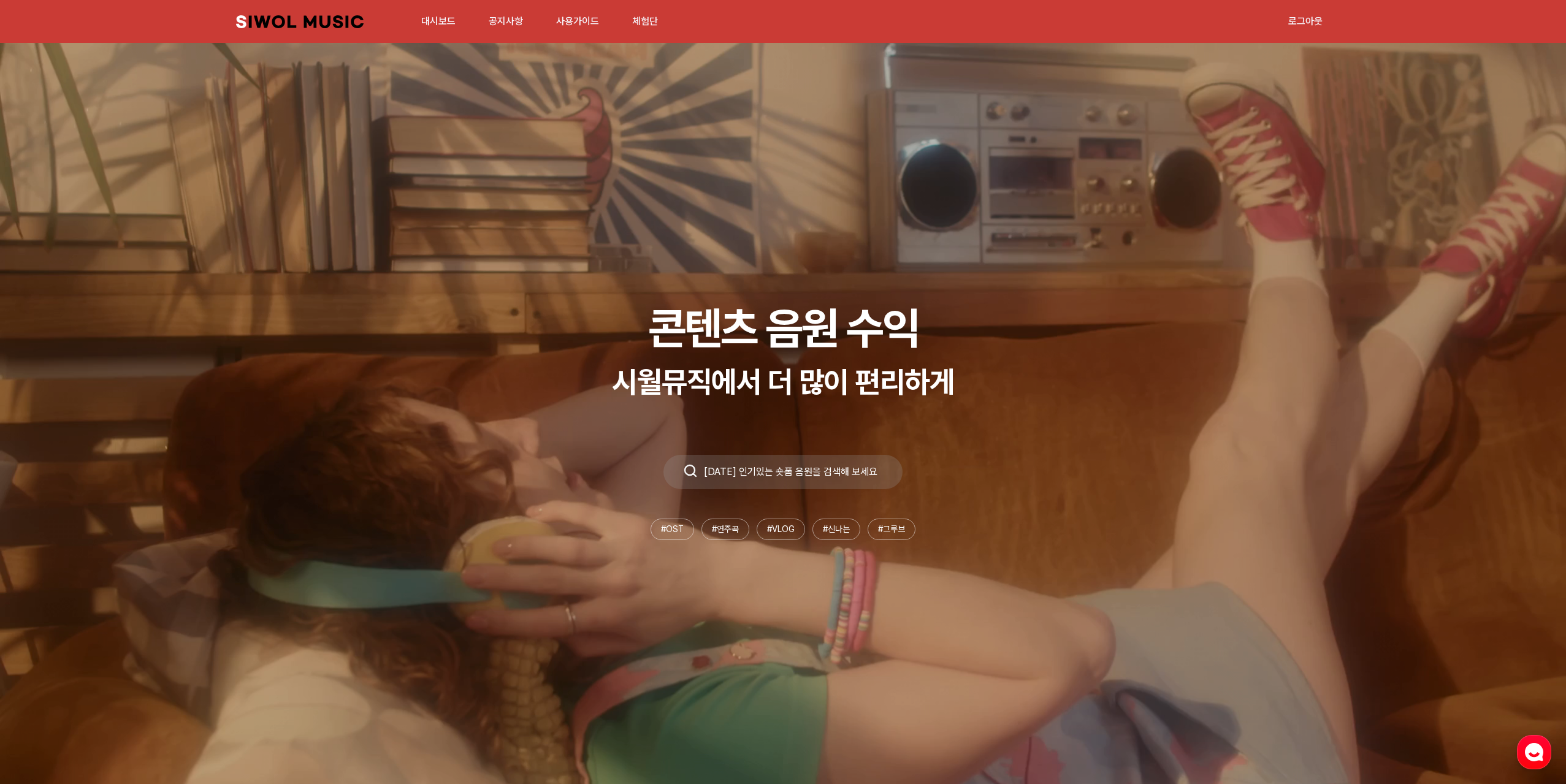
click at [593, 25] on link "사용가이드" at bounding box center [578, 21] width 58 height 26
click at [508, 20] on link "공지사항" at bounding box center [506, 21] width 49 height 26
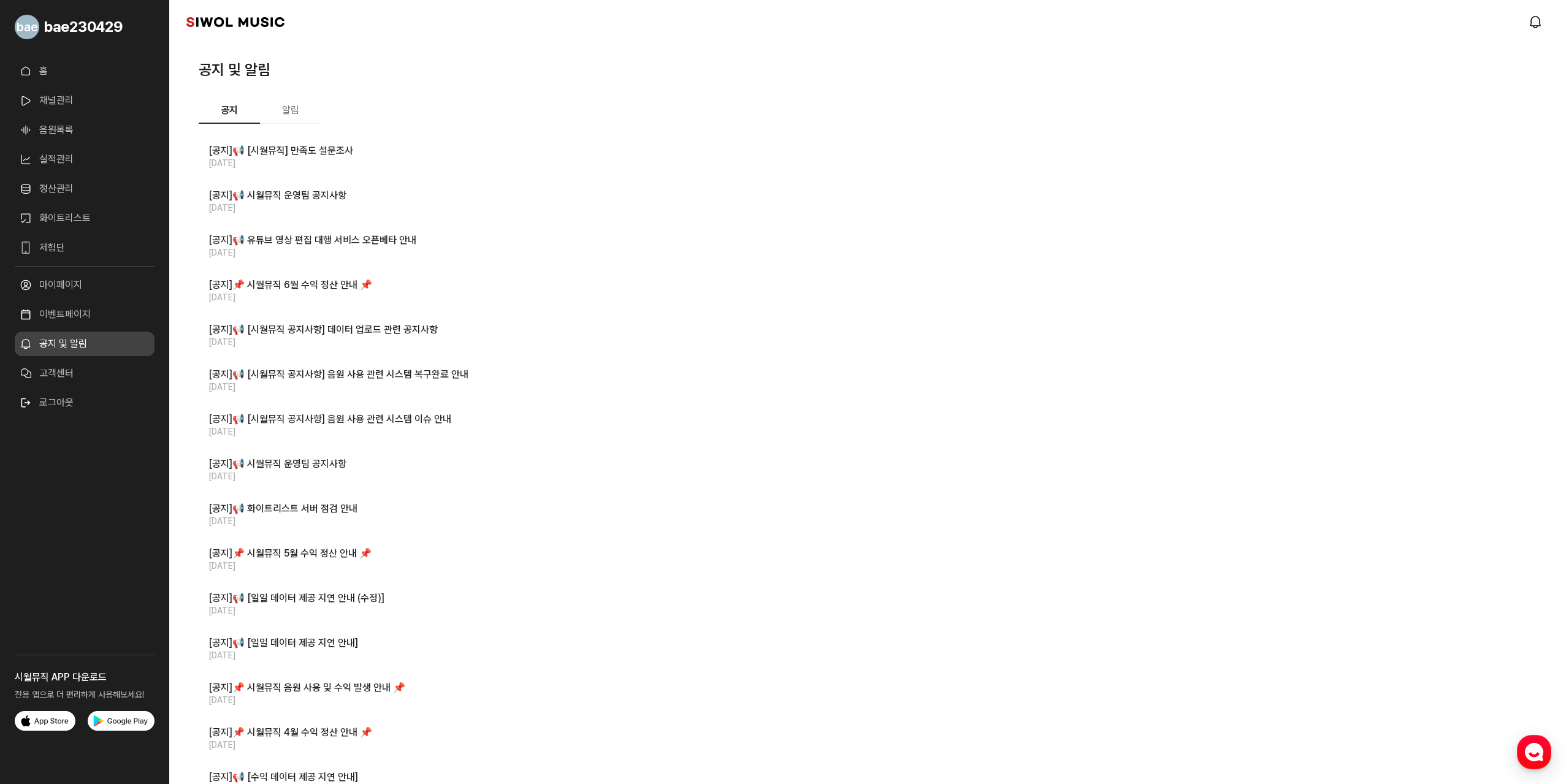
click at [294, 111] on button "알림" at bounding box center [290, 110] width 62 height 25
click at [300, 112] on button "알림" at bounding box center [290, 110] width 62 height 25
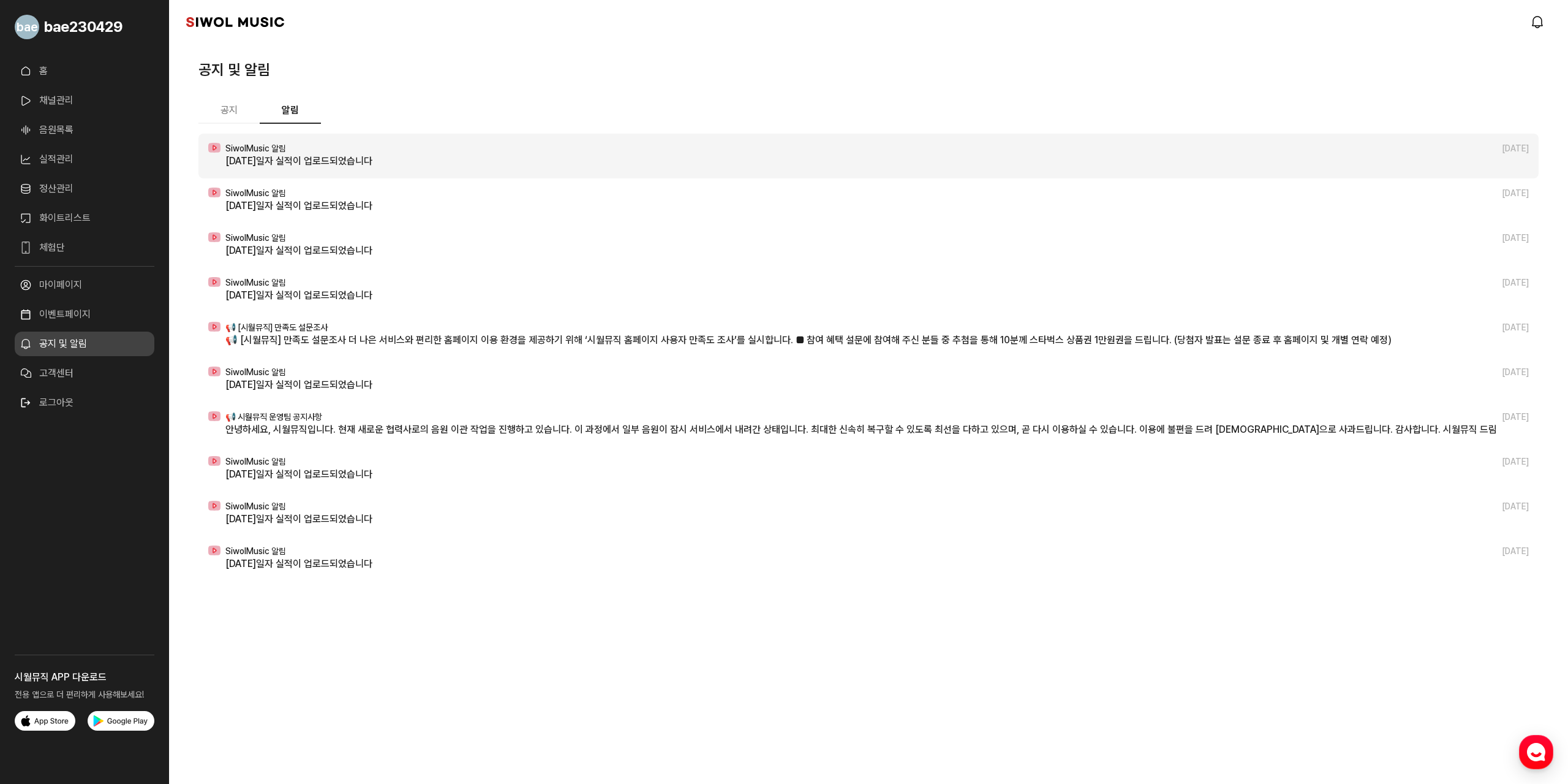
click at [315, 162] on p "[DATE]일자 실적이 업로드되었습니다" at bounding box center [877, 161] width 1303 height 14
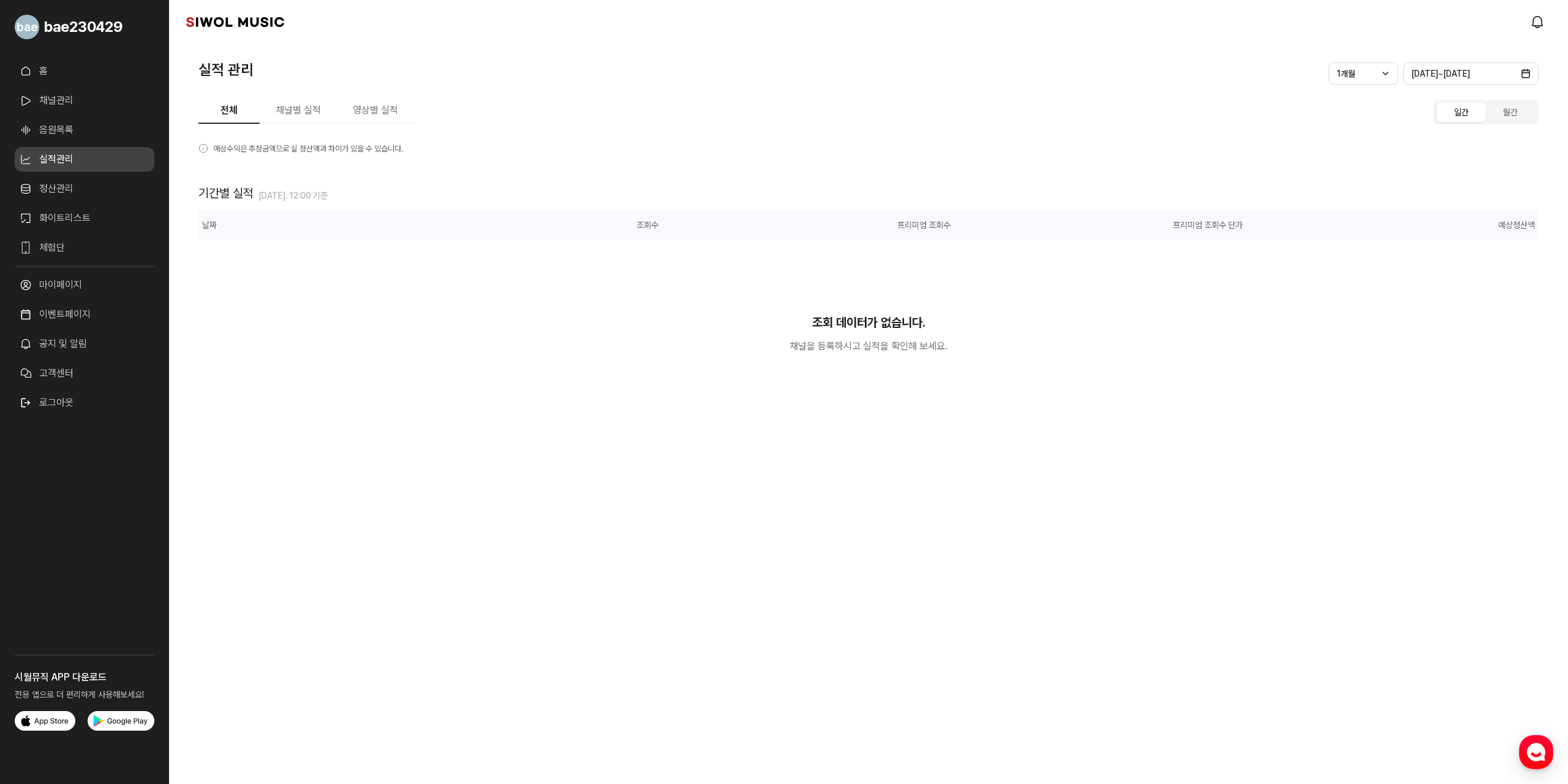
click at [58, 57] on div "홈 채널관리 음원목록 실적관리 정산관리 화이트리스트 체험단 더보기 마이페이지 이벤트페이지 공지 및 알림 고객센터 로그아웃" at bounding box center [84, 354] width 169 height 600
click at [56, 68] on link "홈" at bounding box center [84, 71] width 140 height 24
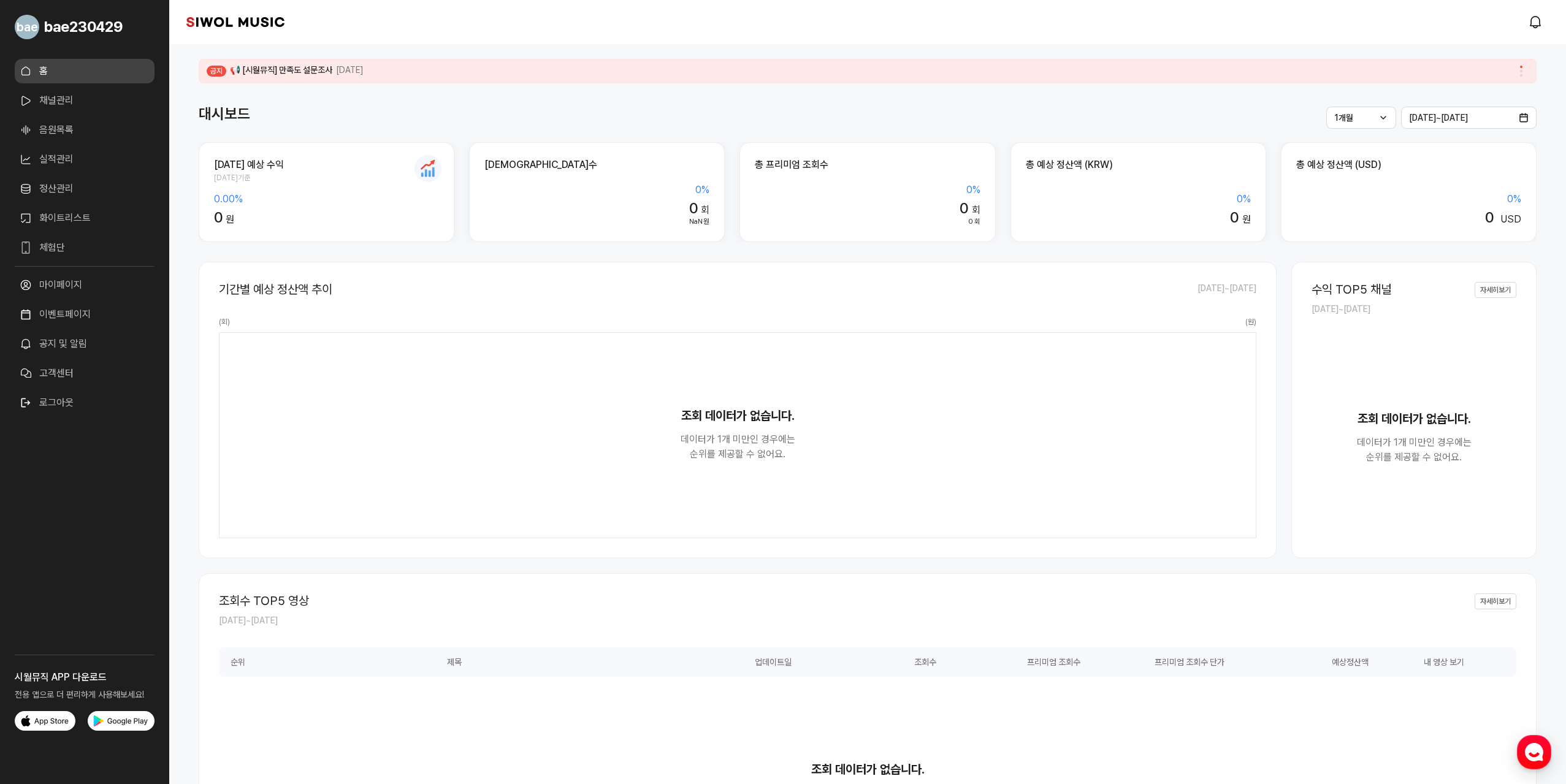
click at [86, 35] on span "bae230429" at bounding box center [83, 27] width 79 height 22
click at [261, 22] on link "시월뮤직" at bounding box center [235, 23] width 98 height 13
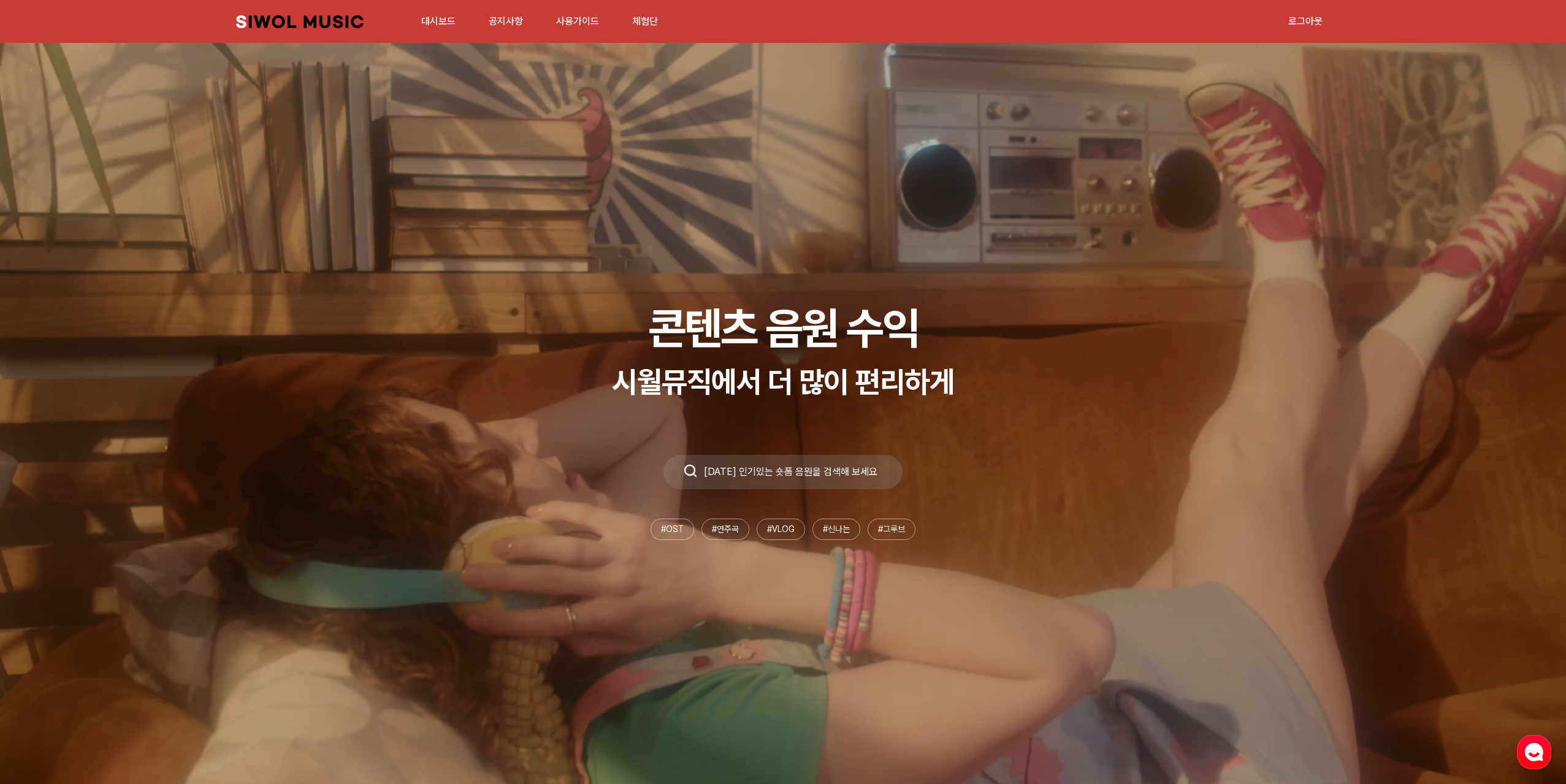
click at [645, 20] on link "체험단" at bounding box center [645, 21] width 41 height 26
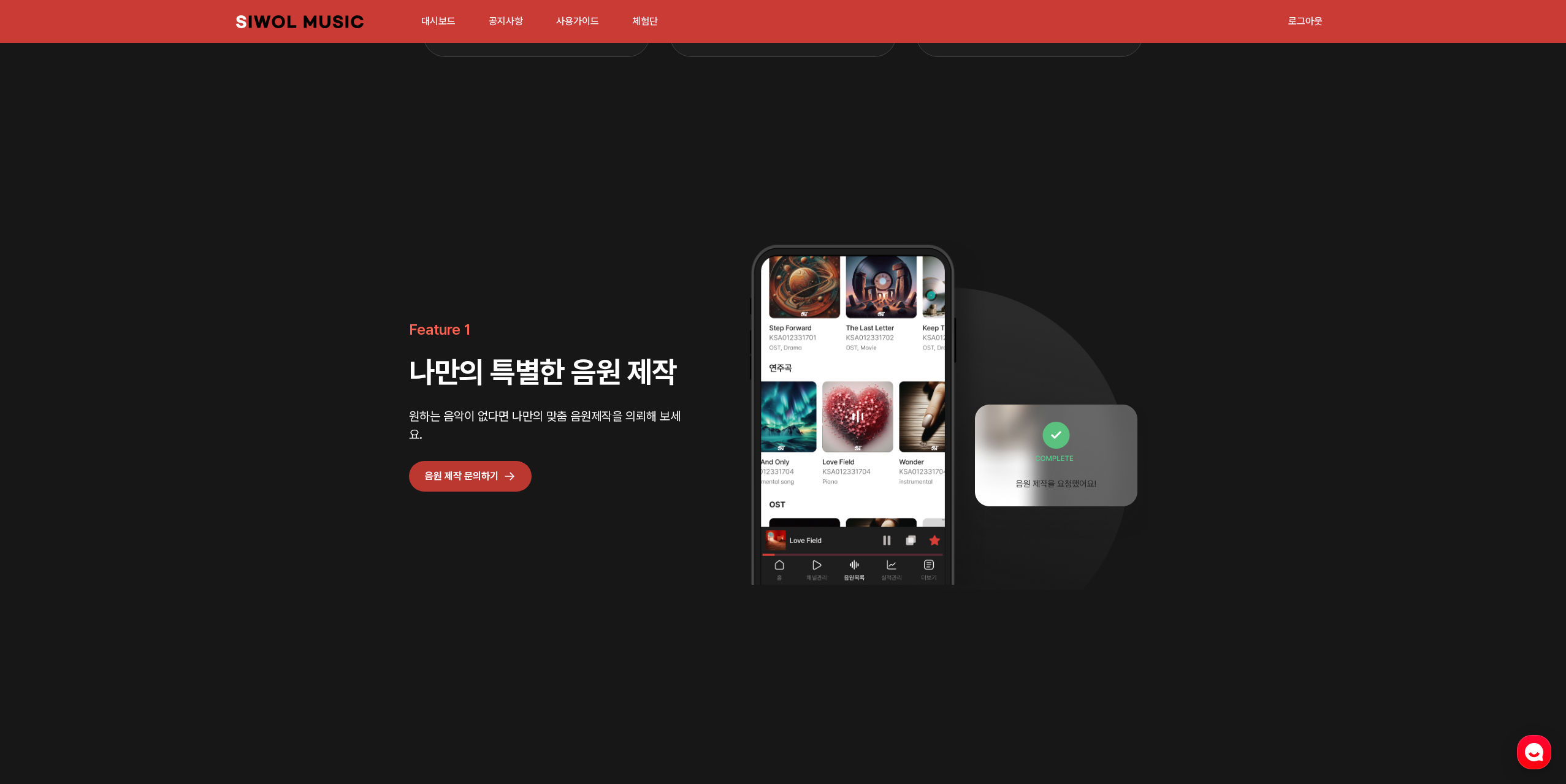
scroll to position [1226, 0]
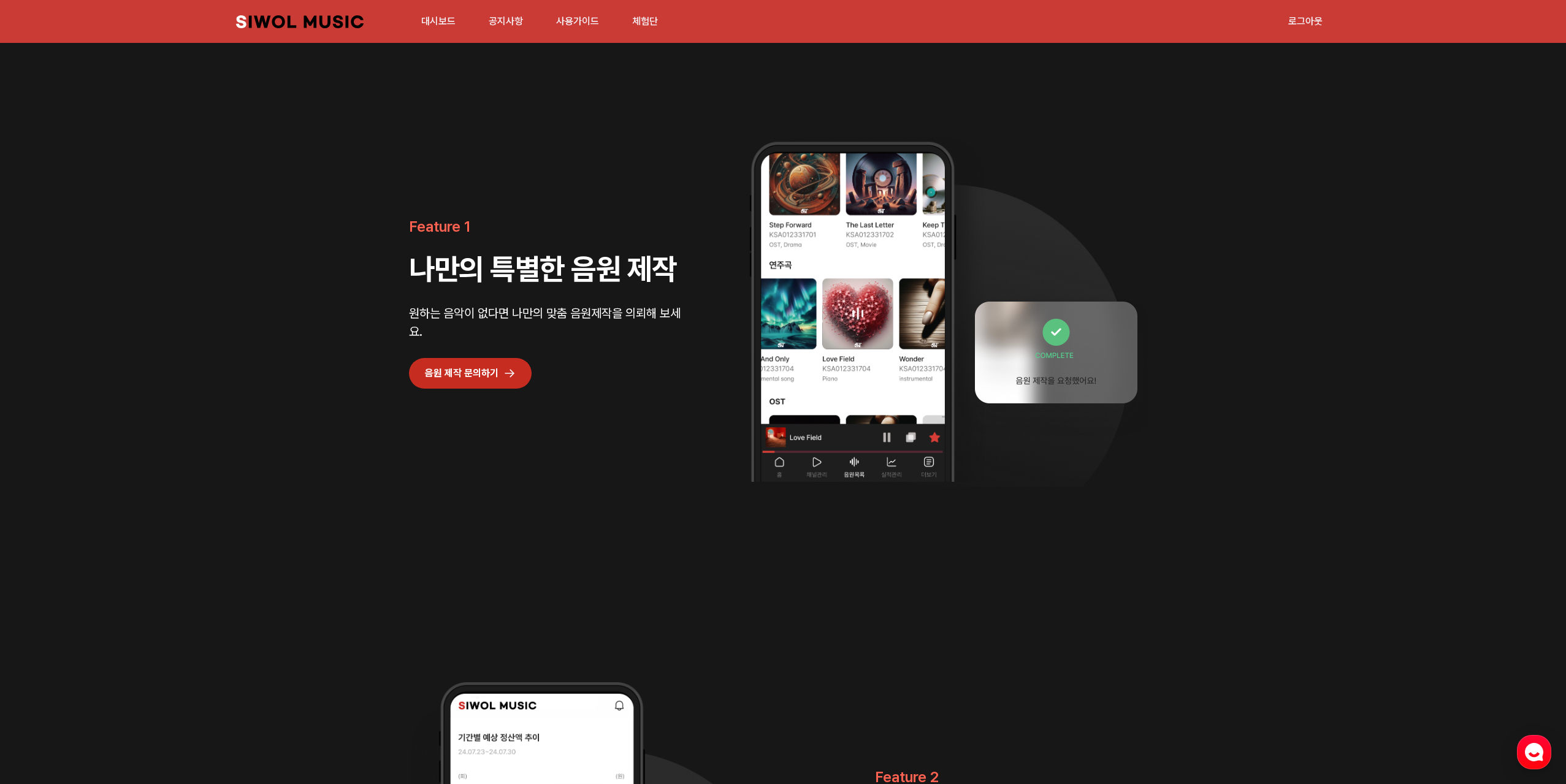
click at [499, 367] on link "음원 제작 문의하기" at bounding box center [470, 373] width 123 height 31
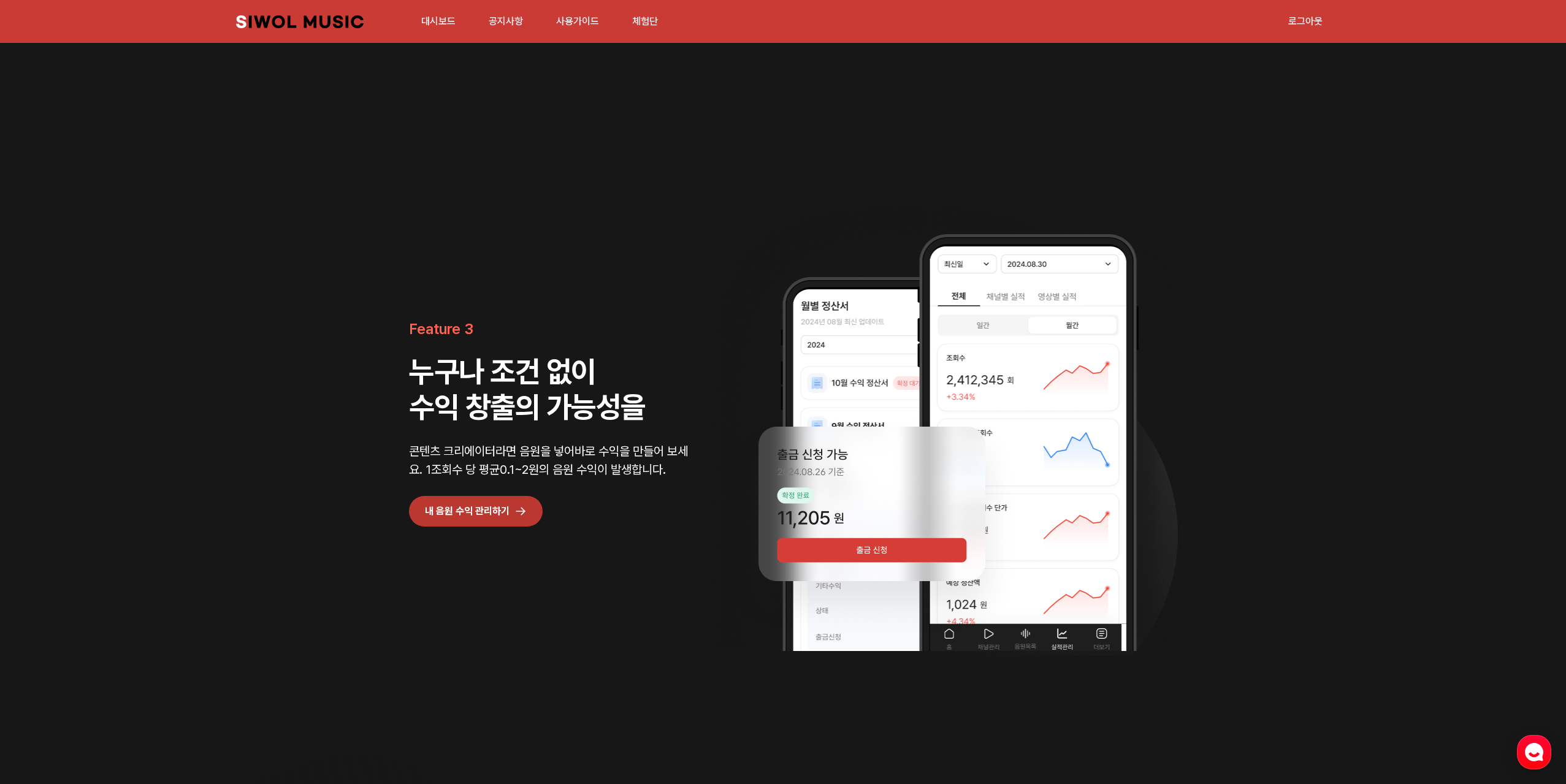
scroll to position [2451, 0]
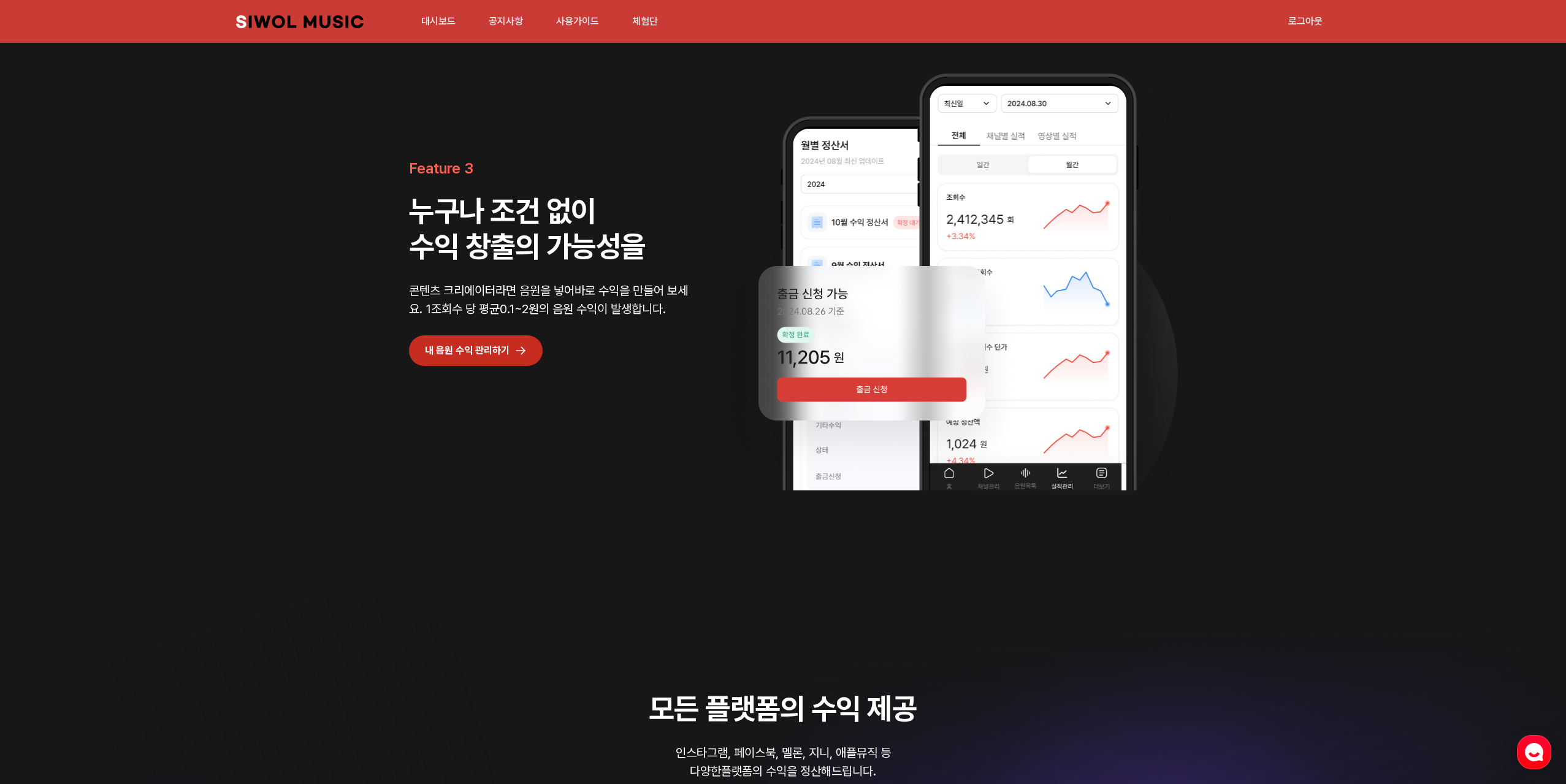
click at [491, 350] on link "내 음원 수익 관리하기" at bounding box center [476, 351] width 134 height 31
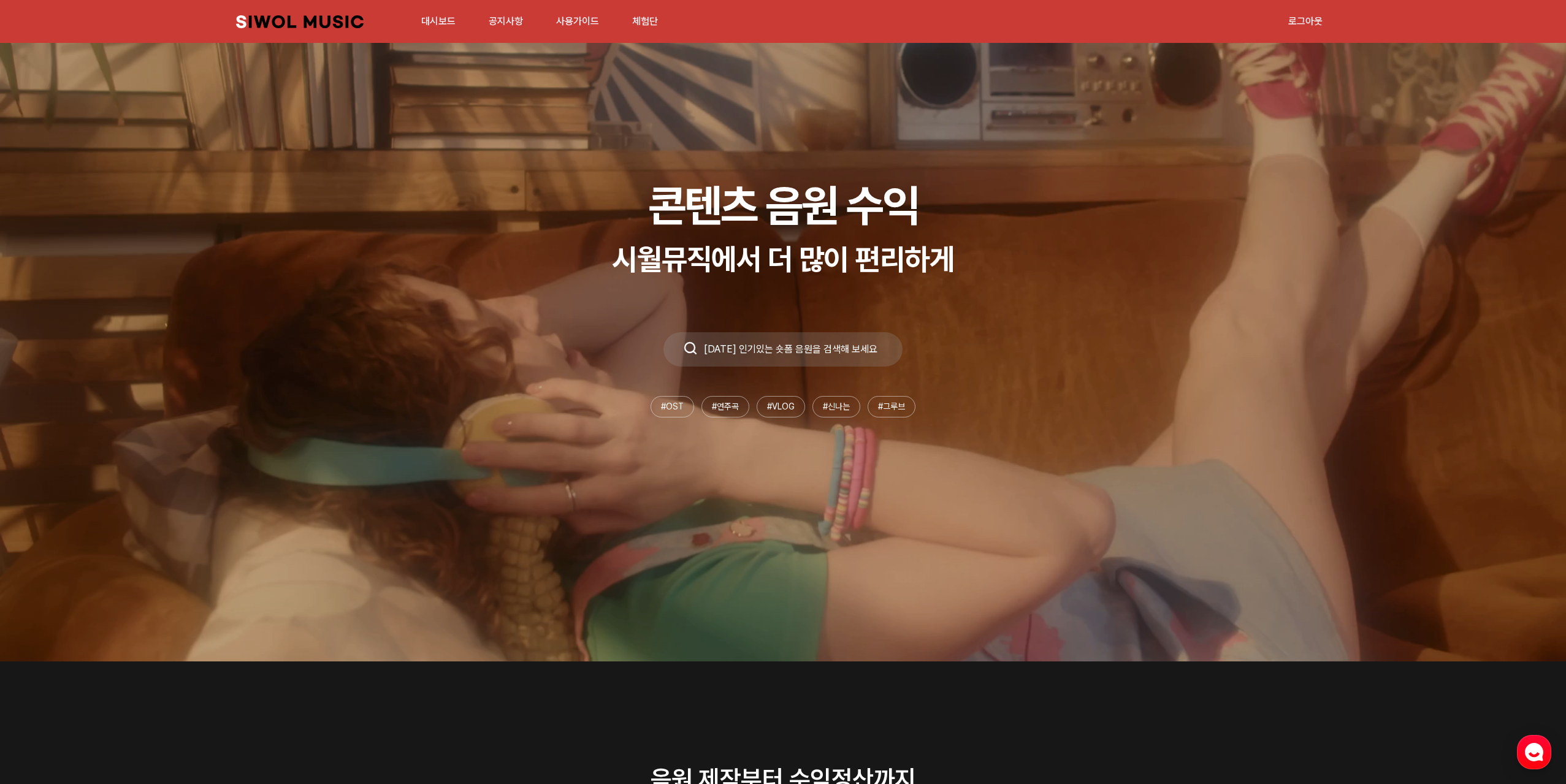
scroll to position [123, 0]
click at [787, 351] on div "[DATE] 인기있는 숏폼 음원을 검색해 보세요" at bounding box center [790, 349] width 185 height 10
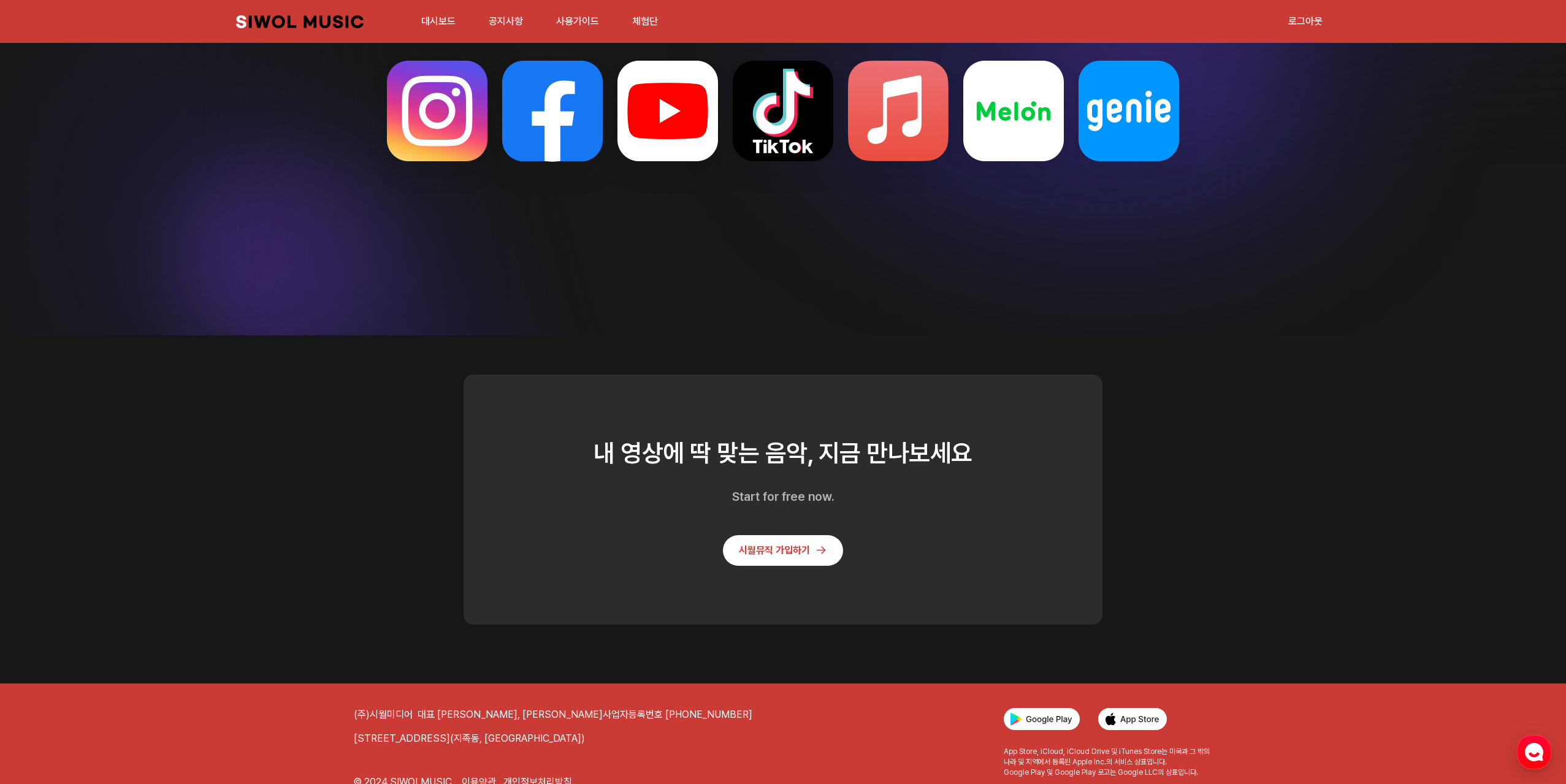
scroll to position [3281, 0]
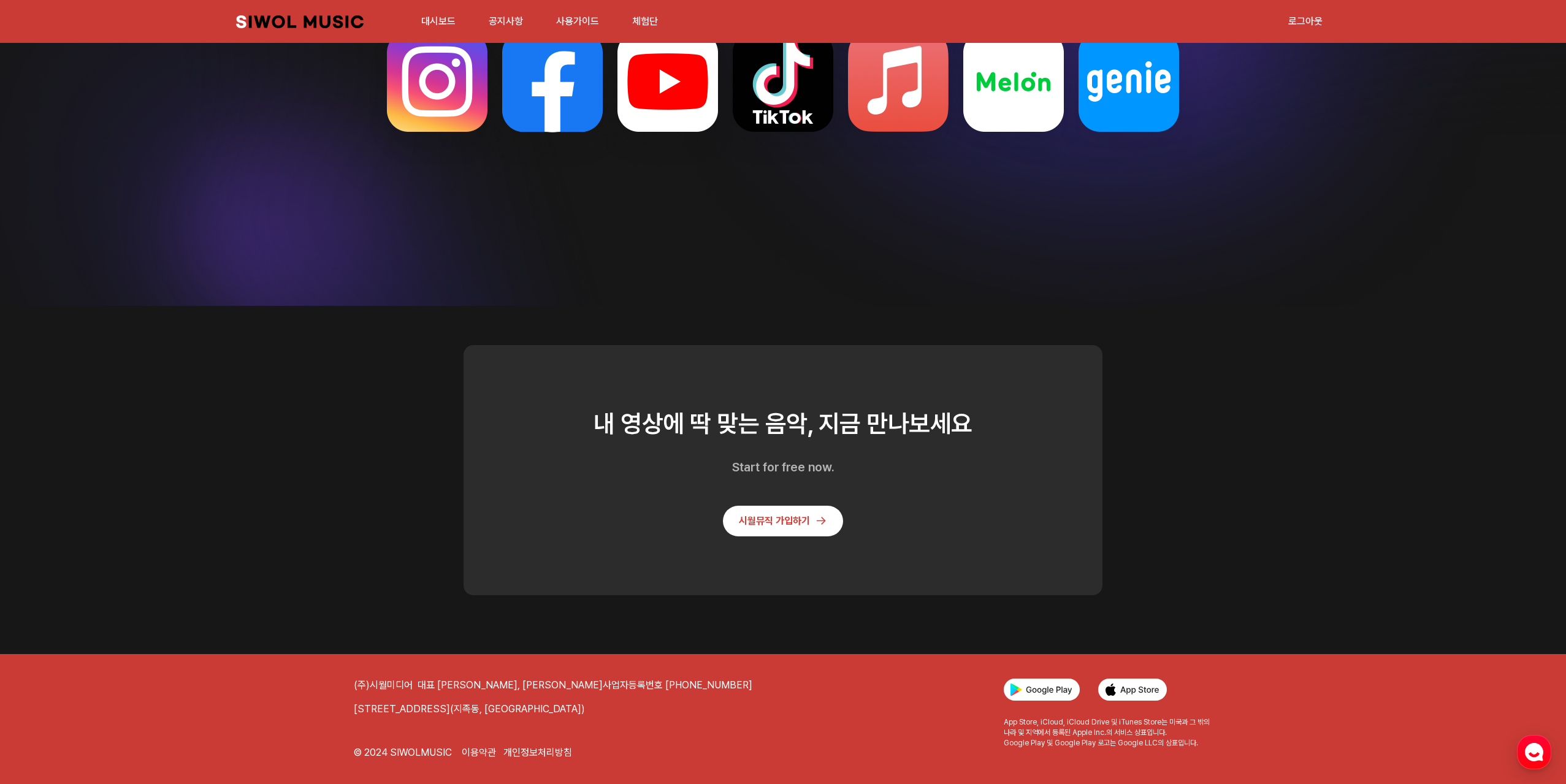
click at [899, 448] on div "내 영상에 딱 맞는 음악, 지금 만나보세요 Start for free now." at bounding box center [783, 440] width 455 height 72
click at [887, 431] on h2 "내 영상에 딱 맞는 음악, 지금 만나보세요" at bounding box center [783, 423] width 455 height 39
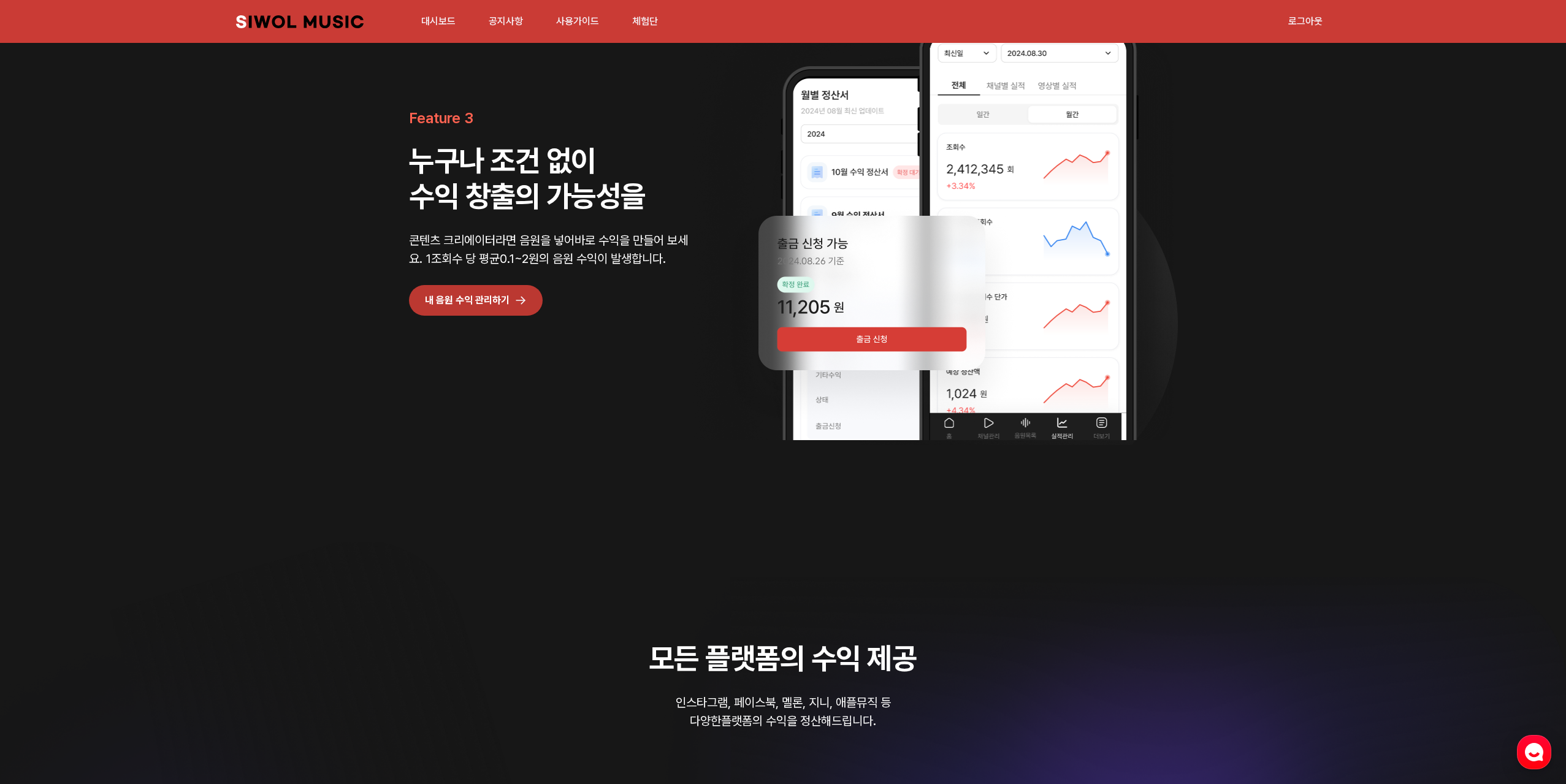
scroll to position [2361, 0]
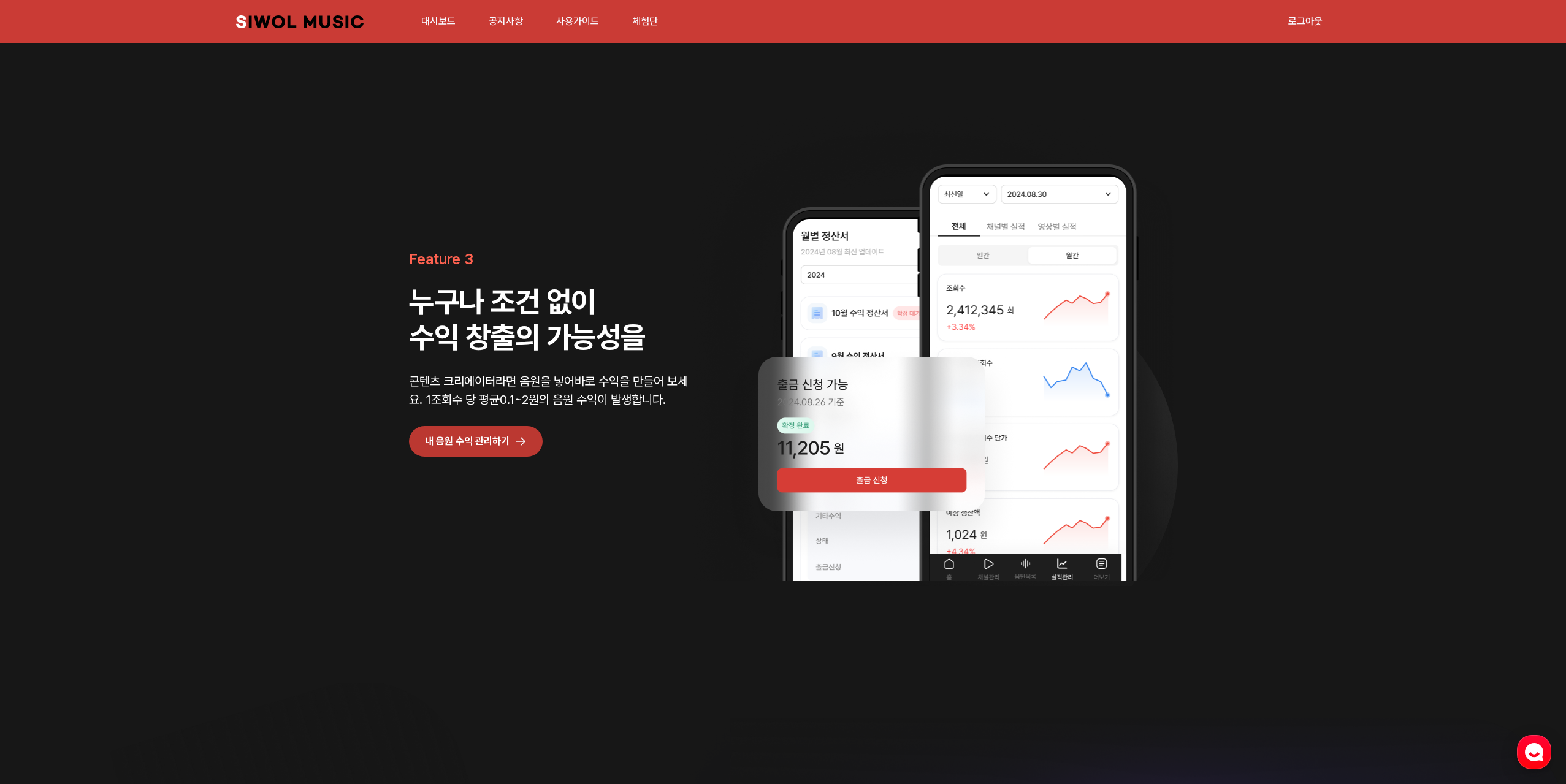
click at [837, 467] on img at bounding box center [872, 456] width 300 height 228
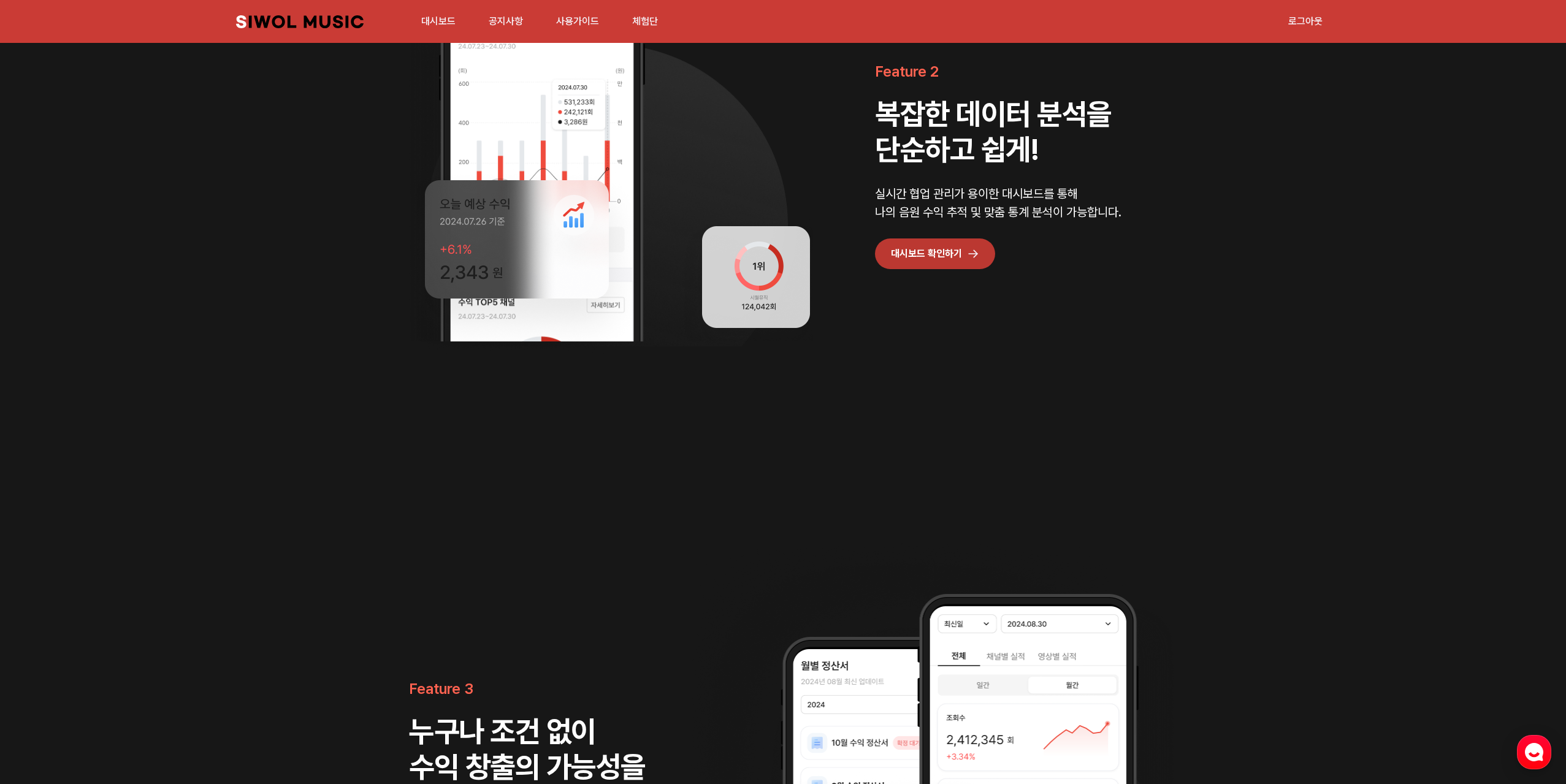
scroll to position [1871, 0]
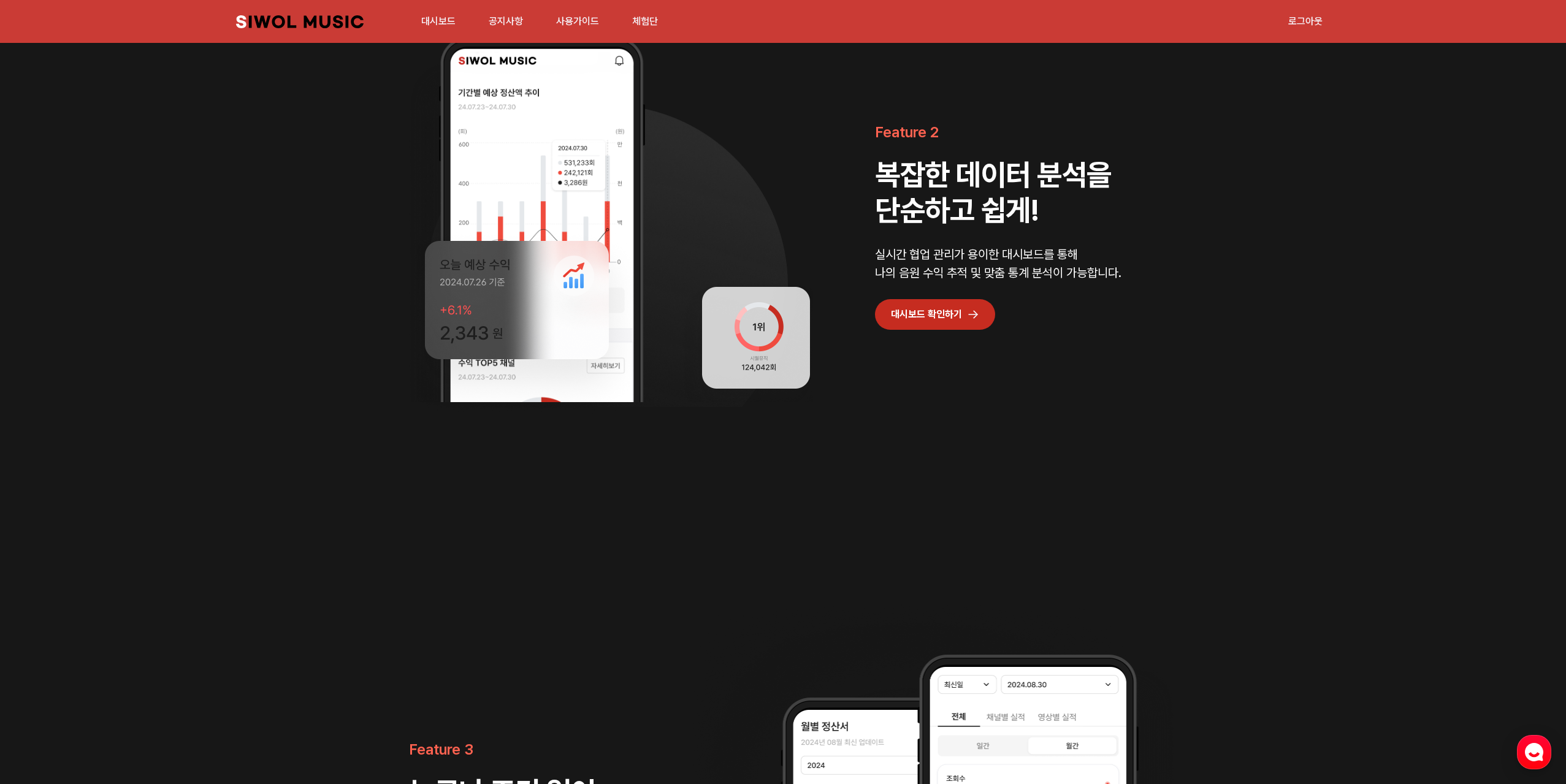
click at [942, 316] on link "대시보드 확인하기" at bounding box center [935, 315] width 120 height 31
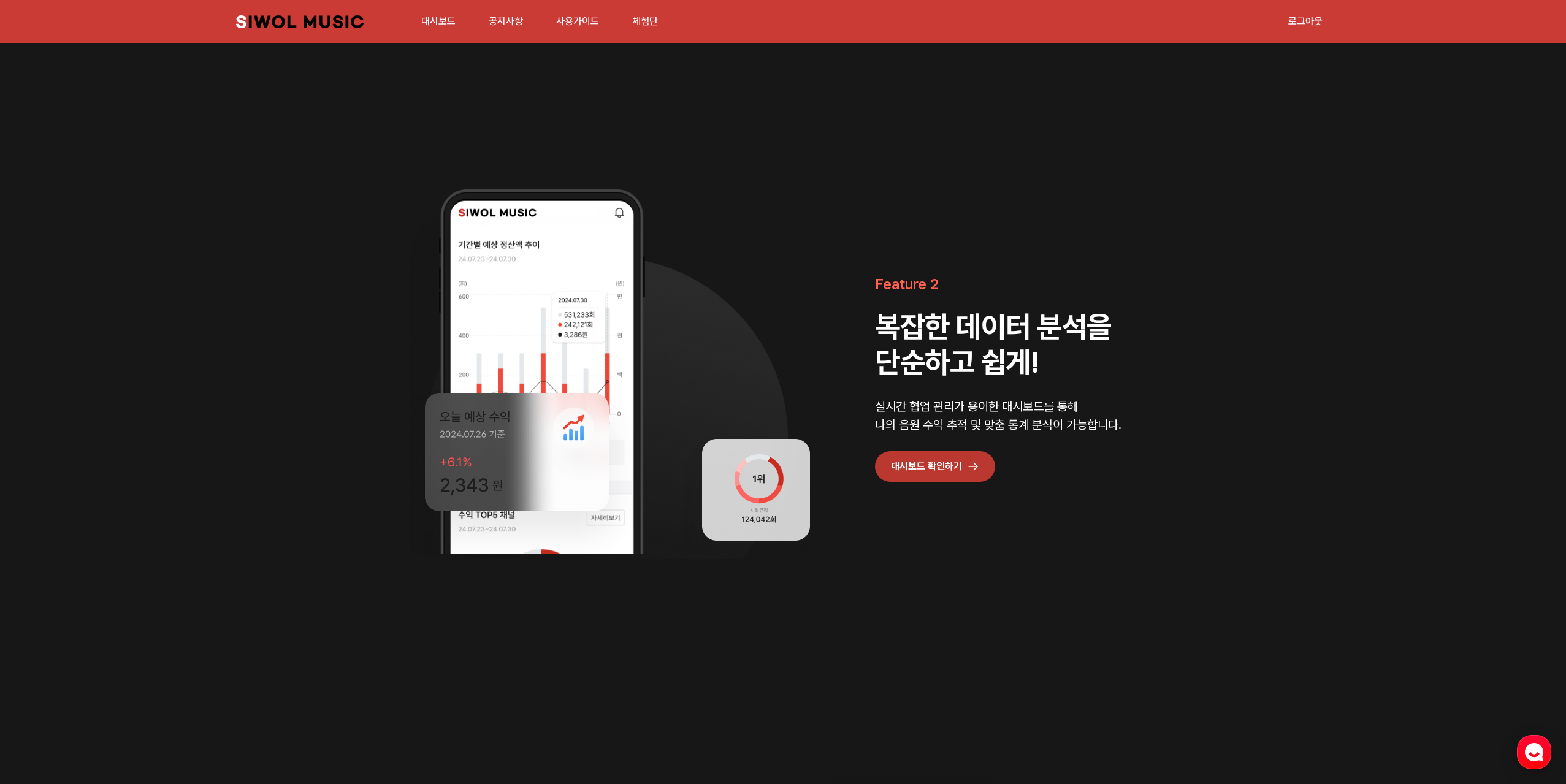
scroll to position [1900, 0]
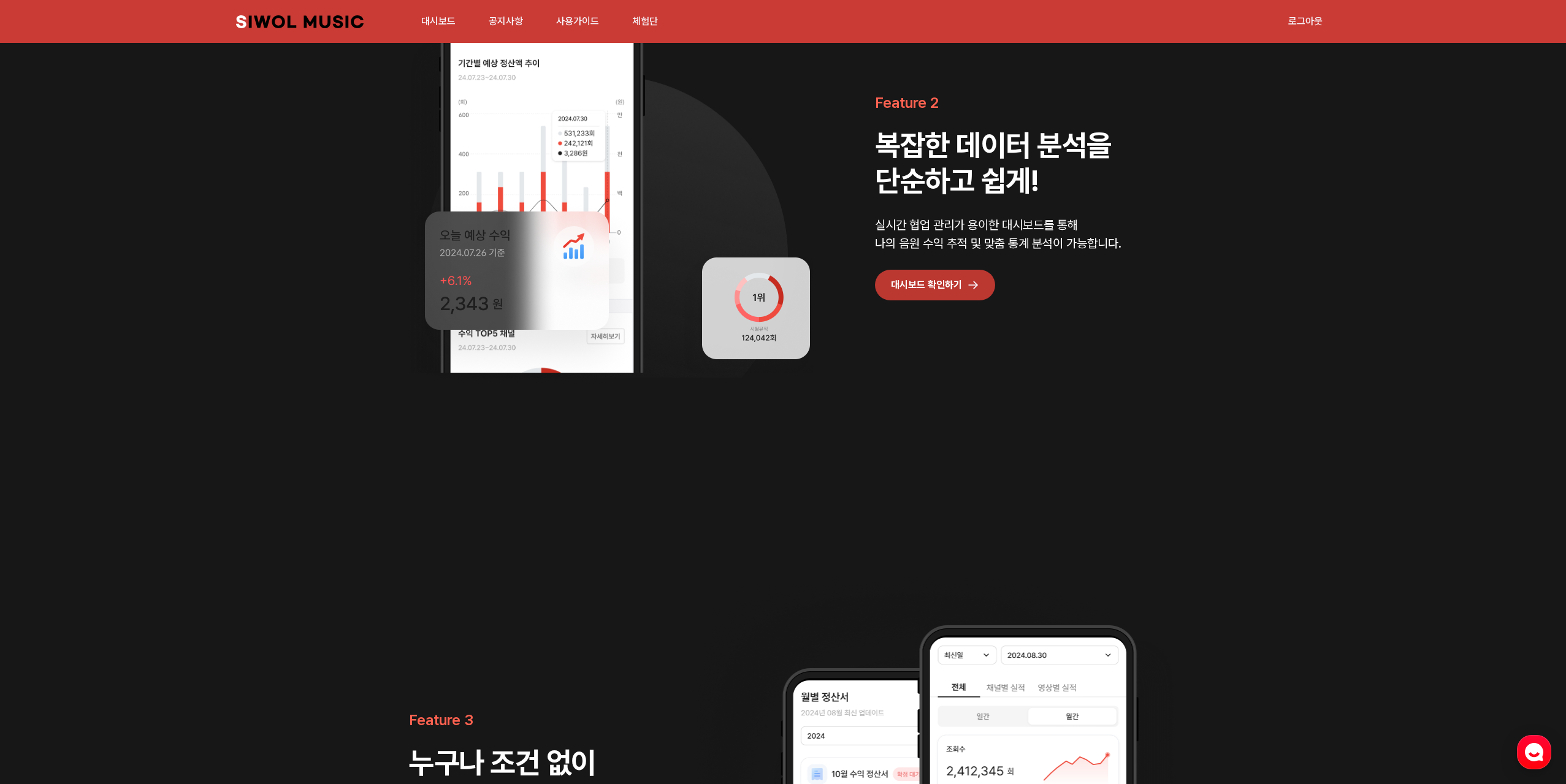
click at [444, 20] on link "대시보드" at bounding box center [439, 21] width 49 height 26
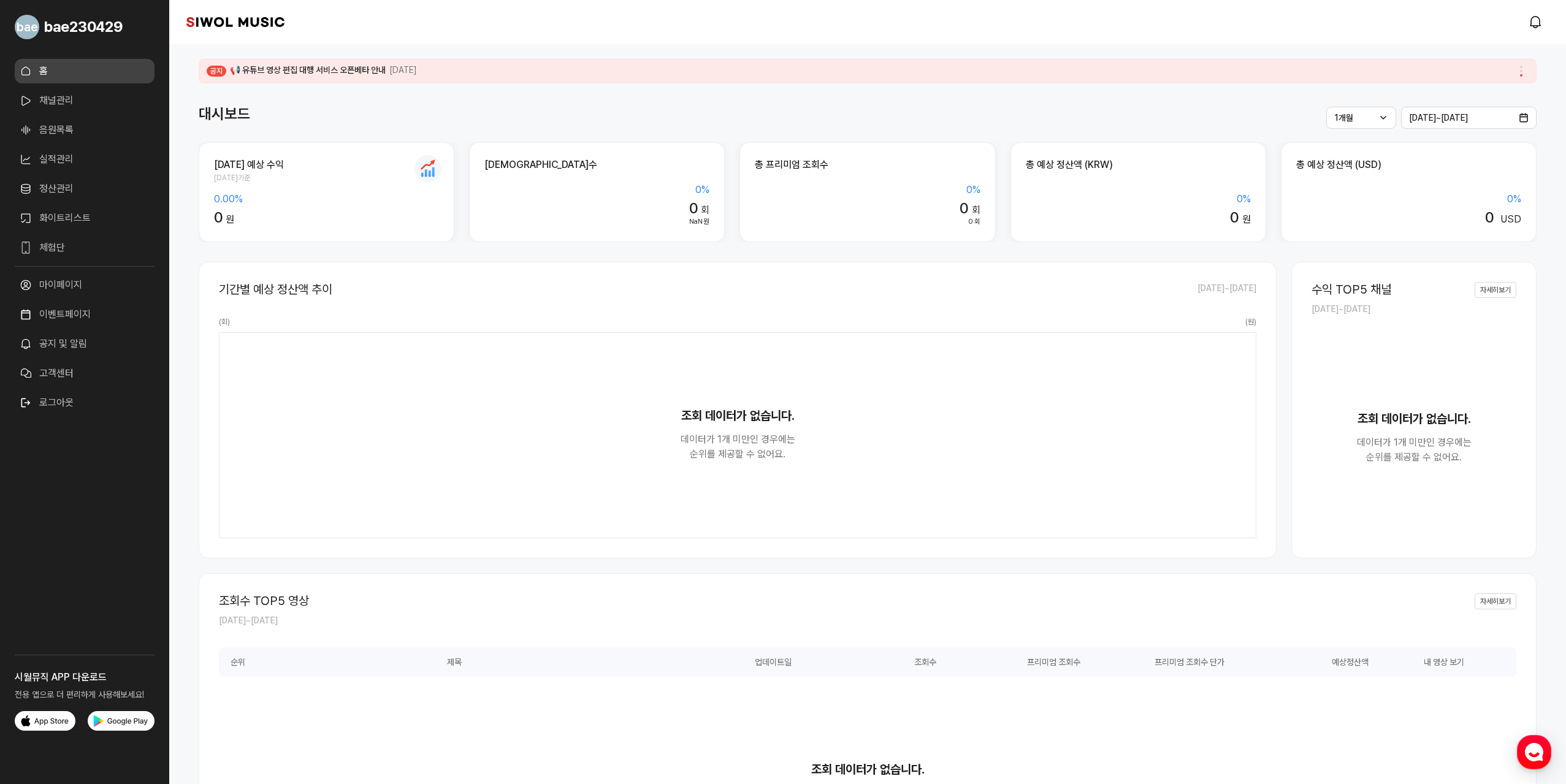
click at [1521, 68] on span "Go to slide 1" at bounding box center [1521, 67] width 3 height 3
click at [1522, 68] on span "Go to slide 1" at bounding box center [1521, 67] width 3 height 3
click at [81, 96] on link "채널관리" at bounding box center [84, 100] width 140 height 24
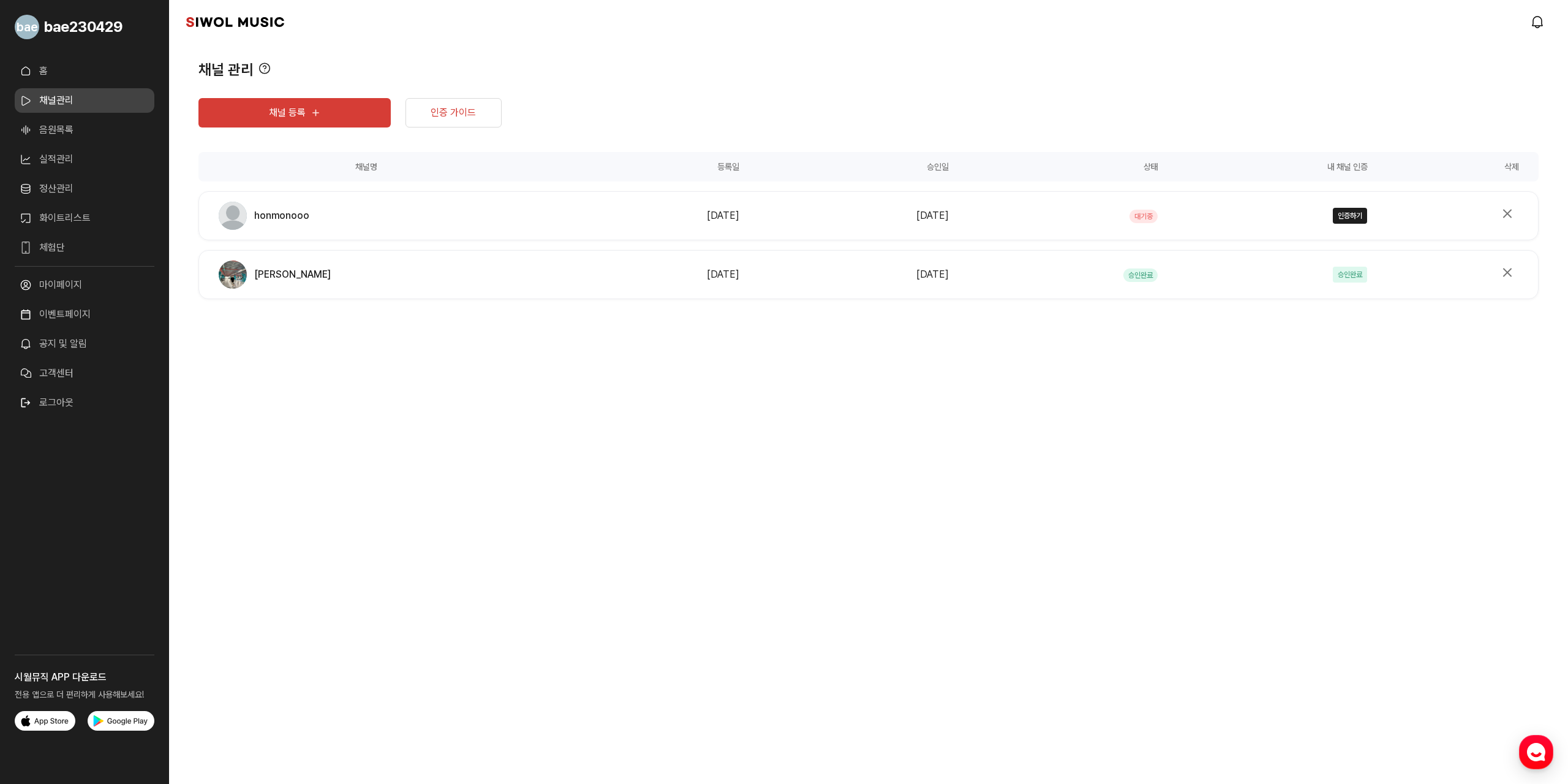
click at [46, 132] on link "음원목록" at bounding box center [84, 129] width 140 height 24
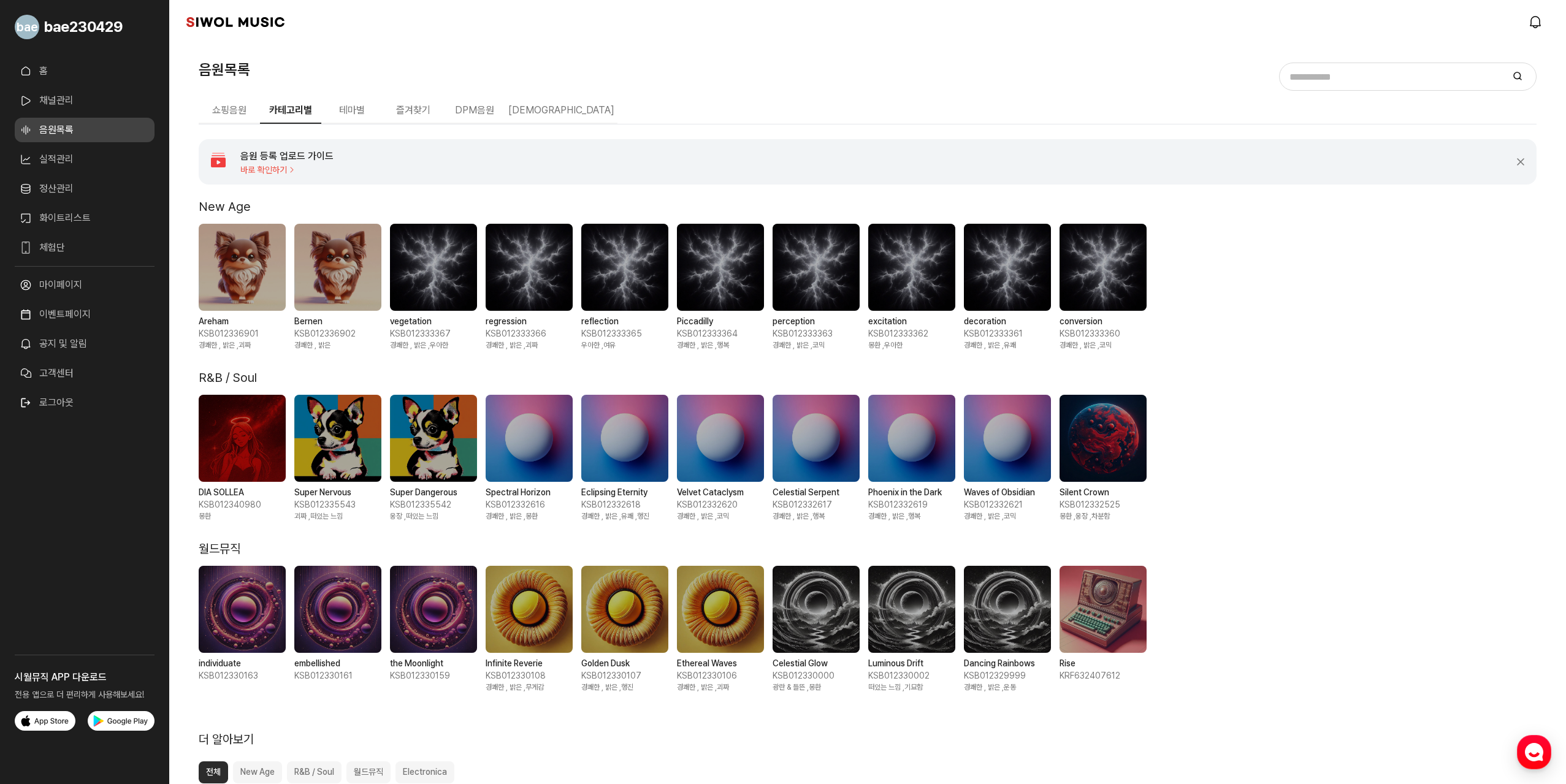
click at [288, 158] on h4 "음원 등록 업로드 가이드" at bounding box center [287, 156] width 93 height 14
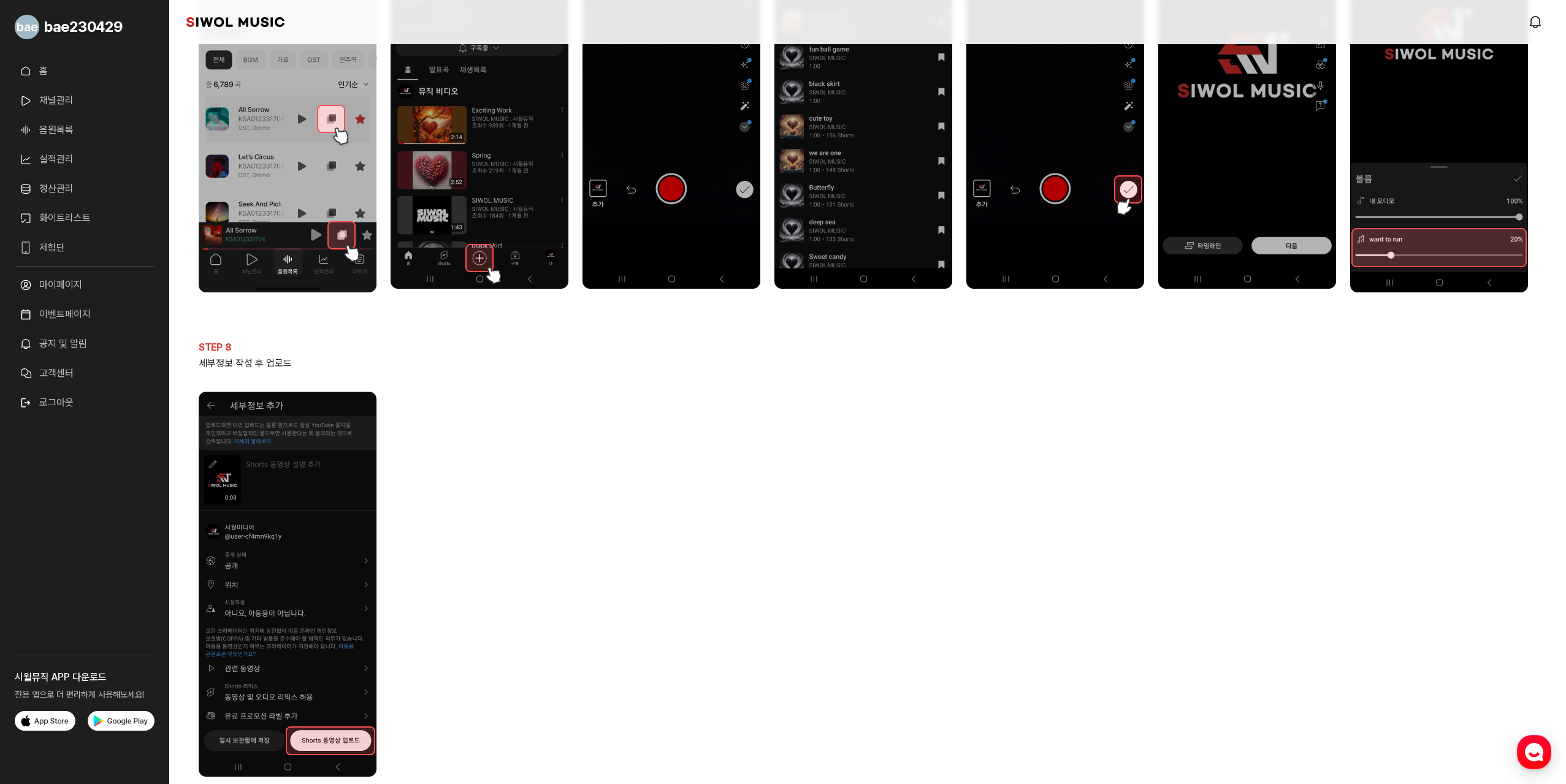
scroll to position [452, 0]
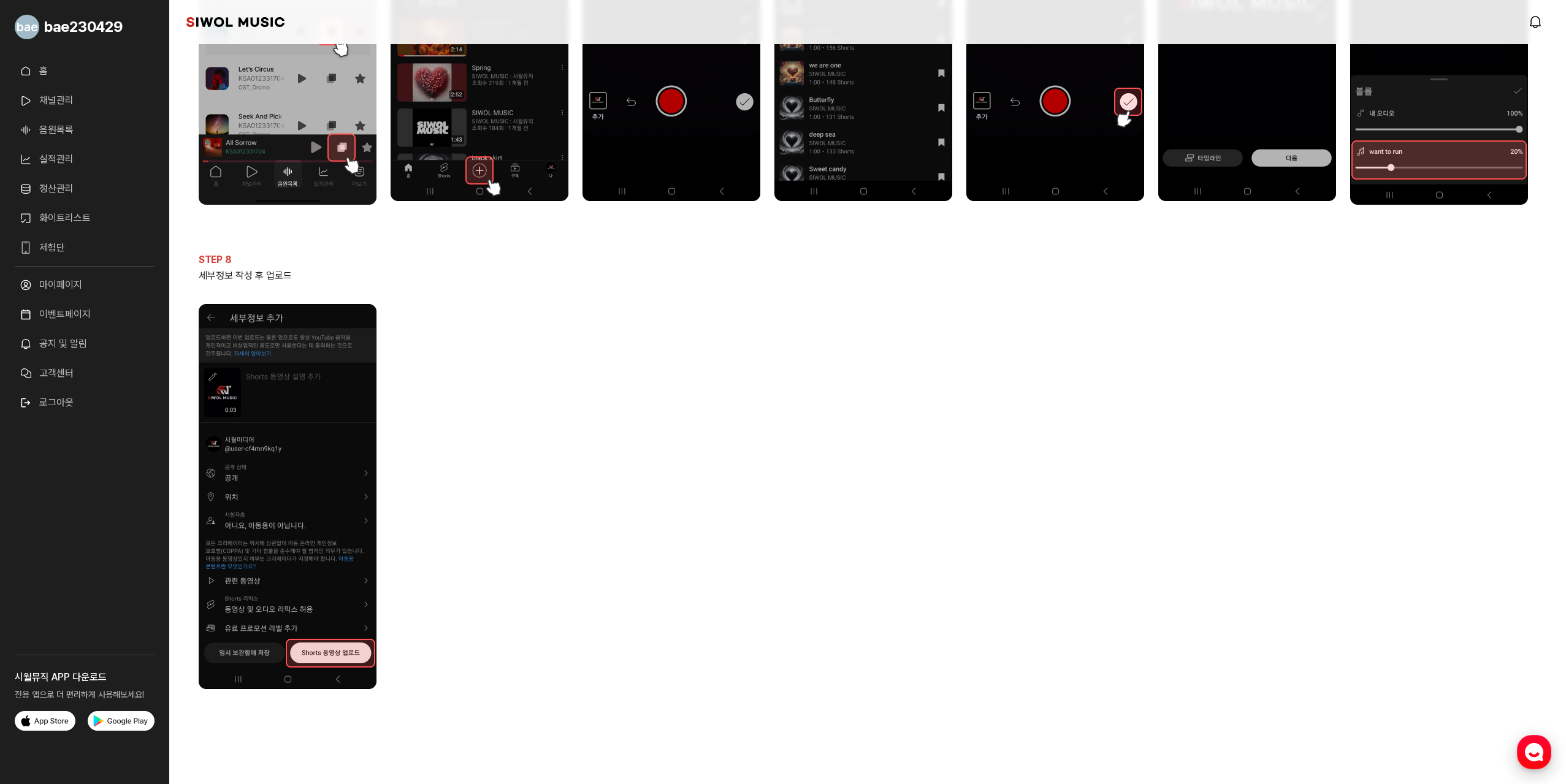
click at [1523, 754] on div "button" at bounding box center [1534, 752] width 34 height 34
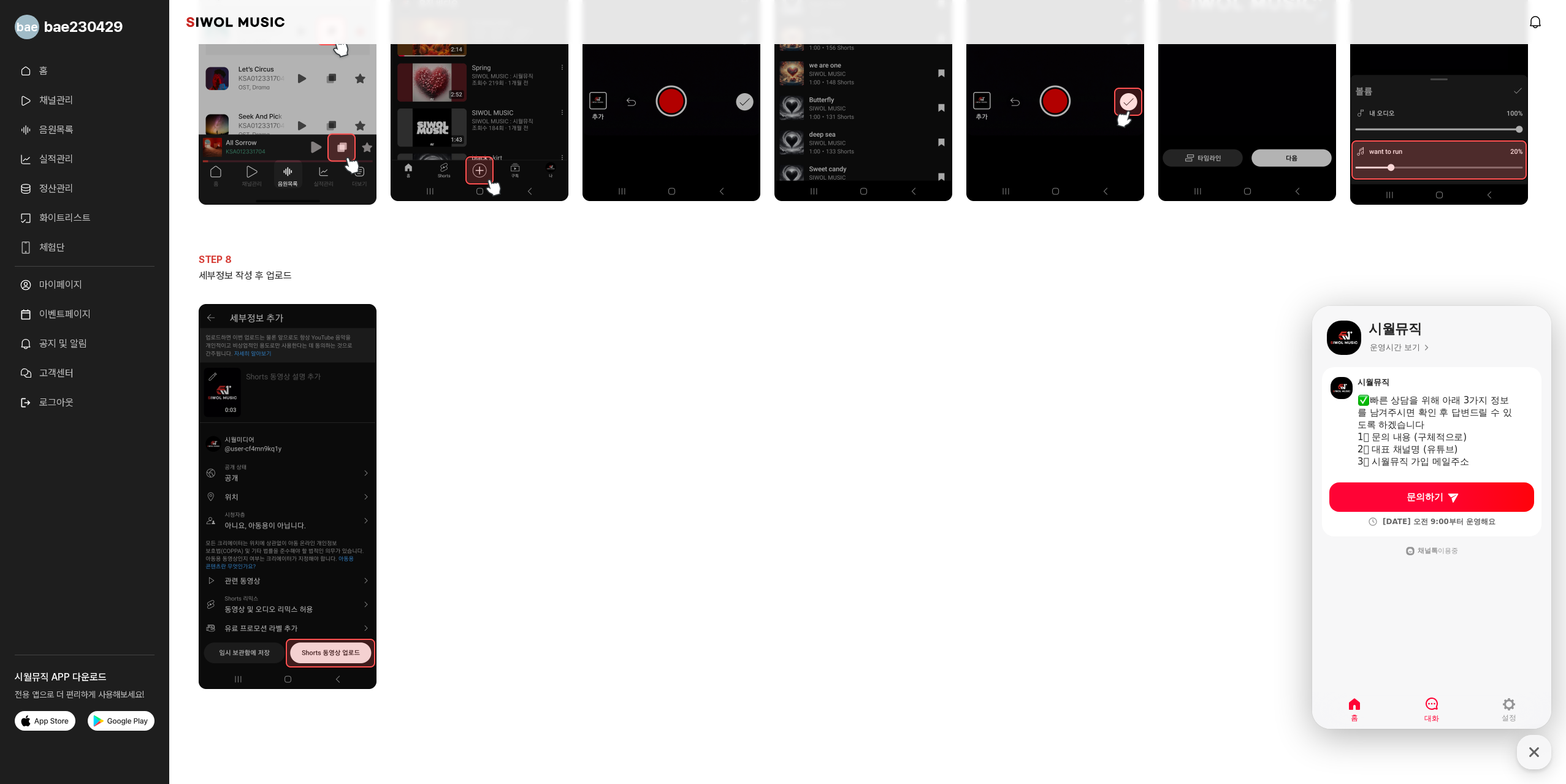
click at [1411, 701] on link "대화" at bounding box center [1431, 710] width 77 height 31
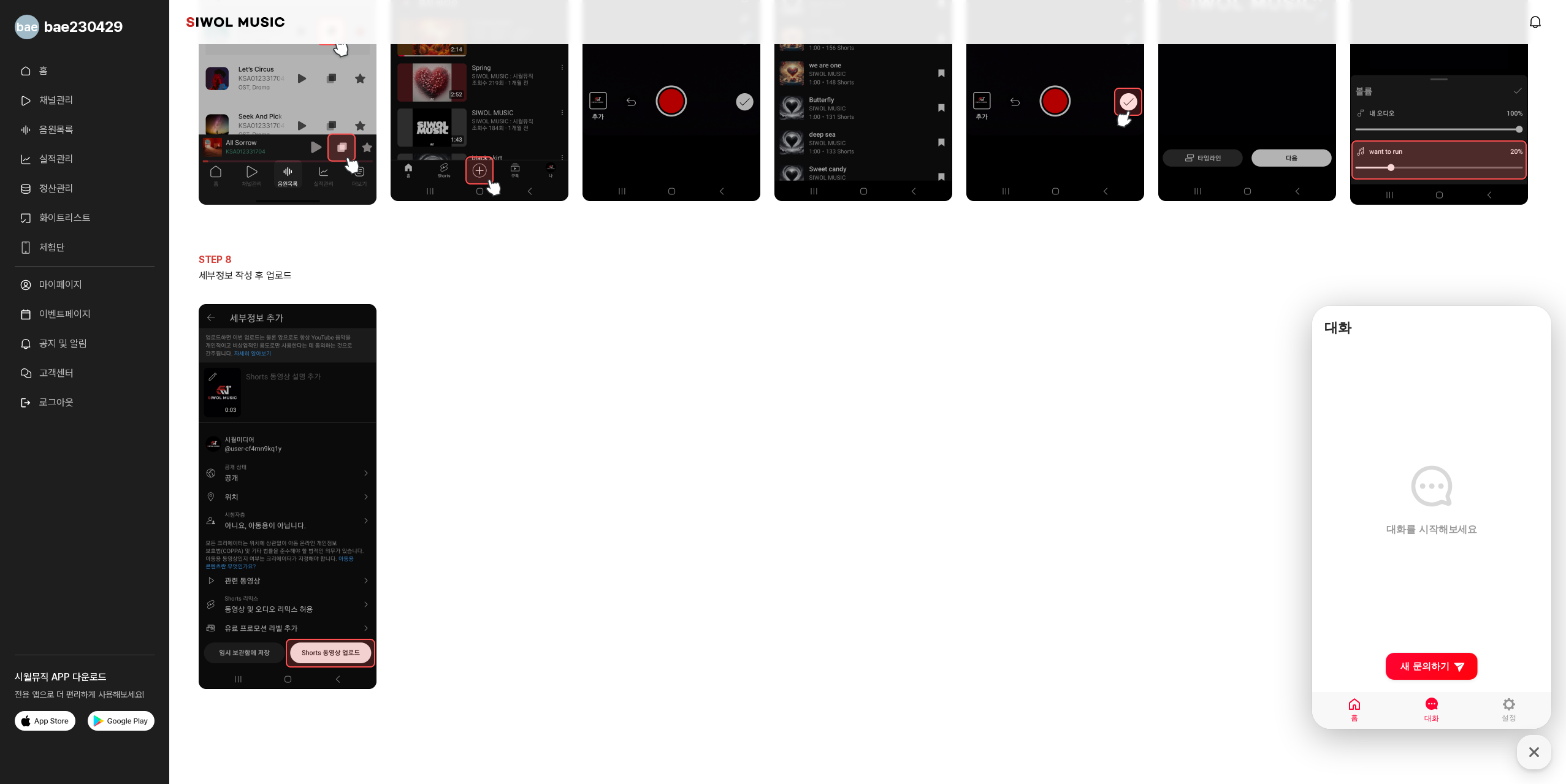
click at [1365, 710] on link "홈" at bounding box center [1354, 710] width 77 height 31
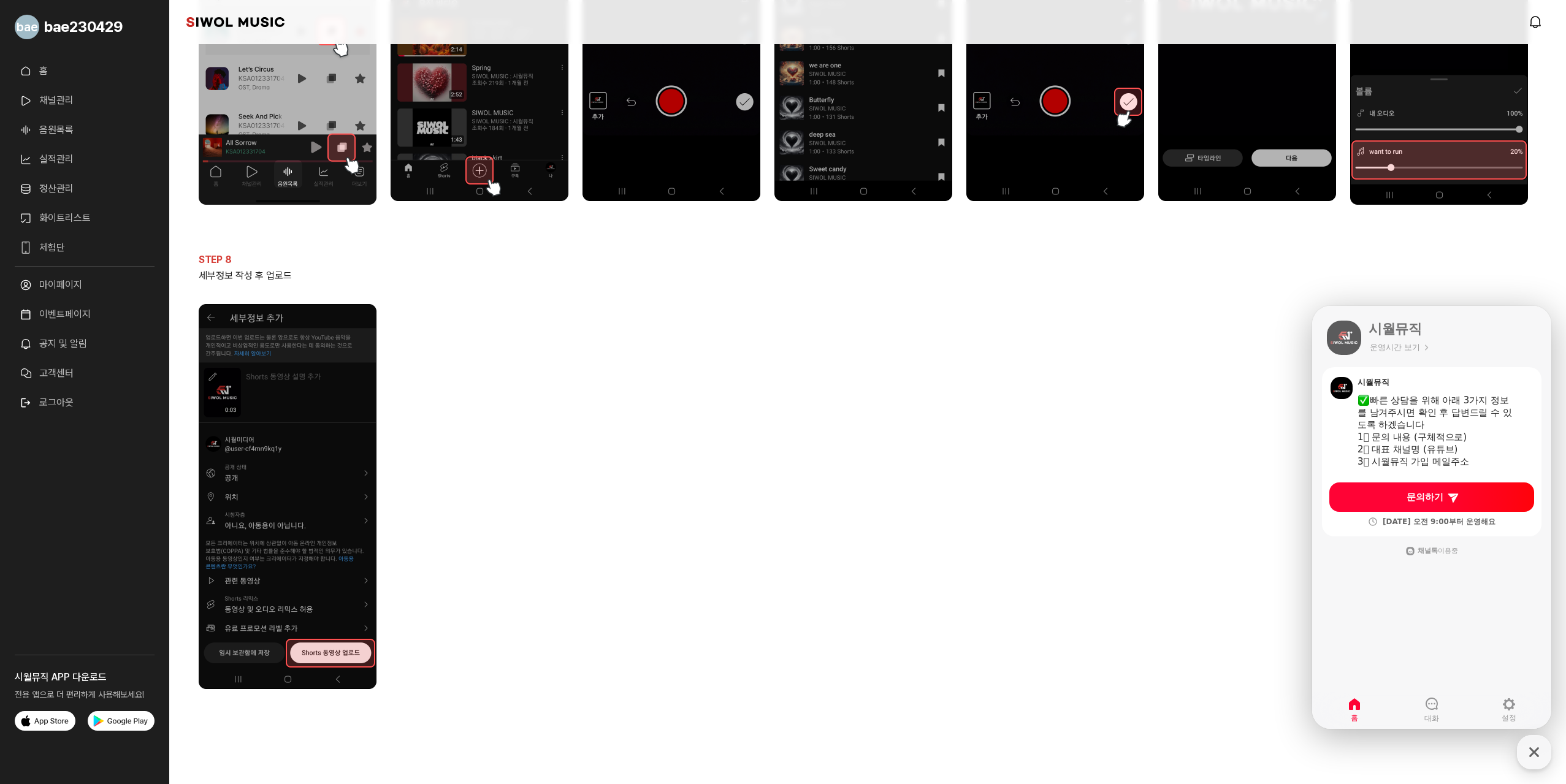
click at [865, 543] on ol "STEP 1 시월뮤직에서 이용할 음원 제목 복사 (메타 플랫폼은 음원 제목으로 검색) STEP 2 YouTube 앱 하단의 +버튼 클릭 STE…" at bounding box center [868, 243] width 1338 height 958
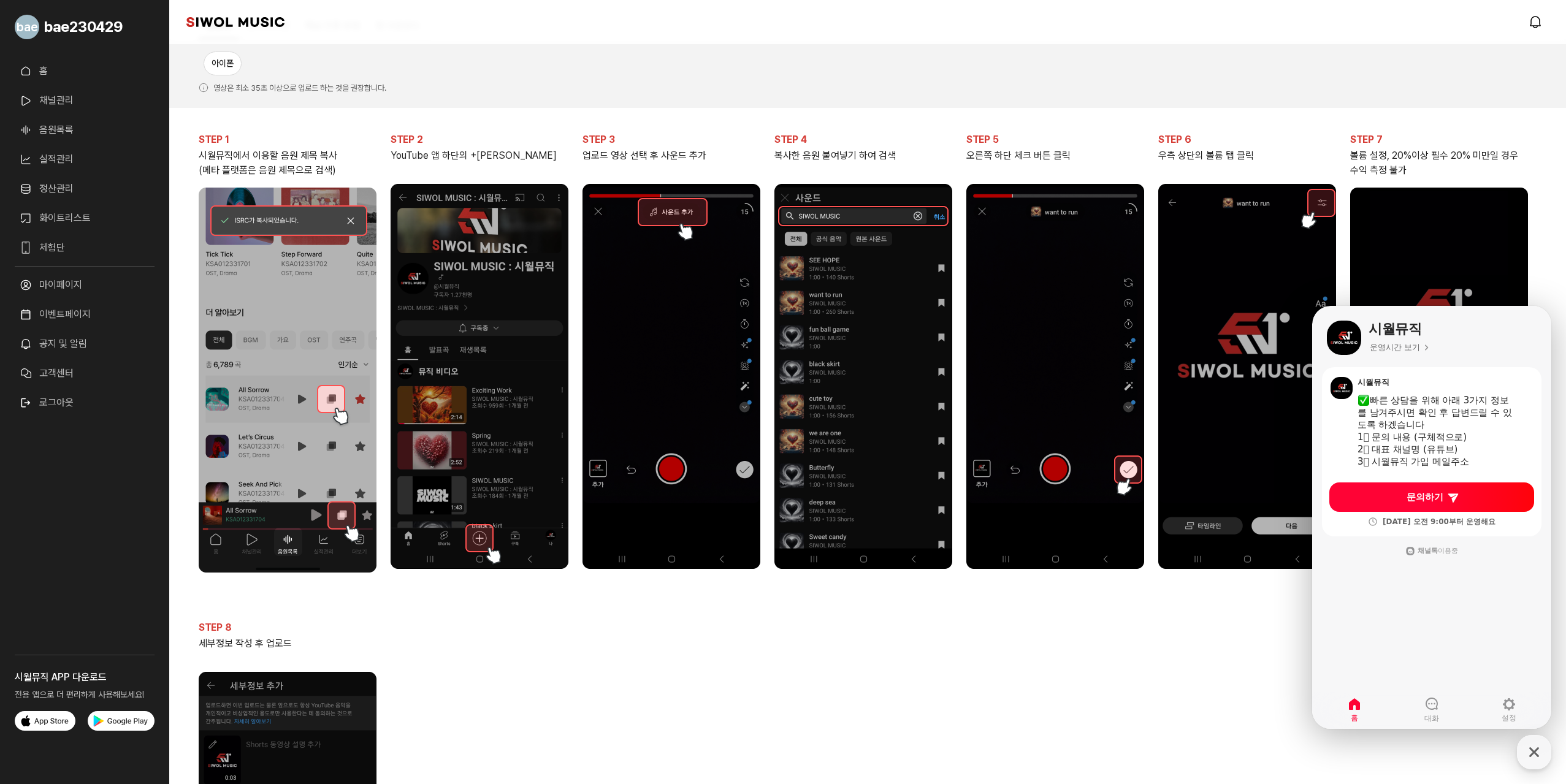
scroll to position [0, 0]
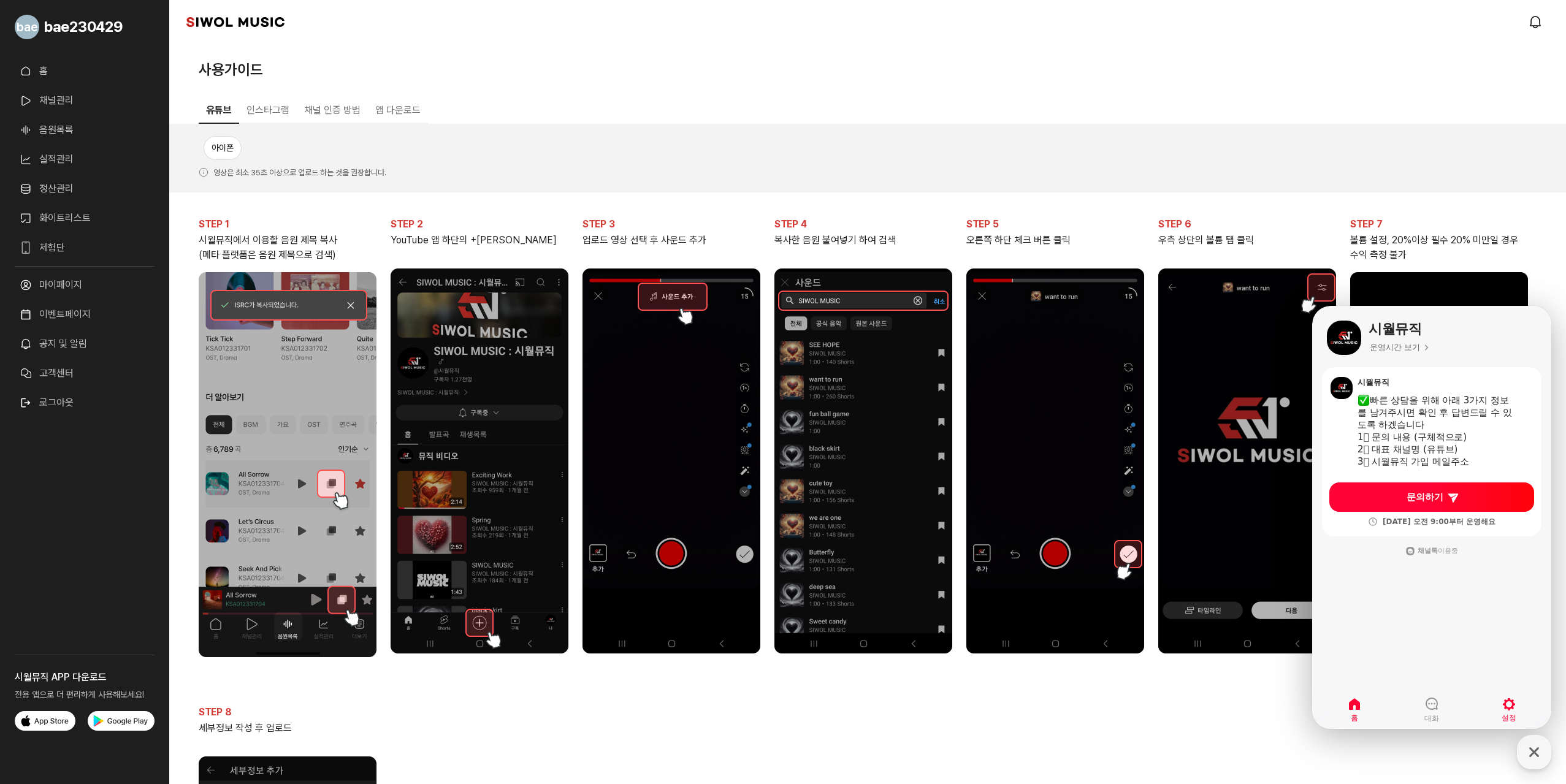
click at [1511, 706] on icon at bounding box center [1509, 704] width 14 height 14
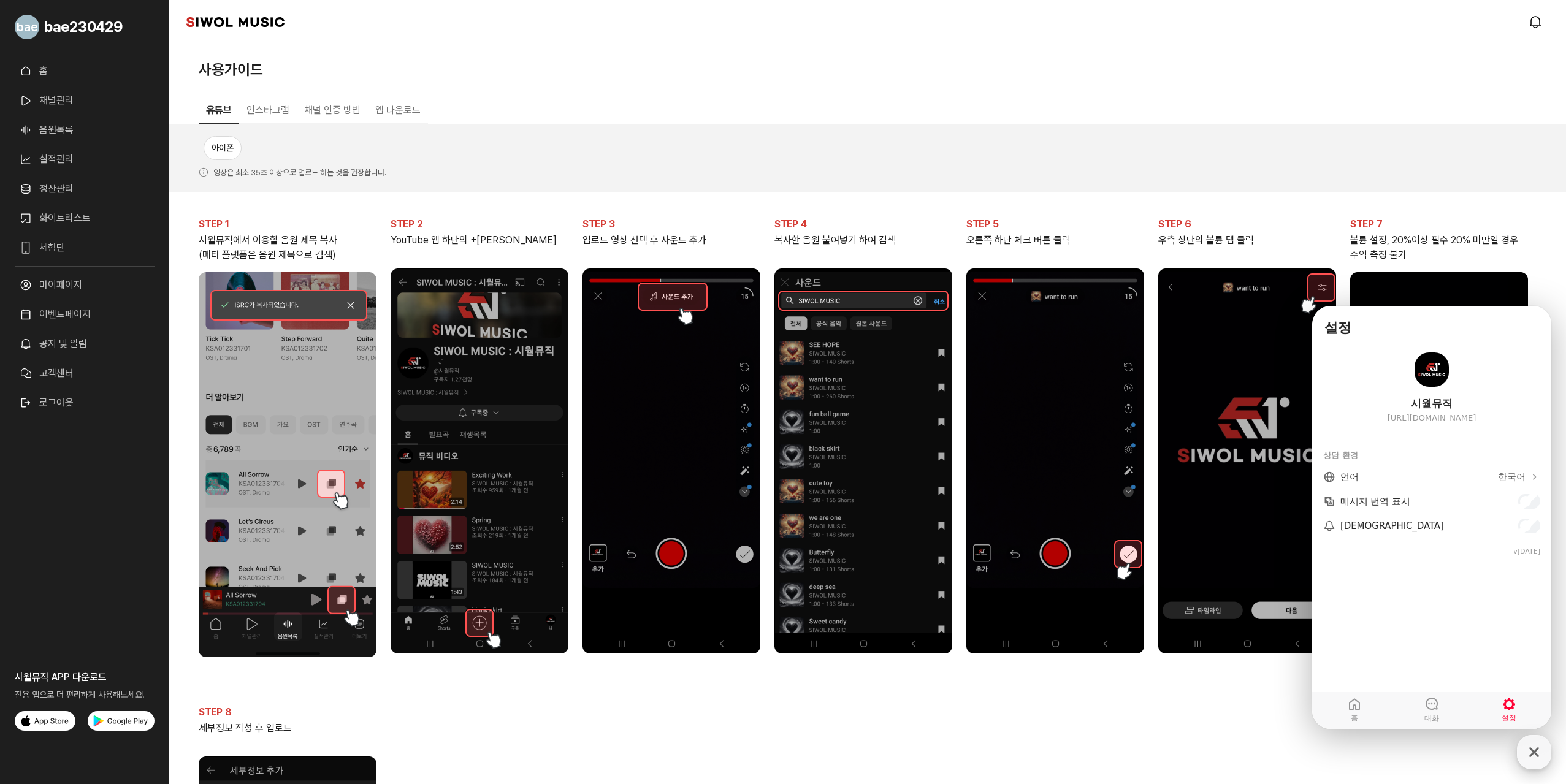
click at [1533, 756] on icon "button" at bounding box center [1534, 752] width 22 height 22
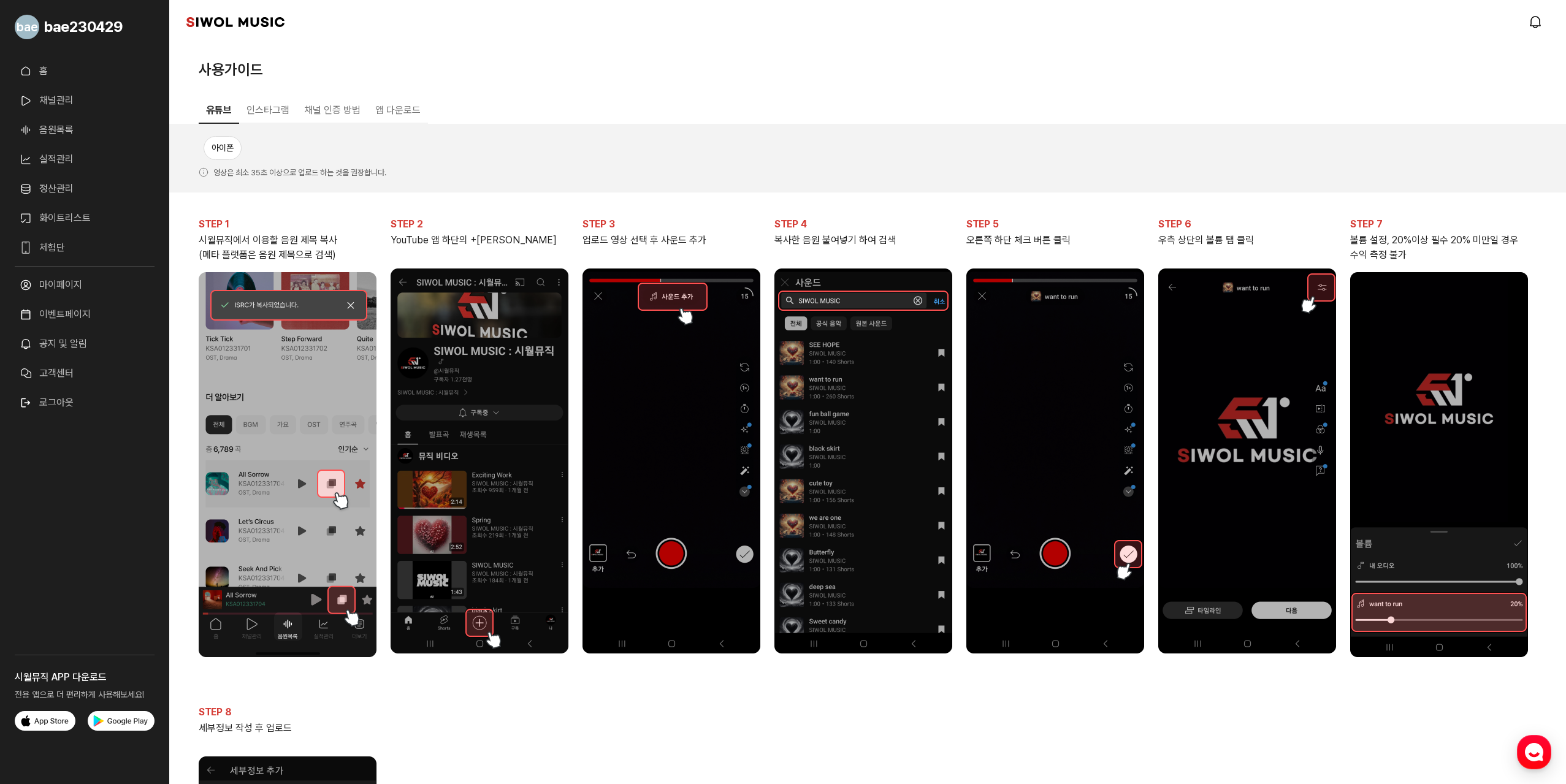
click at [62, 350] on link "공지 및 알림" at bounding box center [84, 344] width 140 height 24
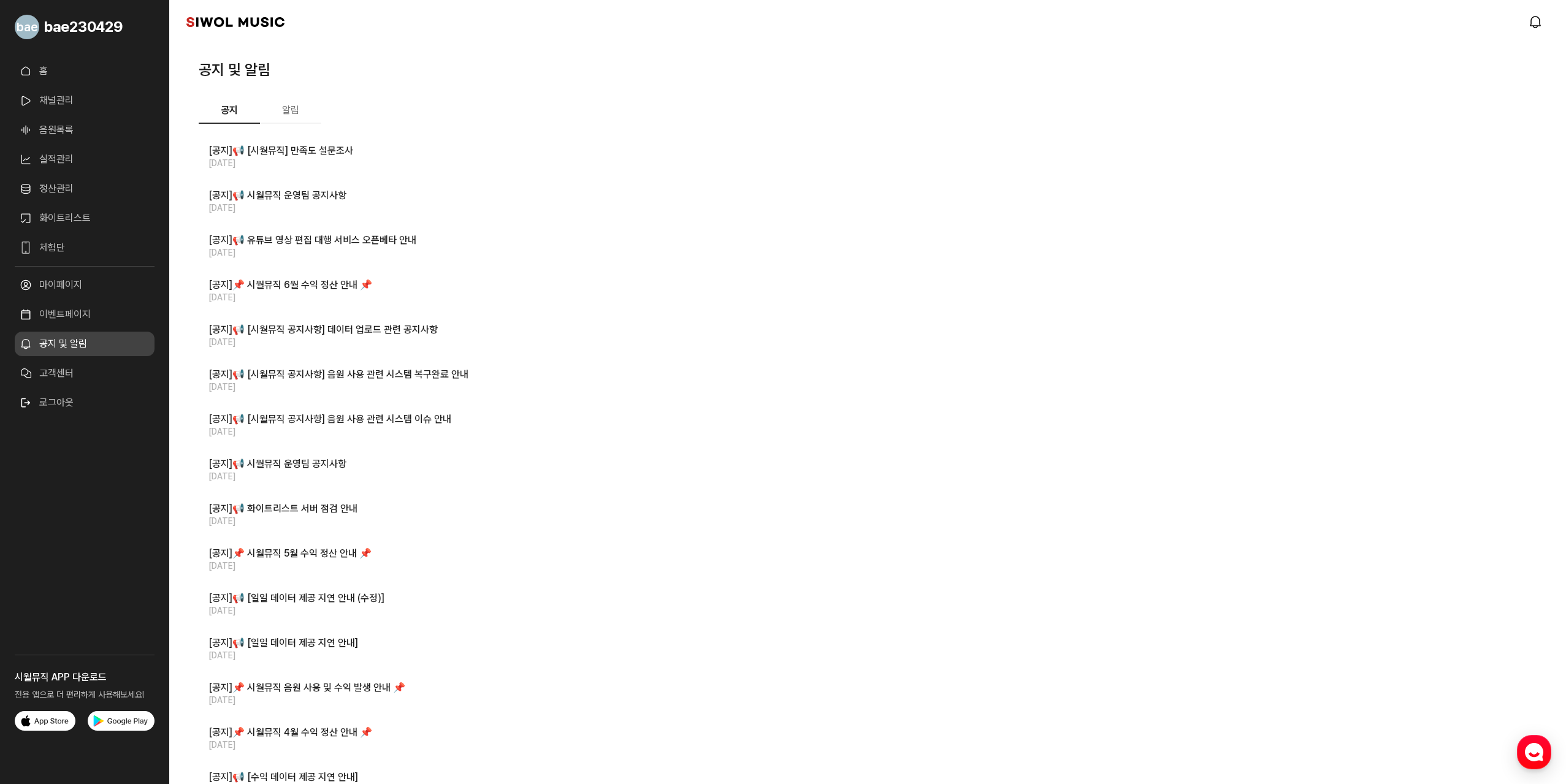
click at [67, 322] on link "이벤트페이지" at bounding box center [84, 314] width 140 height 24
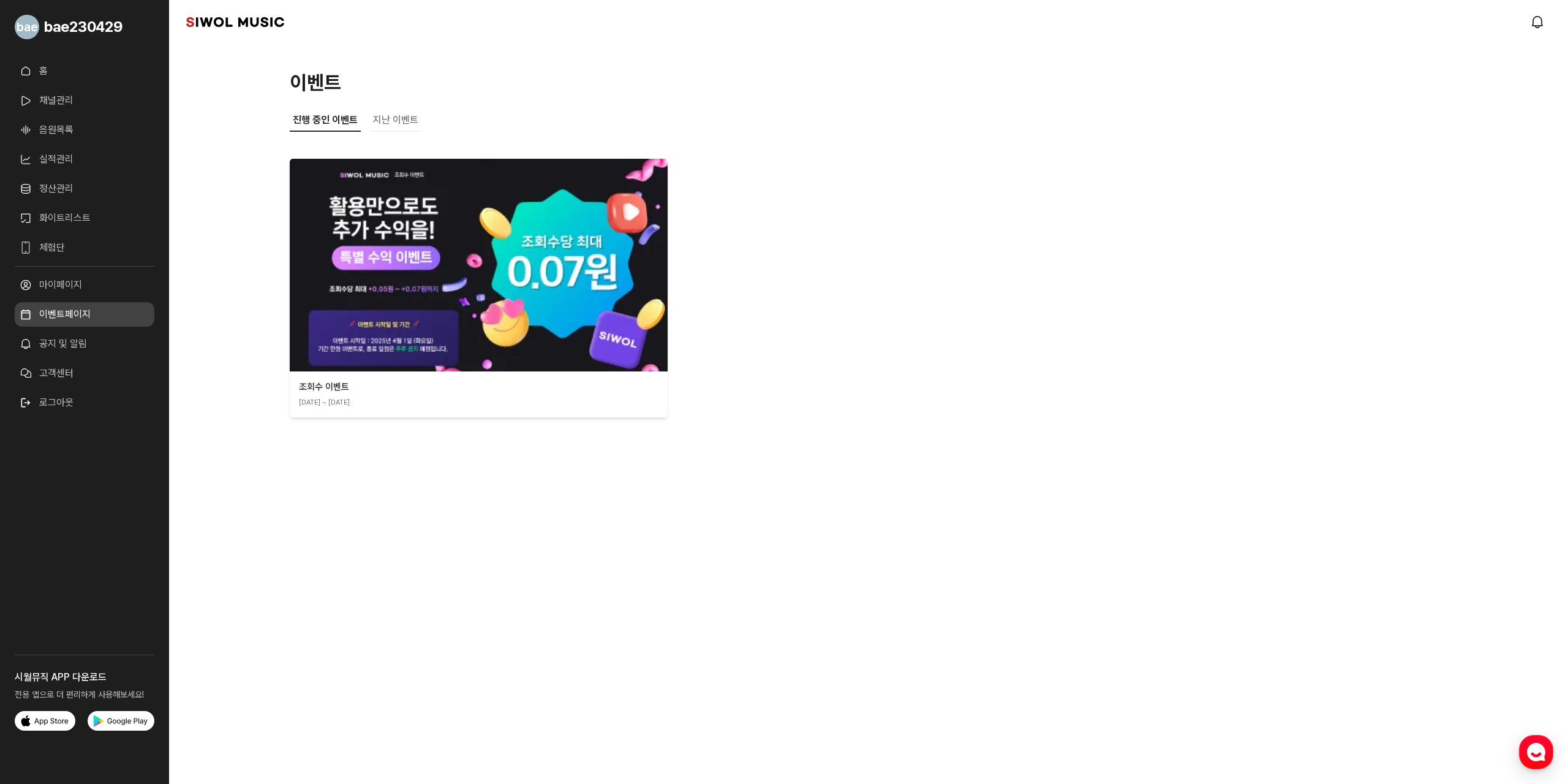
click at [75, 292] on link "마이페이지" at bounding box center [84, 285] width 140 height 24
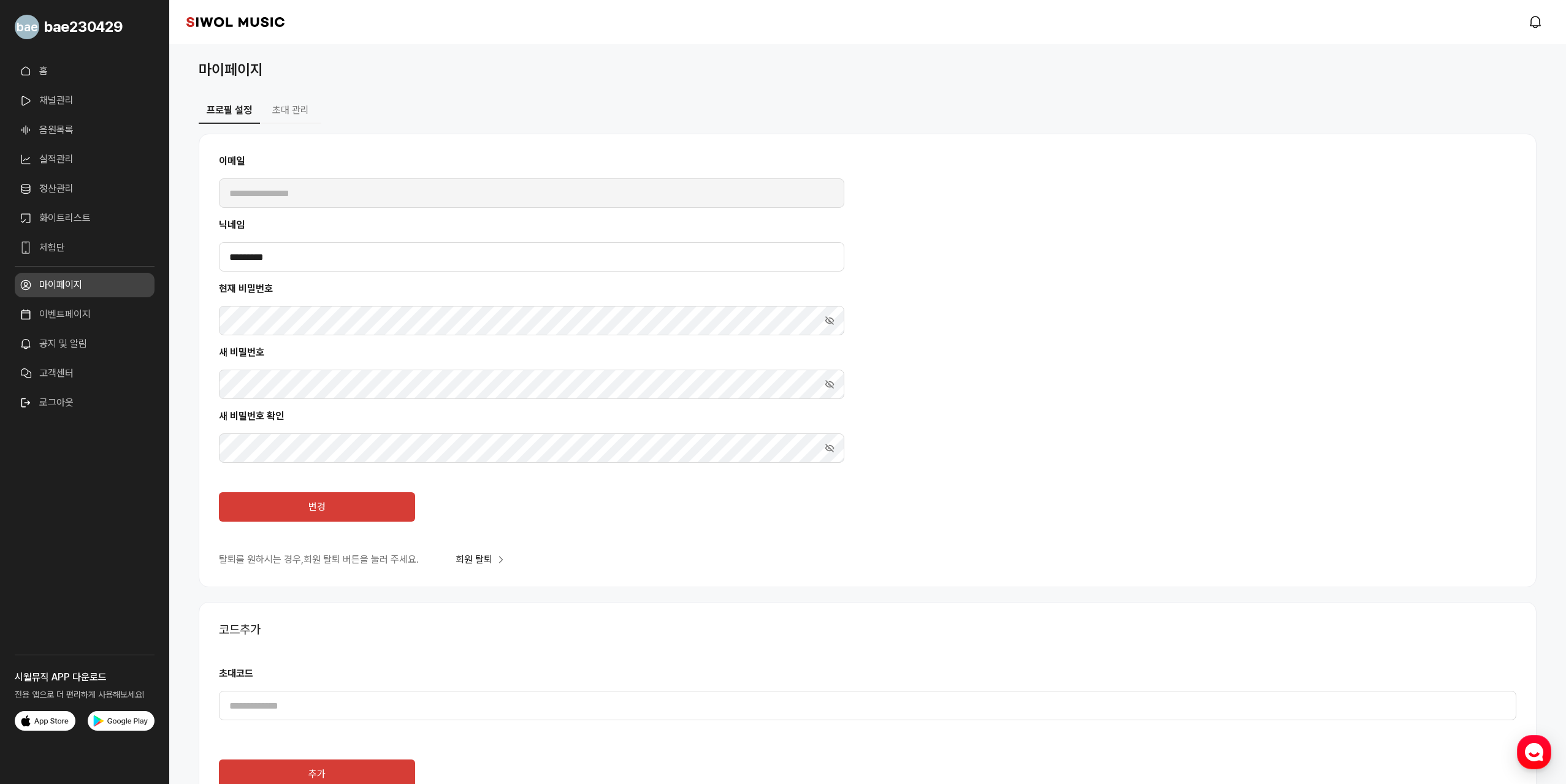
click at [85, 251] on link "체험단" at bounding box center [84, 247] width 140 height 24
click at [102, 214] on link "화이트리스트" at bounding box center [84, 218] width 140 height 24
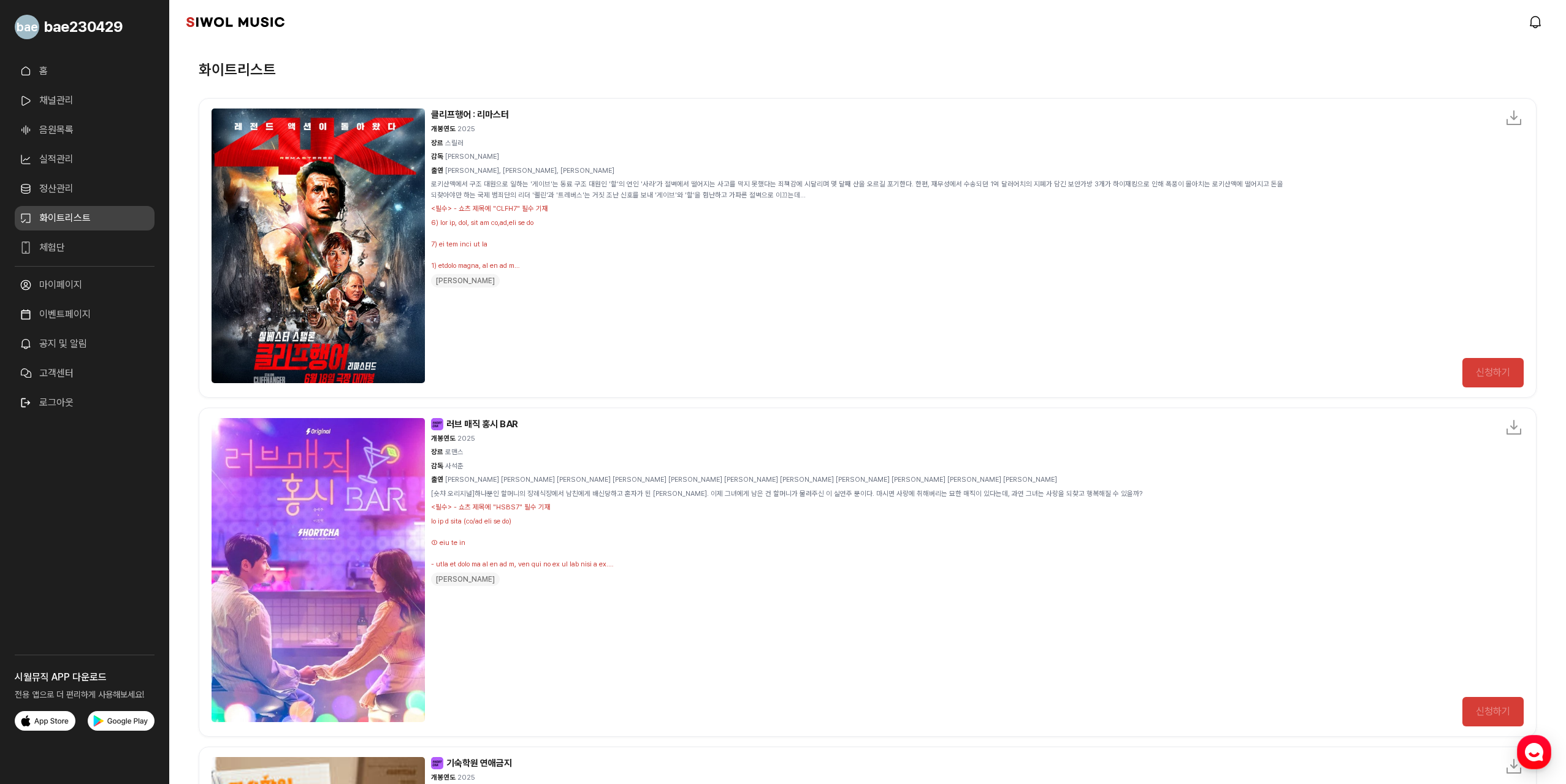
click at [96, 191] on link "정산관리" at bounding box center [84, 188] width 140 height 24
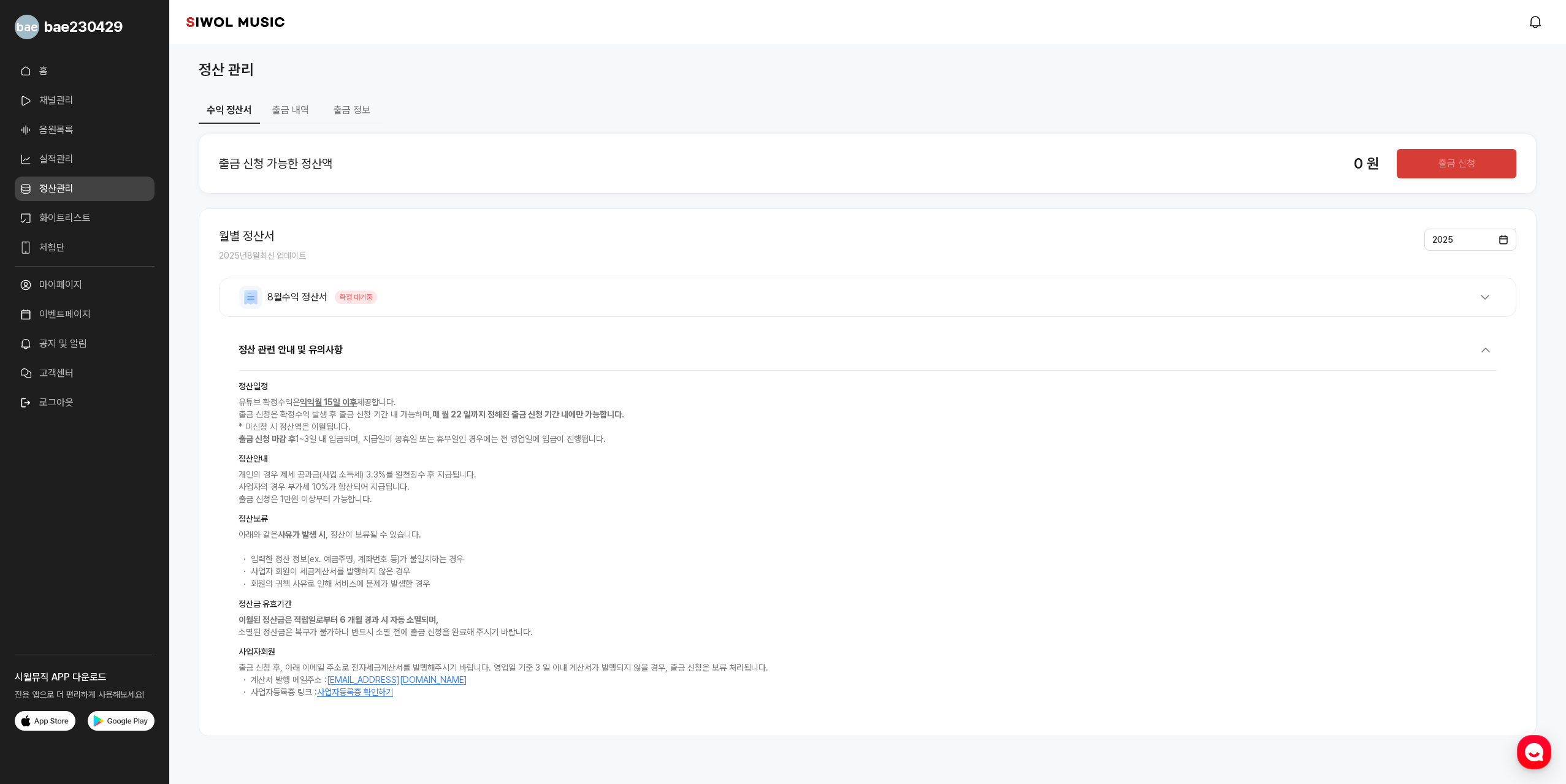
click at [65, 155] on link "실적관리" at bounding box center [84, 159] width 140 height 24
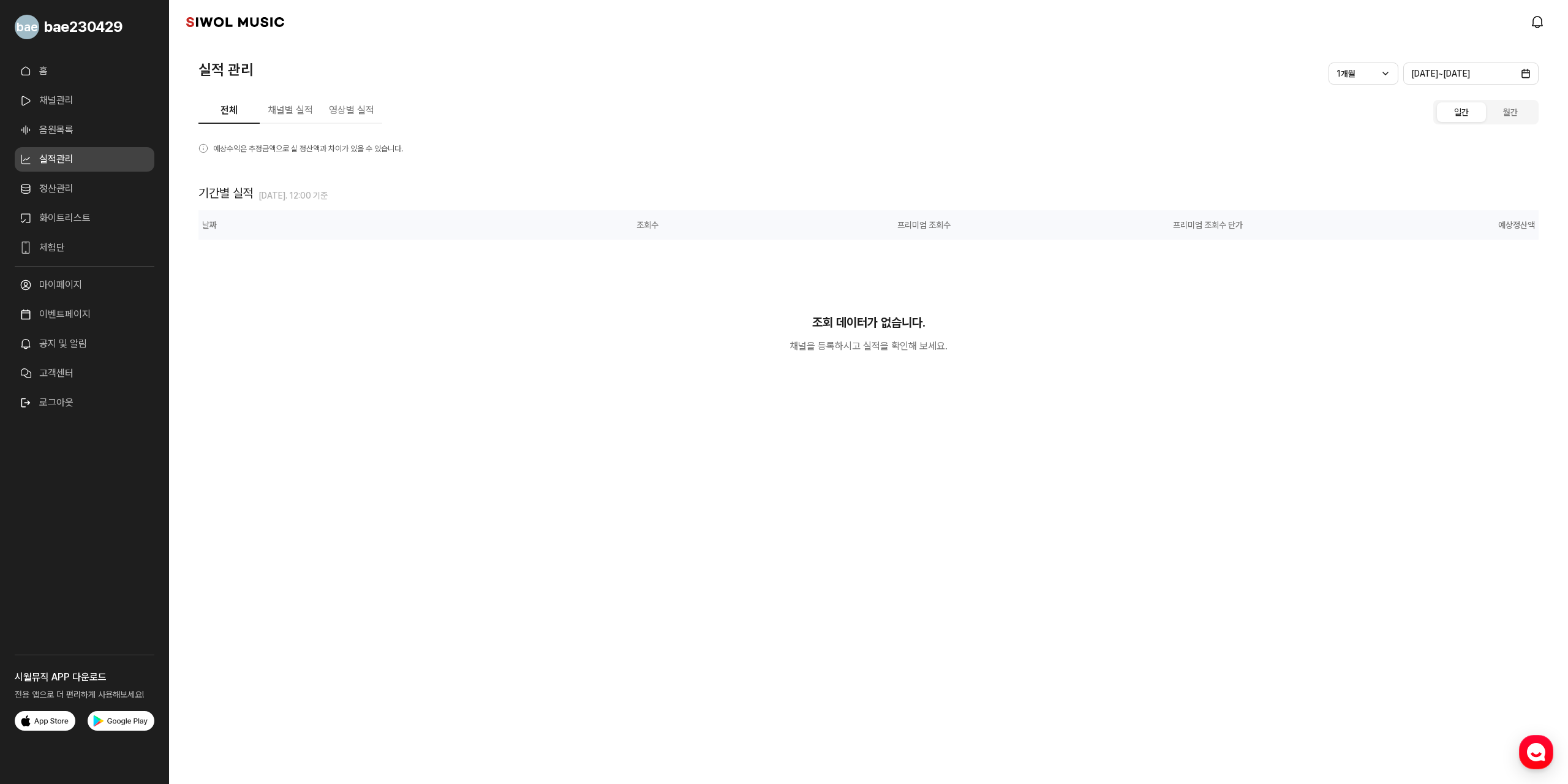
click at [75, 132] on link "음원목록" at bounding box center [84, 129] width 140 height 24
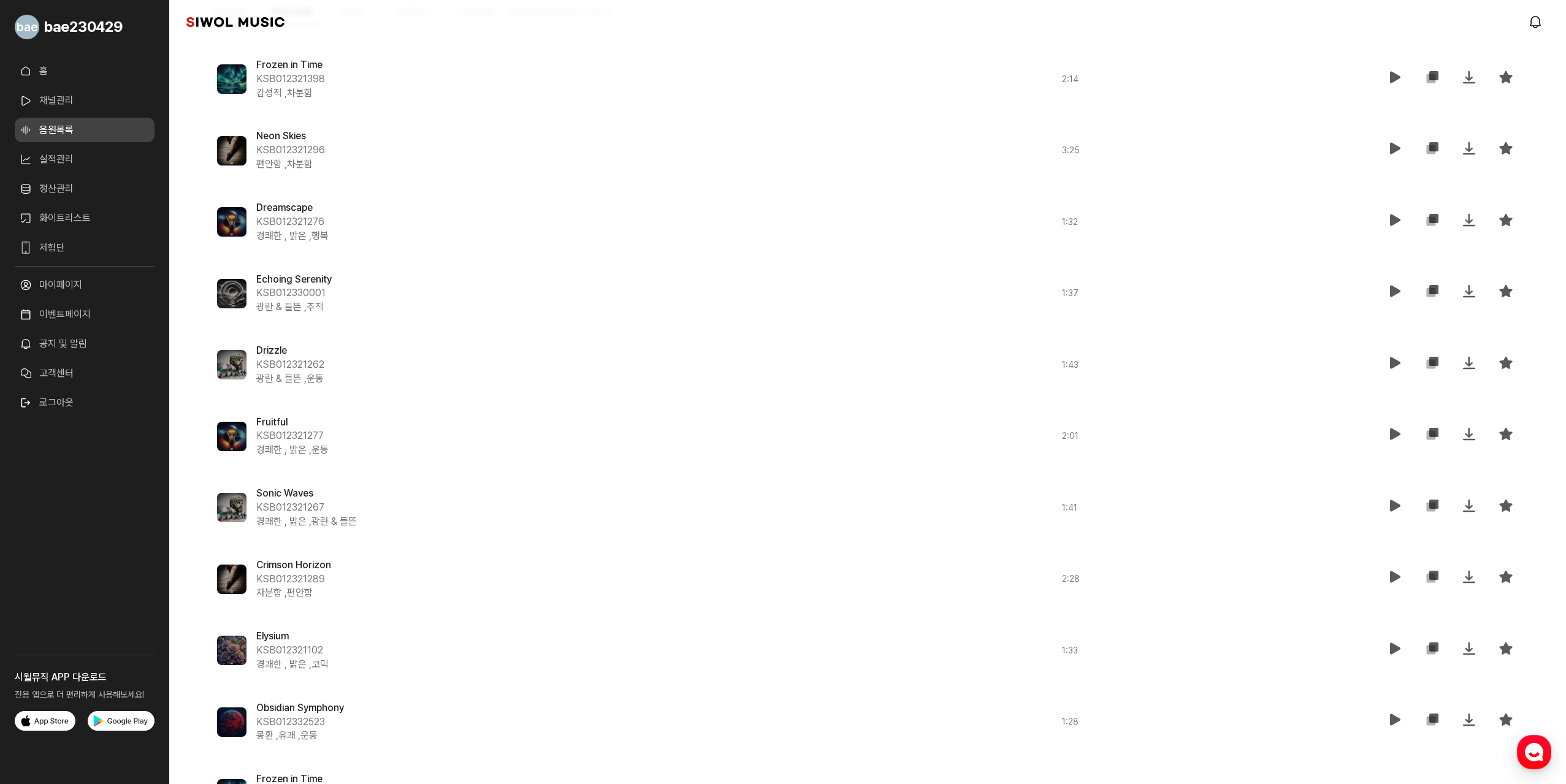
scroll to position [1413, 0]
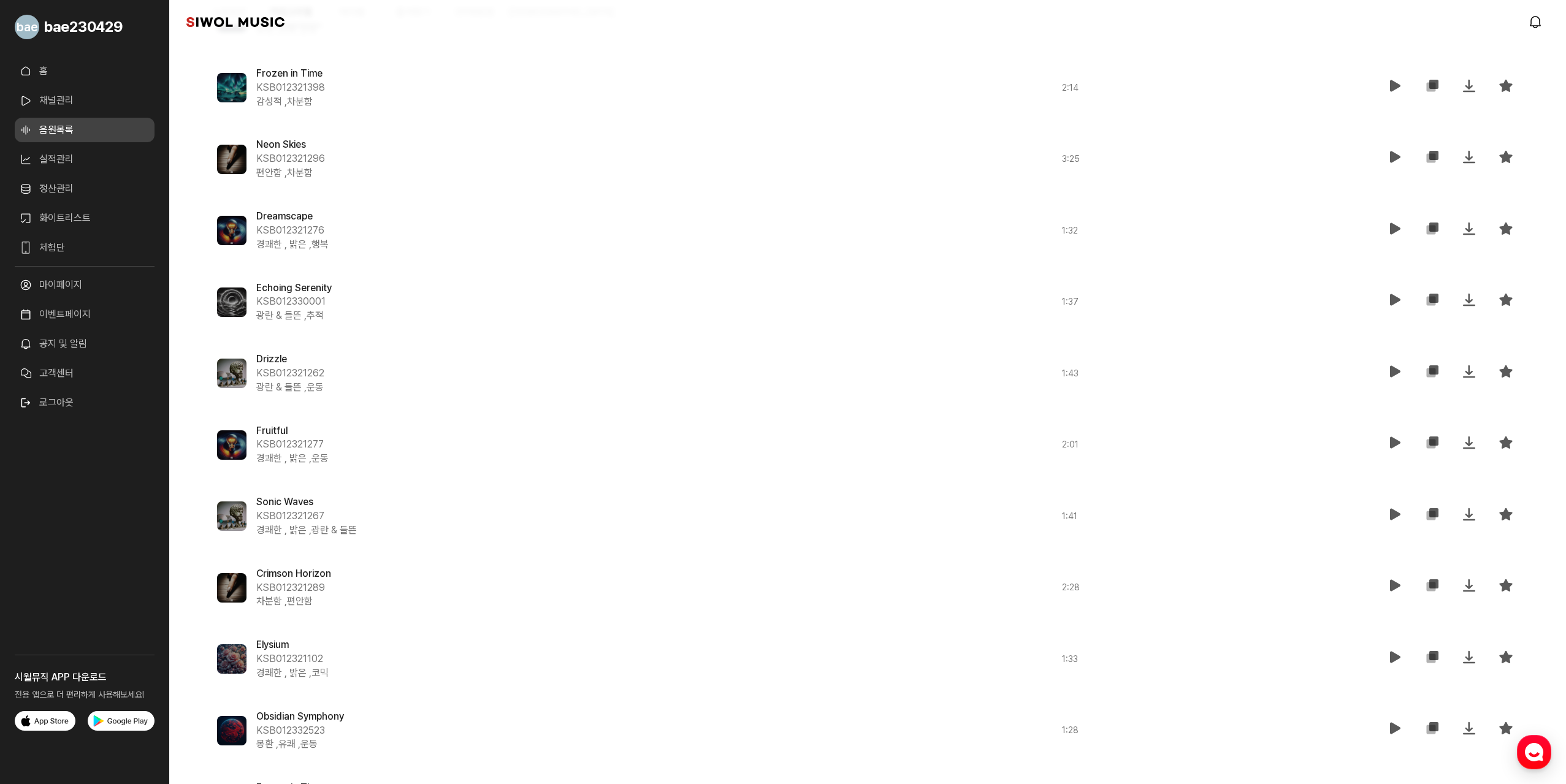
click at [25, 84] on ul "홈 채널관리 음원목록 실적관리 정산관리 화이트리스트 체험단 더보기" at bounding box center [84, 162] width 140 height 207
click at [45, 96] on link "채널관리" at bounding box center [84, 100] width 140 height 24
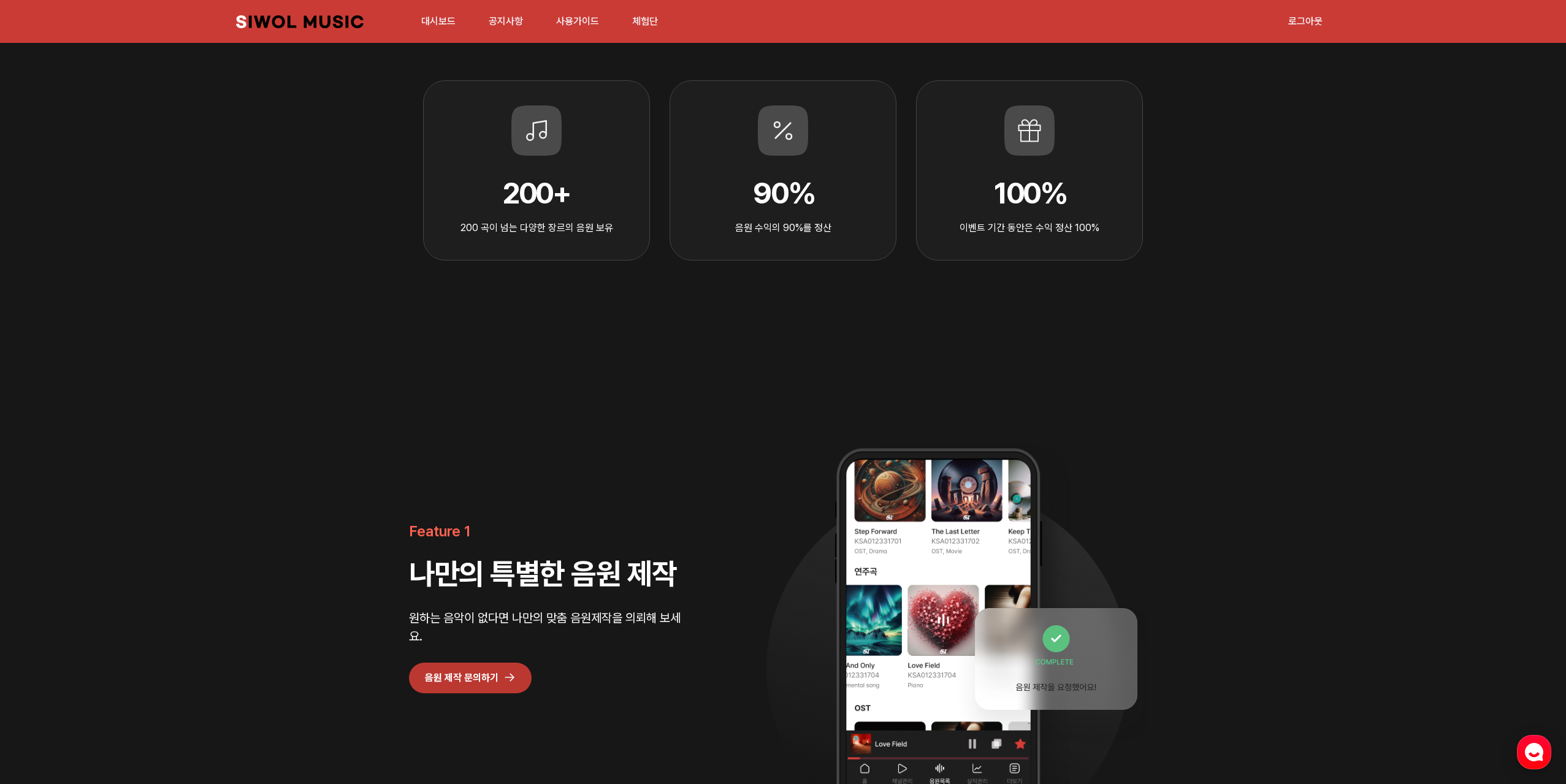
scroll to position [1410, 0]
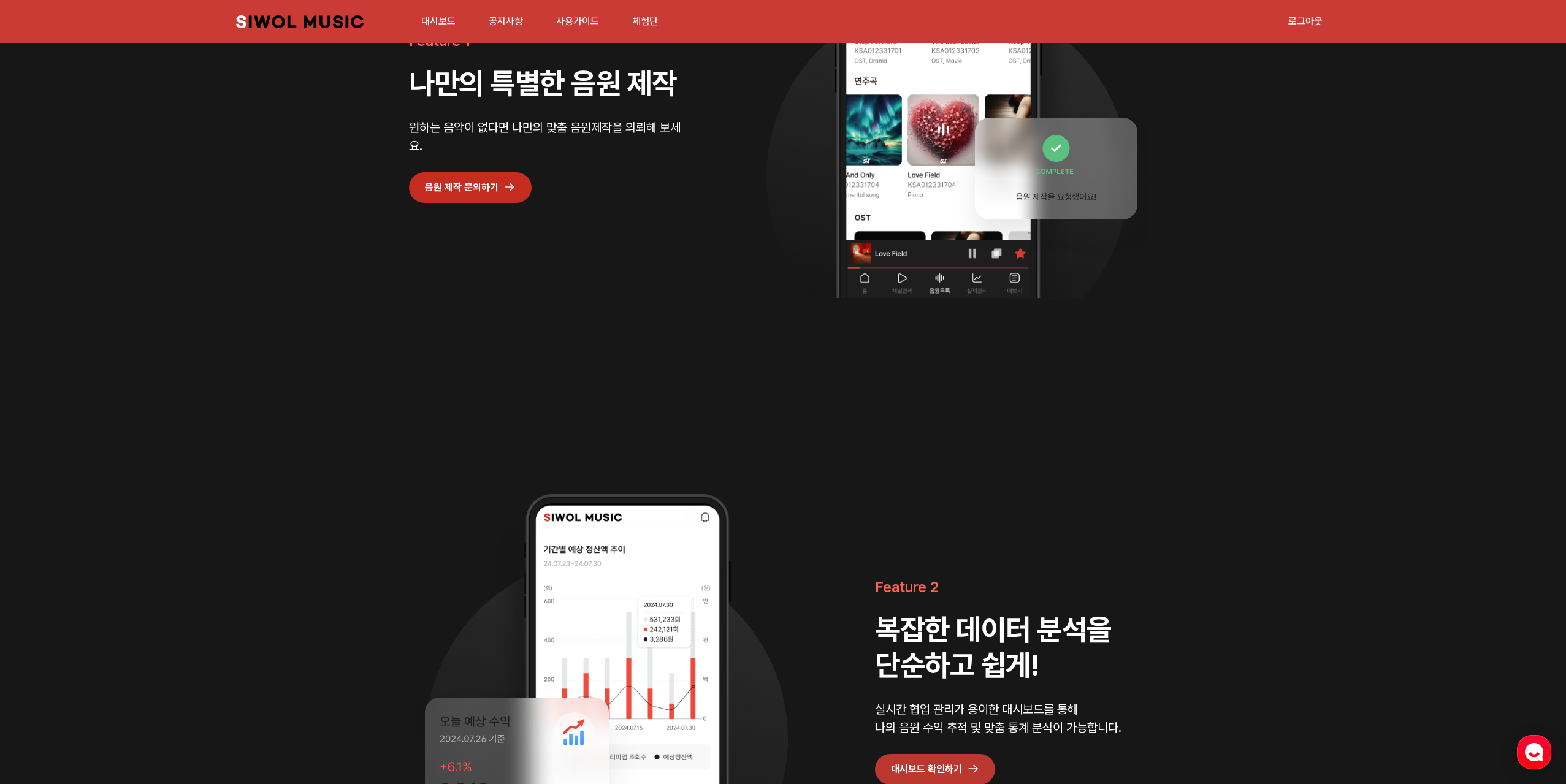
click at [492, 195] on link "음원 제작 문의하기" at bounding box center [470, 187] width 123 height 31
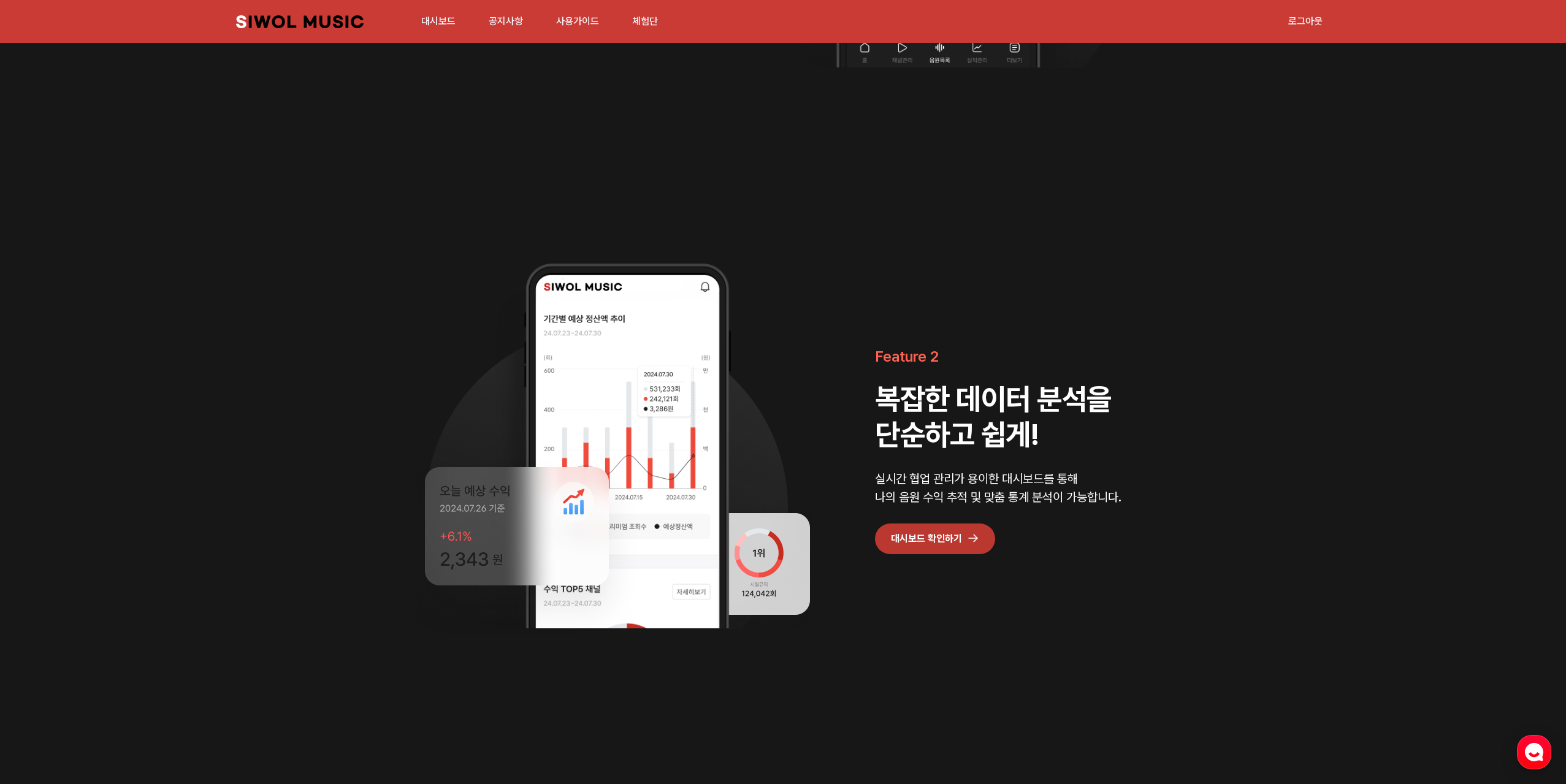
scroll to position [1716, 0]
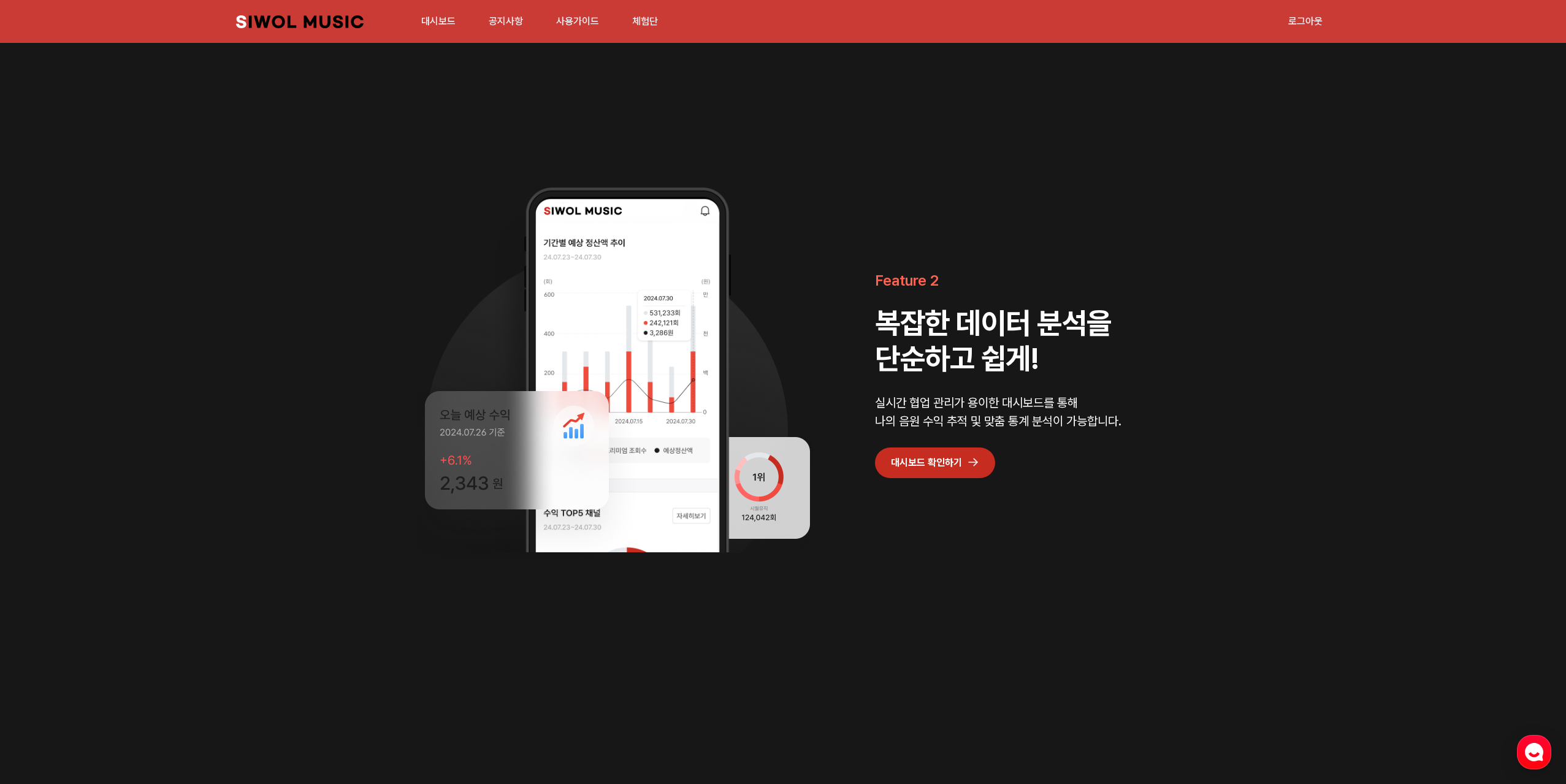
click at [957, 463] on link "대시보드 확인하기" at bounding box center [935, 463] width 120 height 31
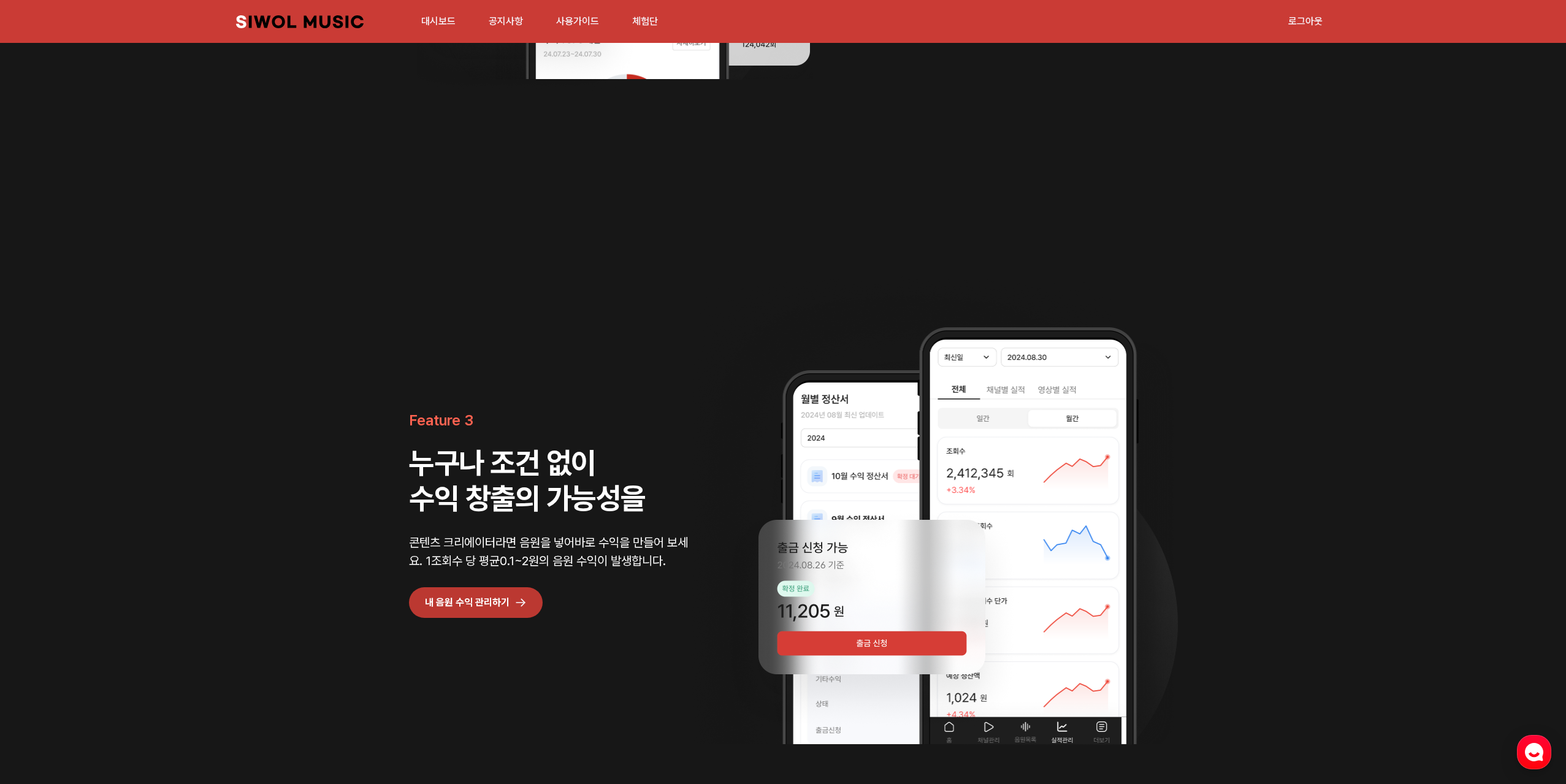
scroll to position [2268, 0]
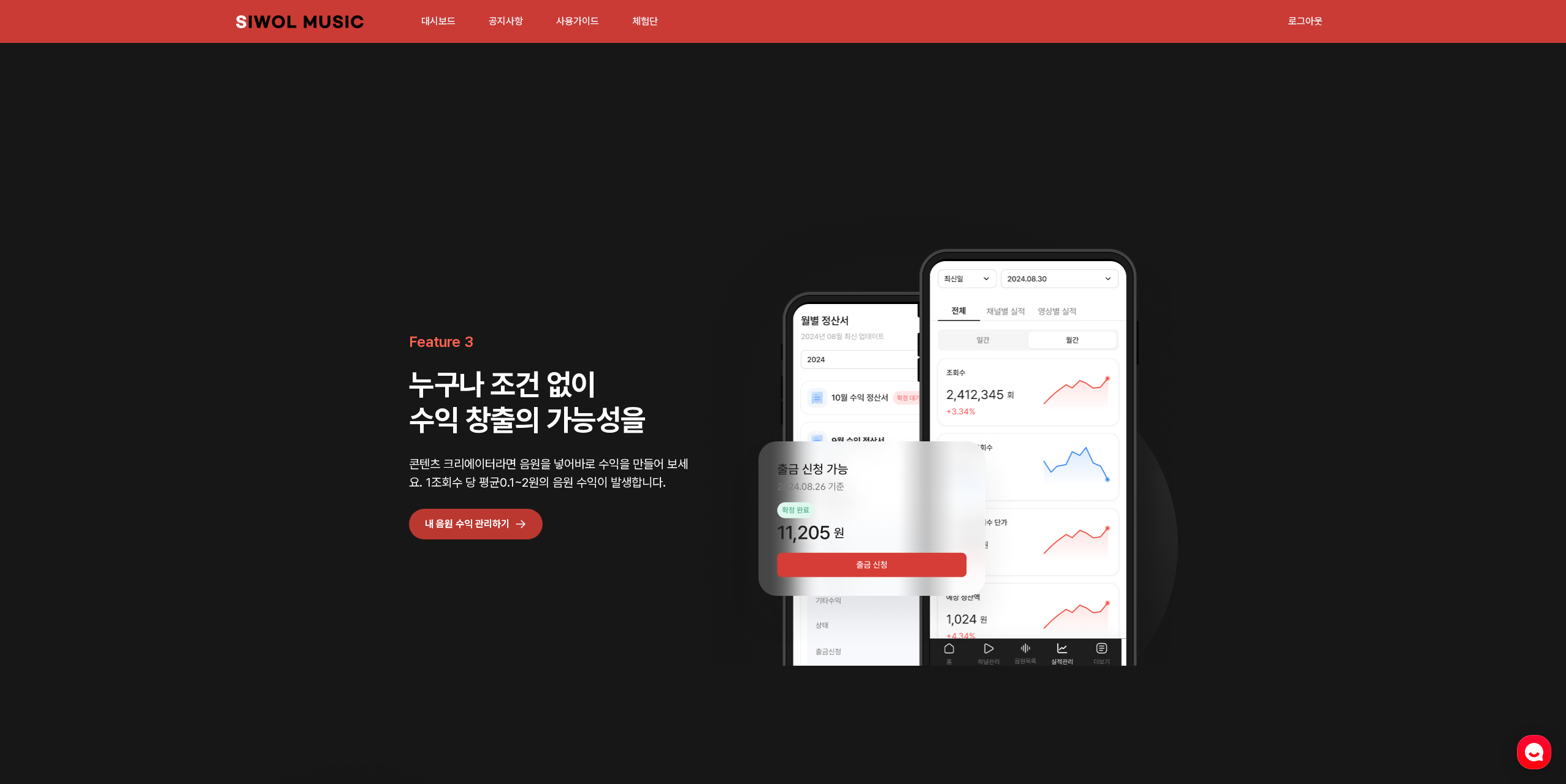
click at [561, 420] on h2 "누구나 조건 없이 수익 창출의 가능성을" at bounding box center [550, 401] width 282 height 71
click at [498, 522] on link "내 음원 수익 관리하기" at bounding box center [476, 524] width 134 height 31
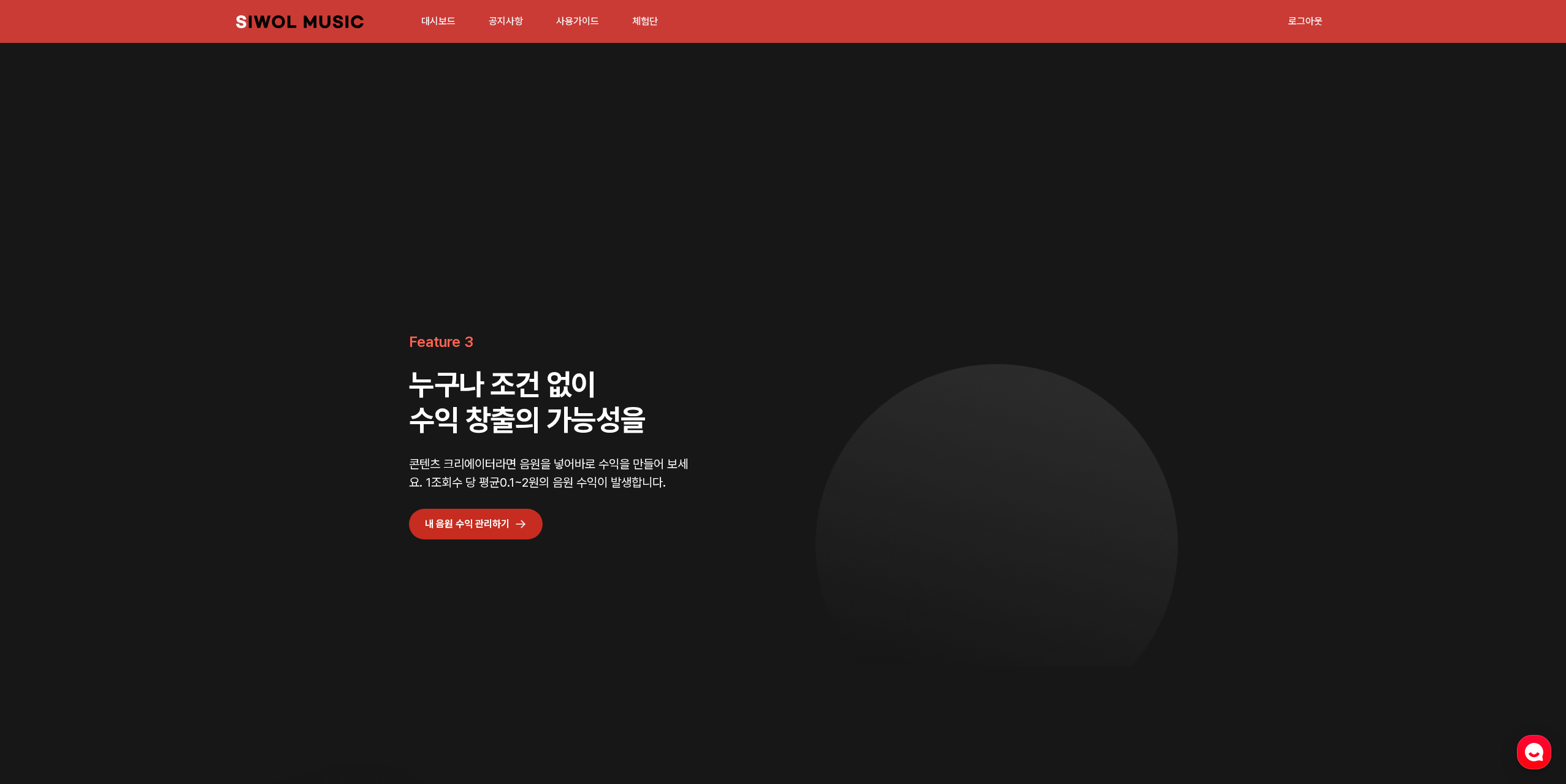
scroll to position [0, 0]
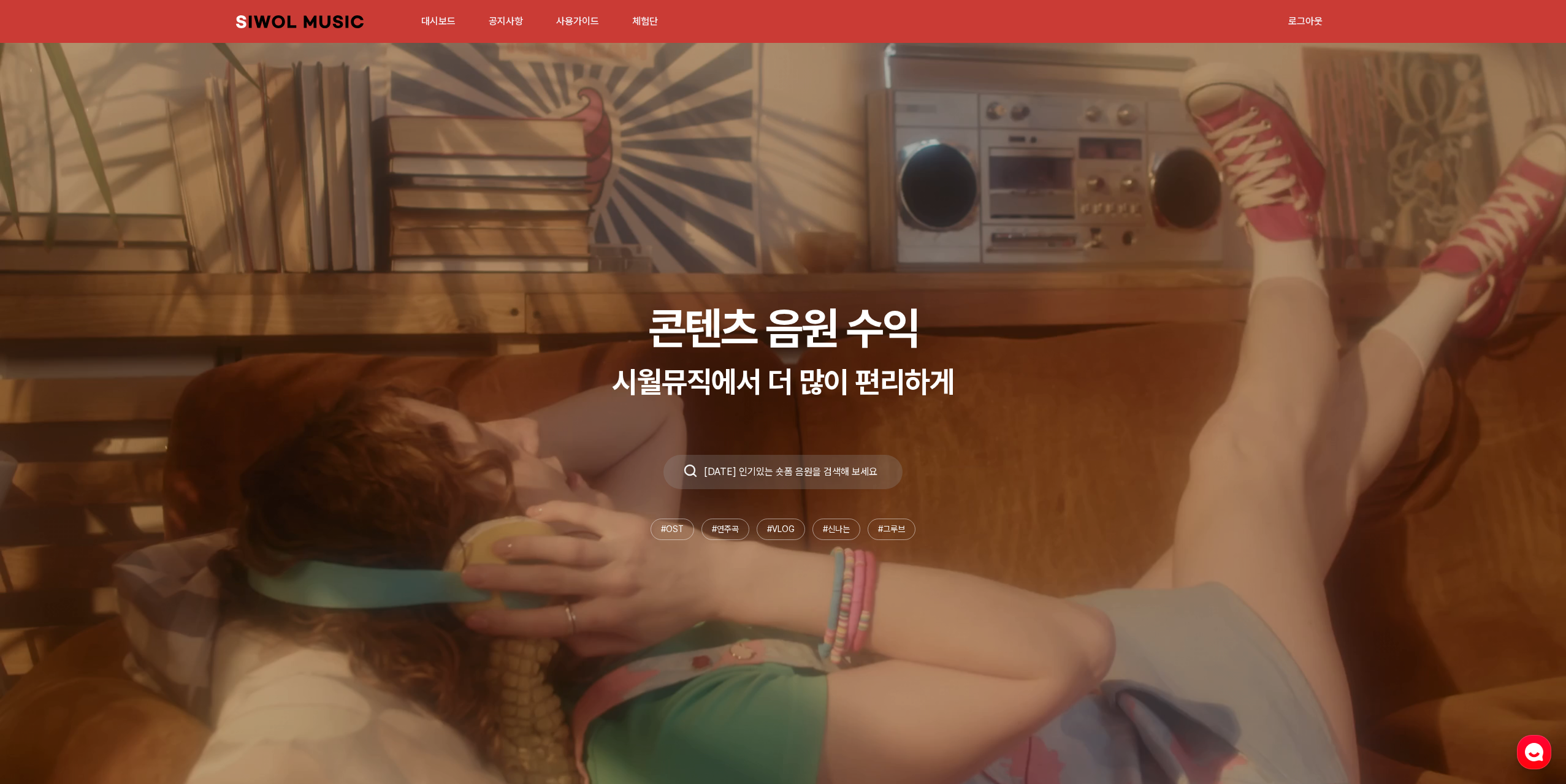
click at [571, 24] on link "사용가이드" at bounding box center [578, 21] width 58 height 26
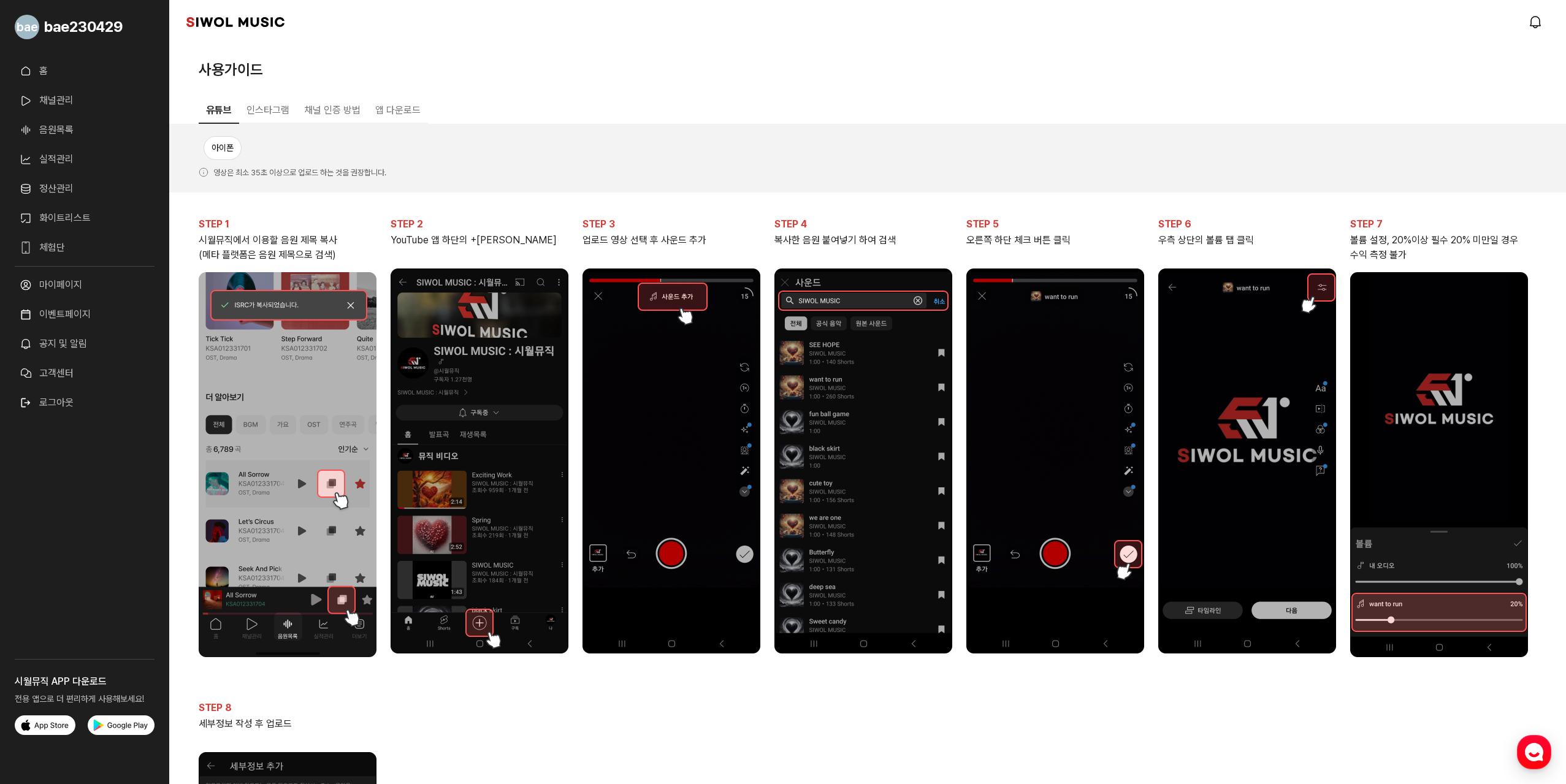
click at [261, 110] on button "인스타그램" at bounding box center [268, 110] width 58 height 25
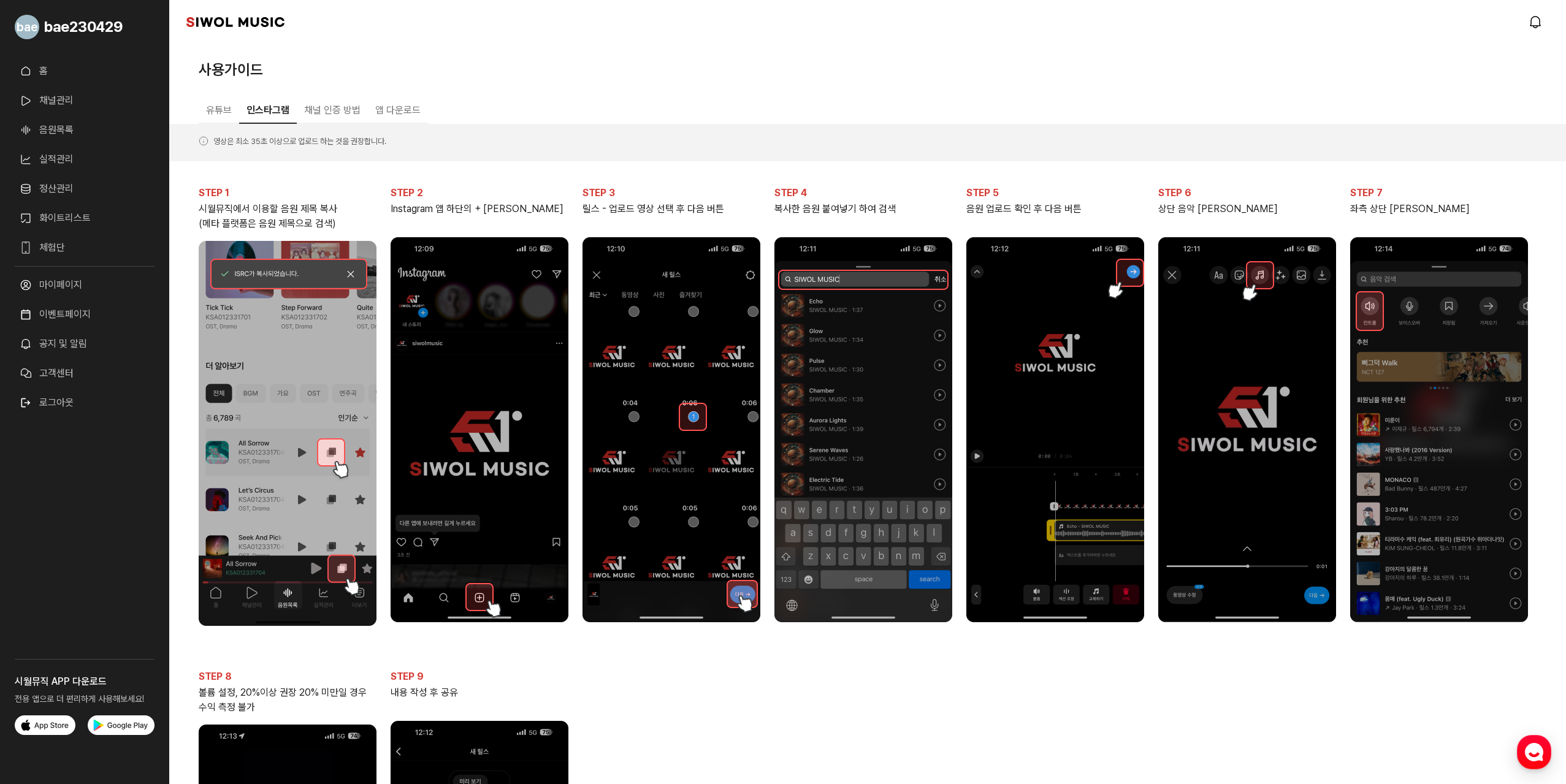
click at [359, 112] on button "채널 인증 방법" at bounding box center [332, 110] width 71 height 25
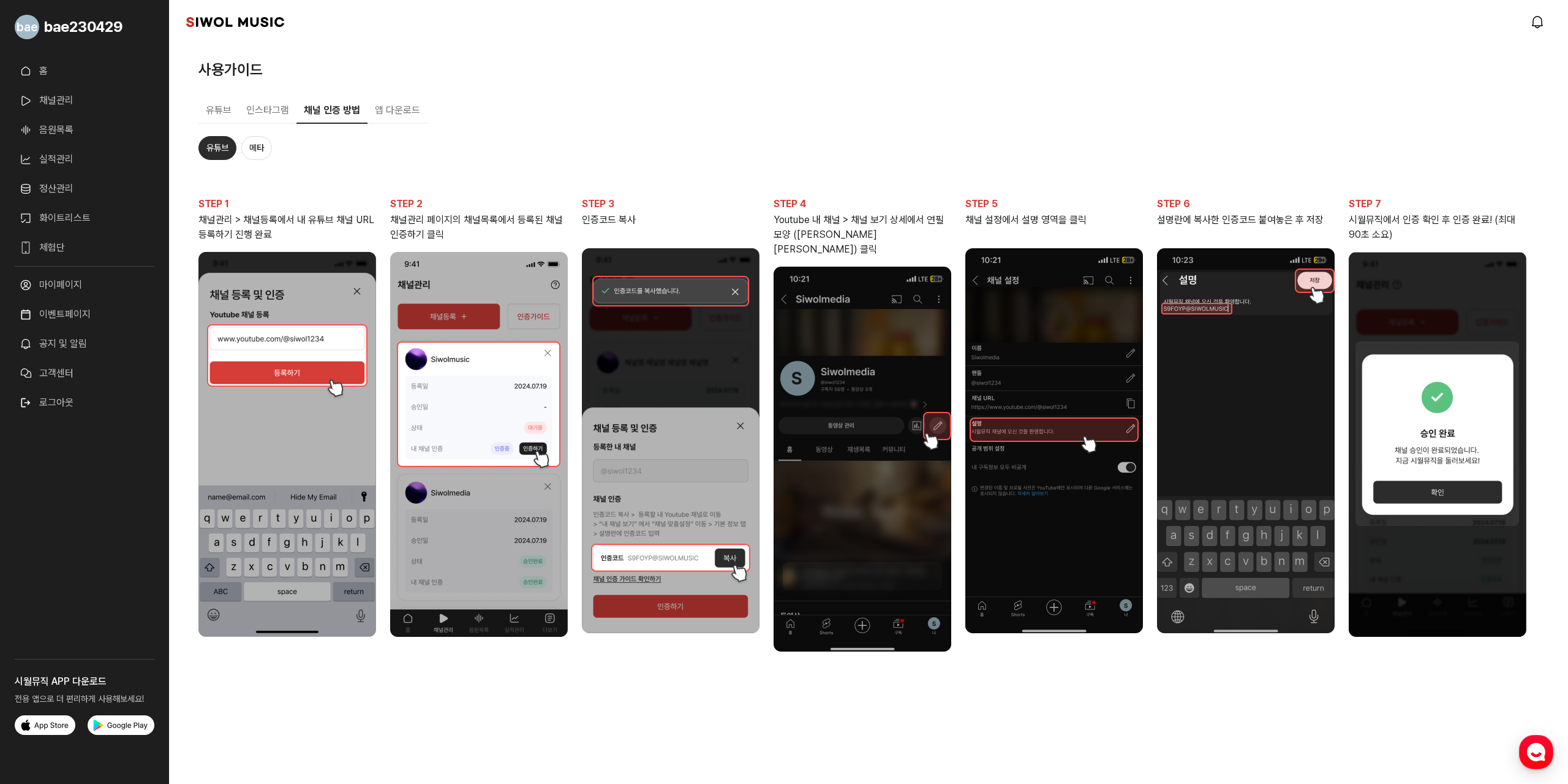
click at [256, 109] on button "인스타그램" at bounding box center [268, 110] width 58 height 25
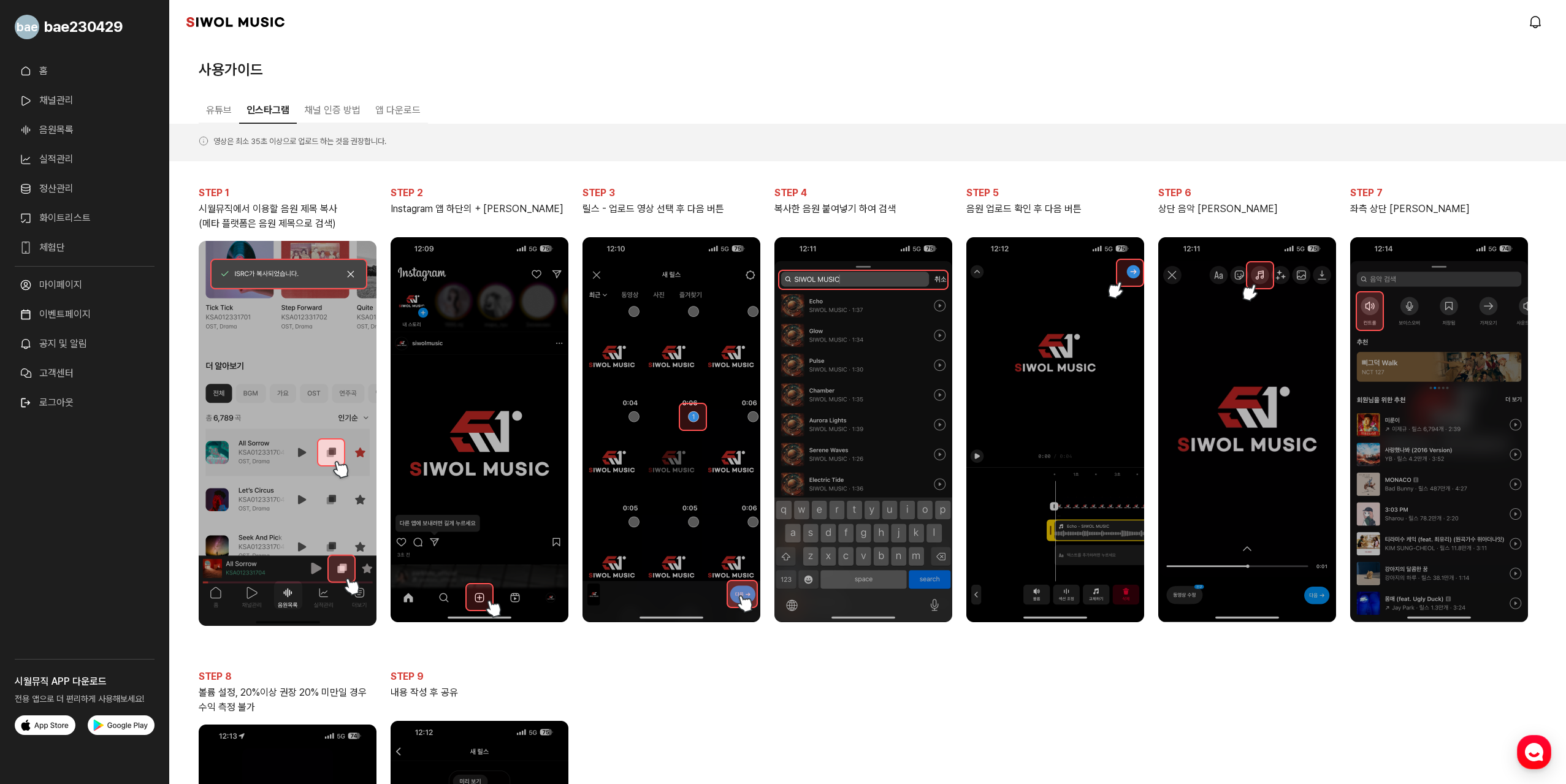
click at [343, 115] on button "채널 인증 방법" at bounding box center [332, 110] width 71 height 25
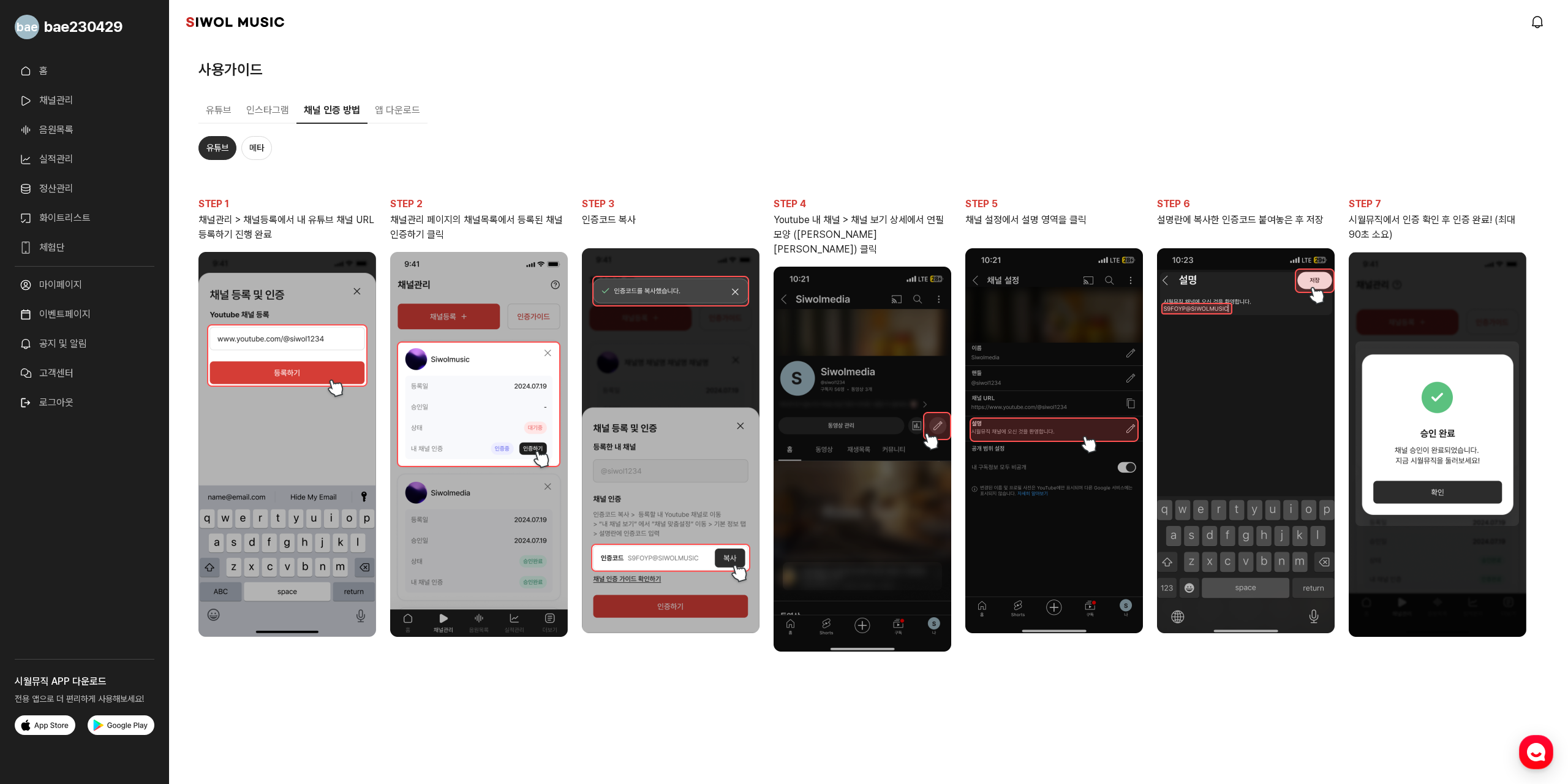
click at [391, 107] on button "앱 다운로드" at bounding box center [398, 110] width 60 height 25
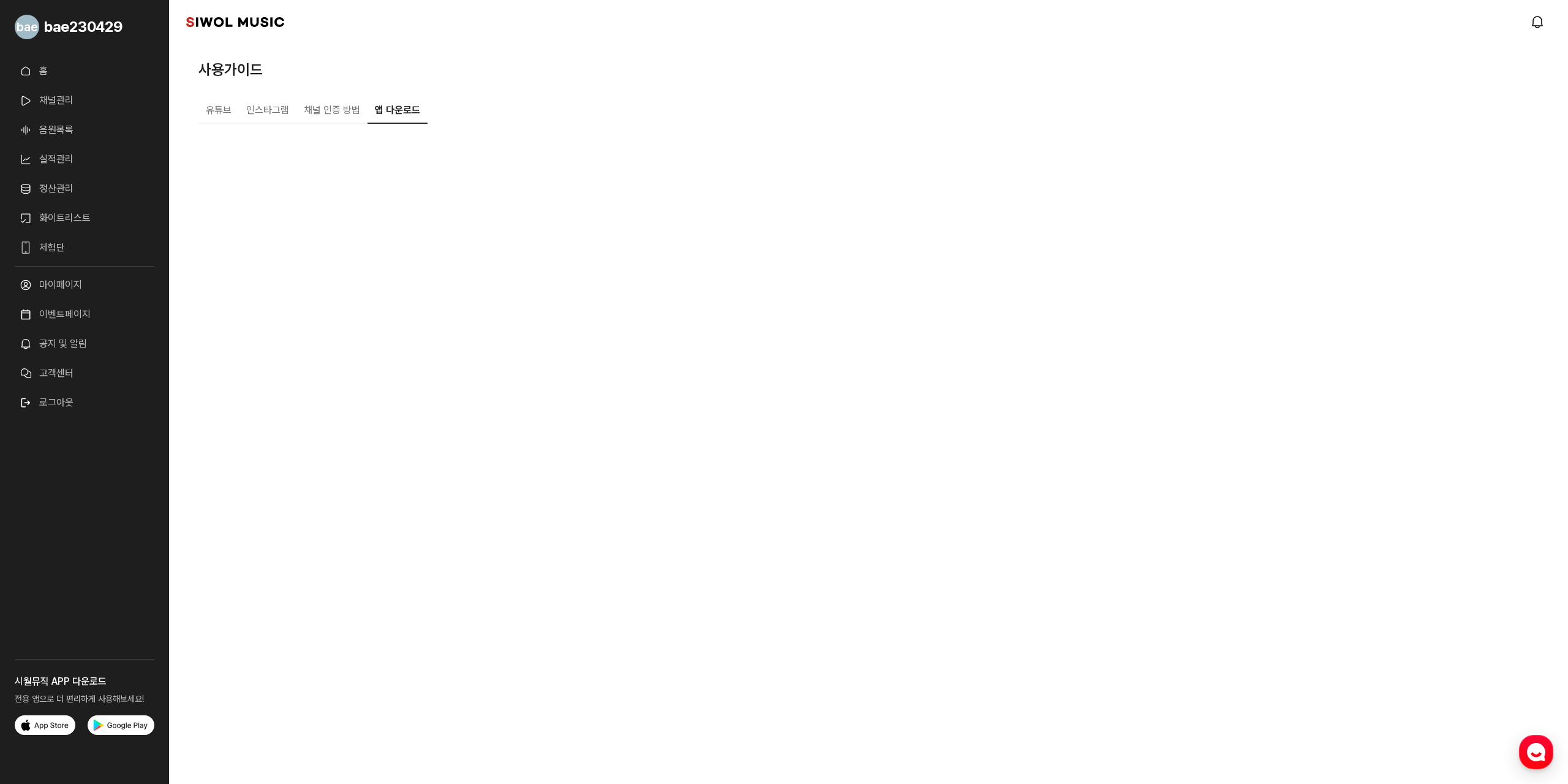
click at [87, 40] on link "bae230429" at bounding box center [84, 27] width 140 height 34
click at [117, 24] on span "bae230429" at bounding box center [83, 27] width 79 height 22
click at [47, 69] on link "홈" at bounding box center [84, 71] width 140 height 24
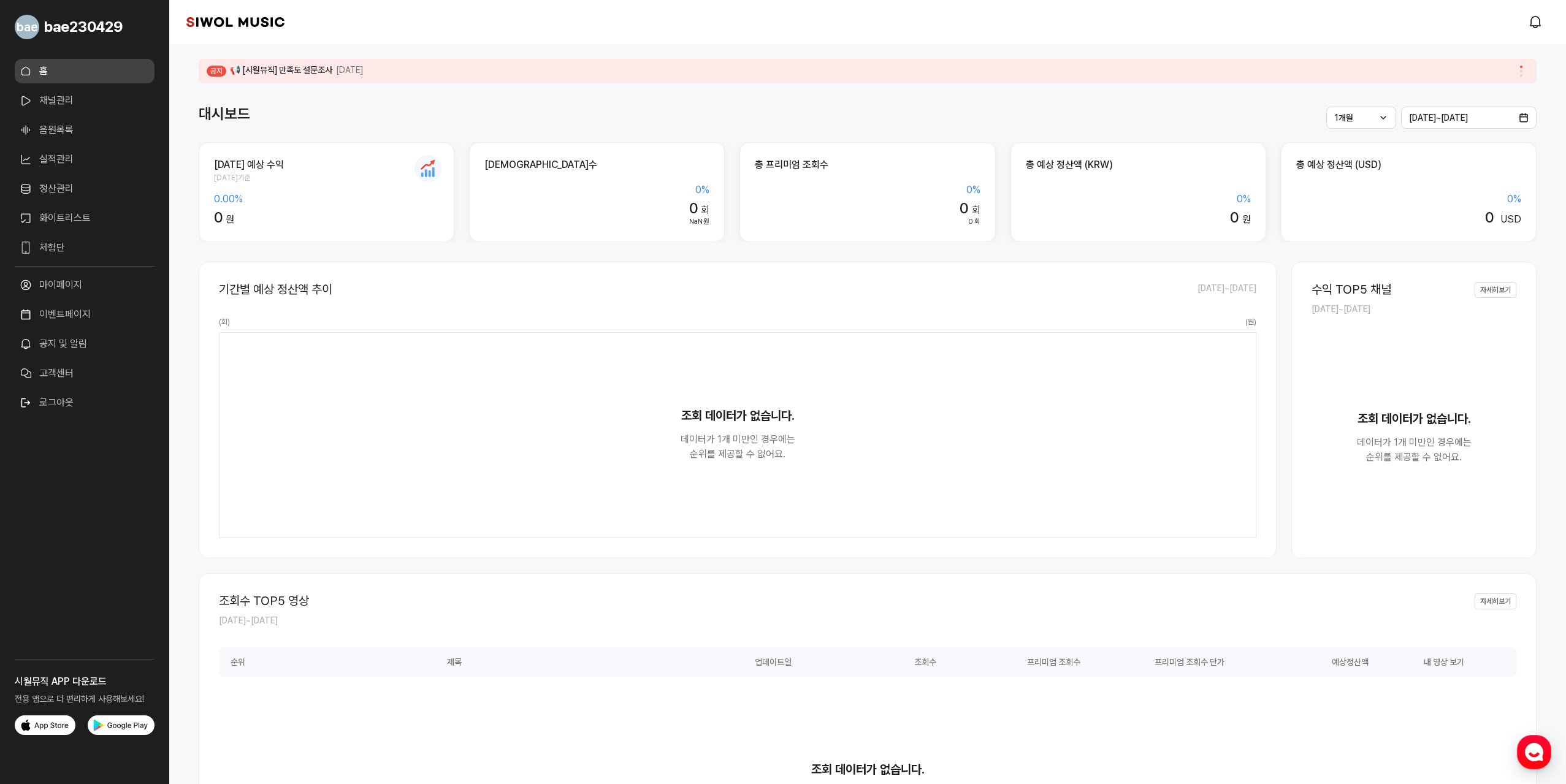
click at [70, 138] on link "음원목록" at bounding box center [84, 129] width 140 height 24
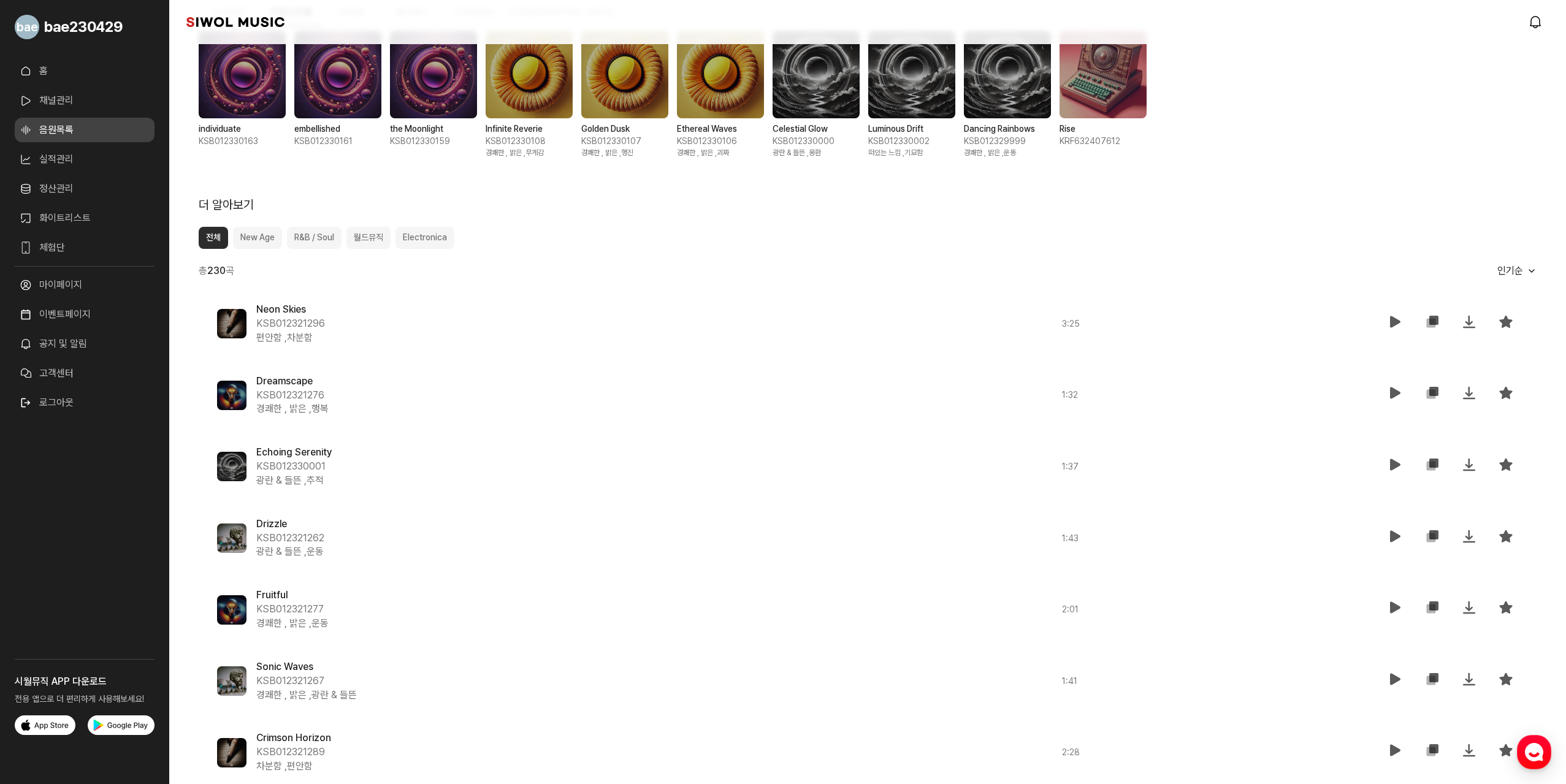
scroll to position [430, 0]
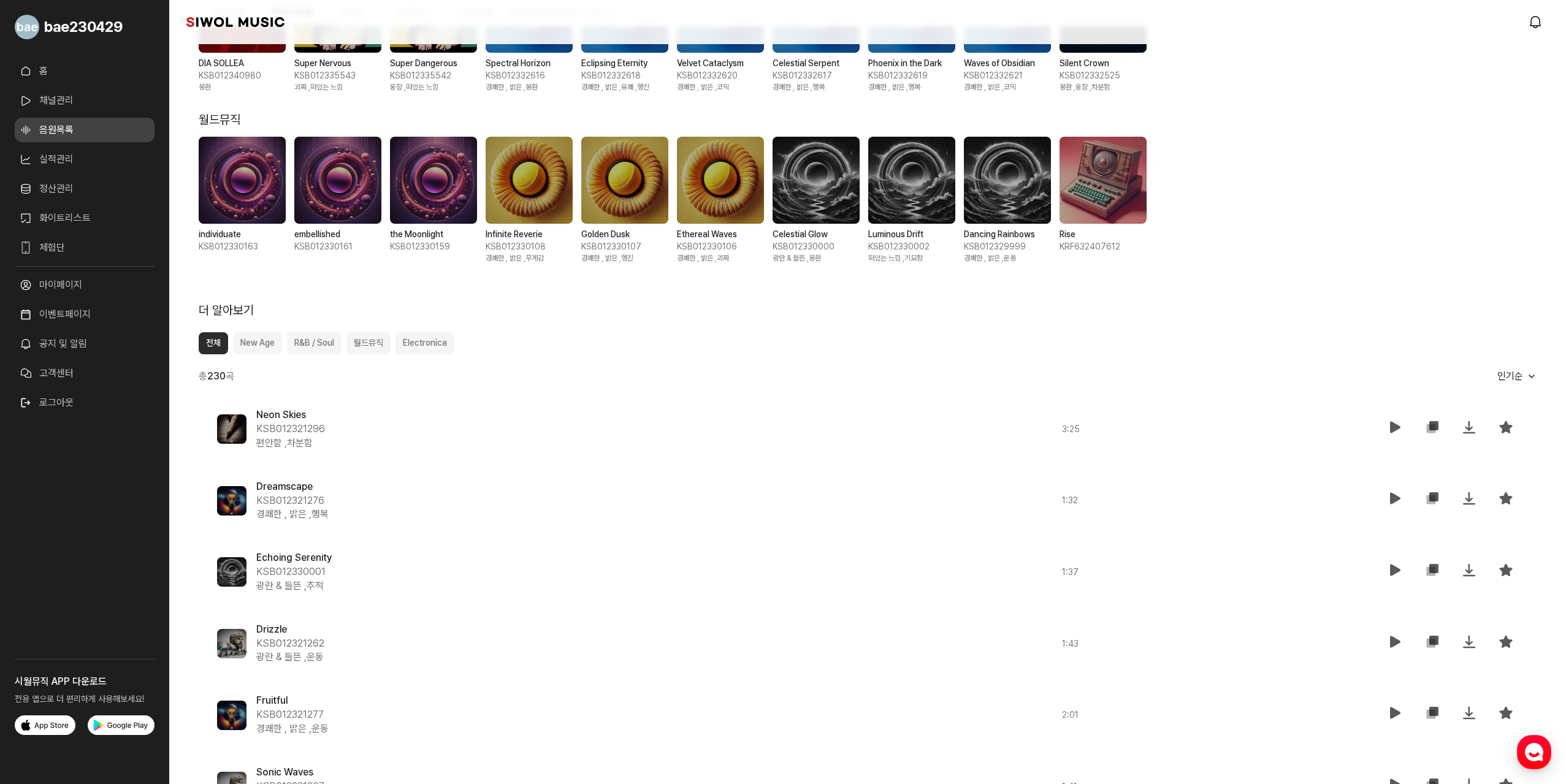
click at [356, 345] on button "월드뮤직" at bounding box center [368, 343] width 44 height 22
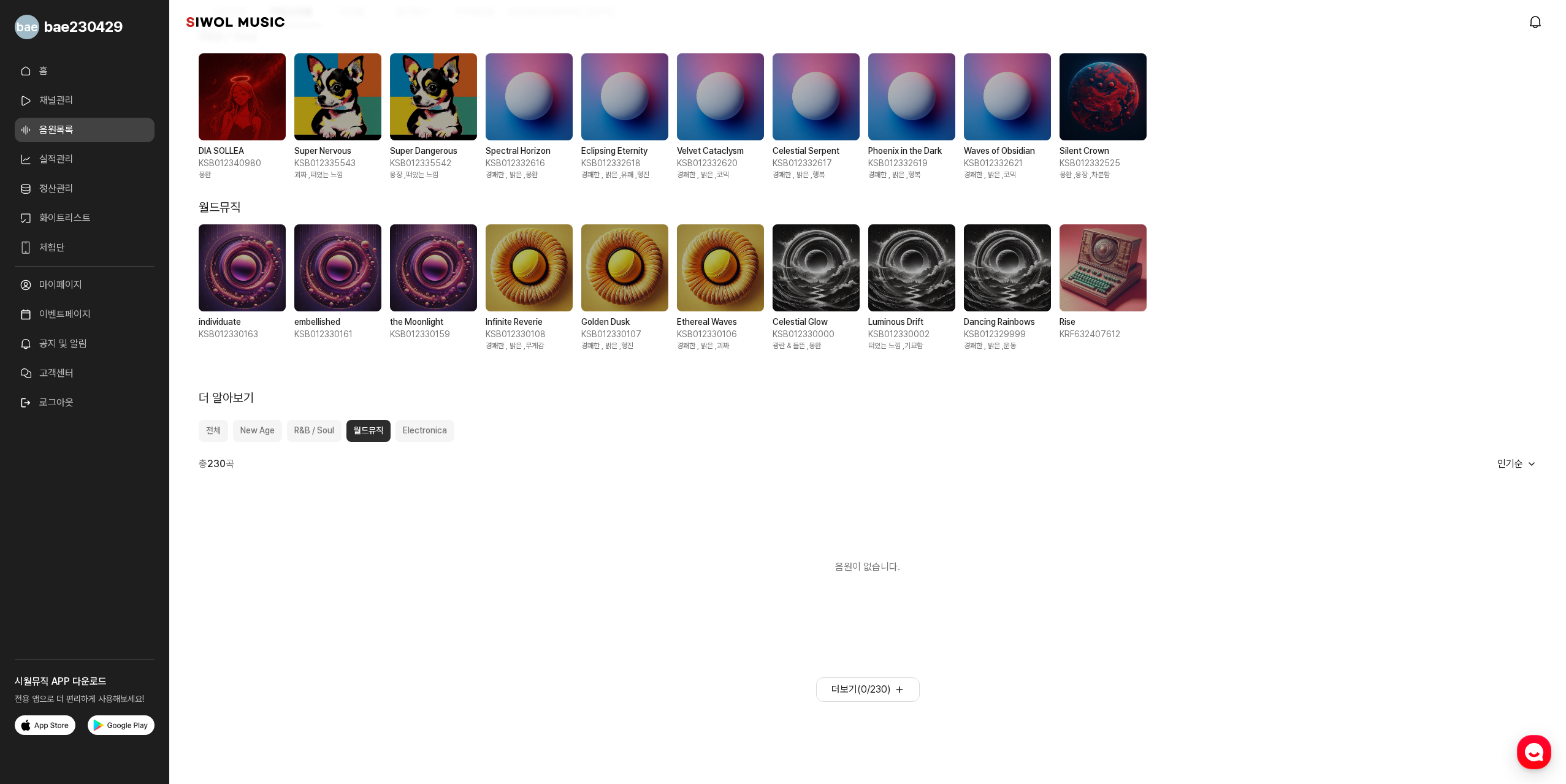
scroll to position [341, 0]
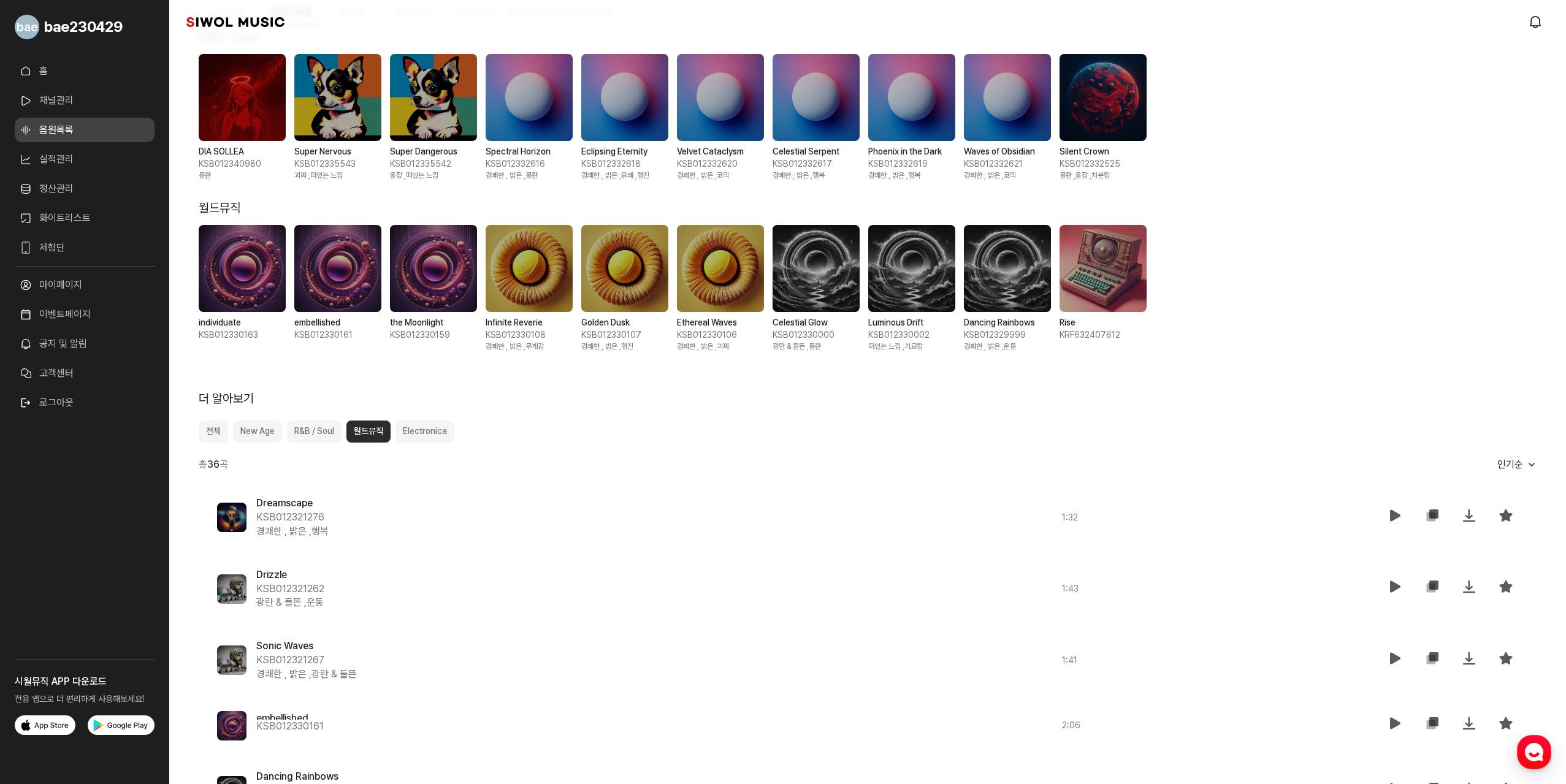
click at [434, 430] on button "Electronica" at bounding box center [424, 431] width 59 height 22
click at [208, 432] on button "전체" at bounding box center [214, 431] width 30 height 22
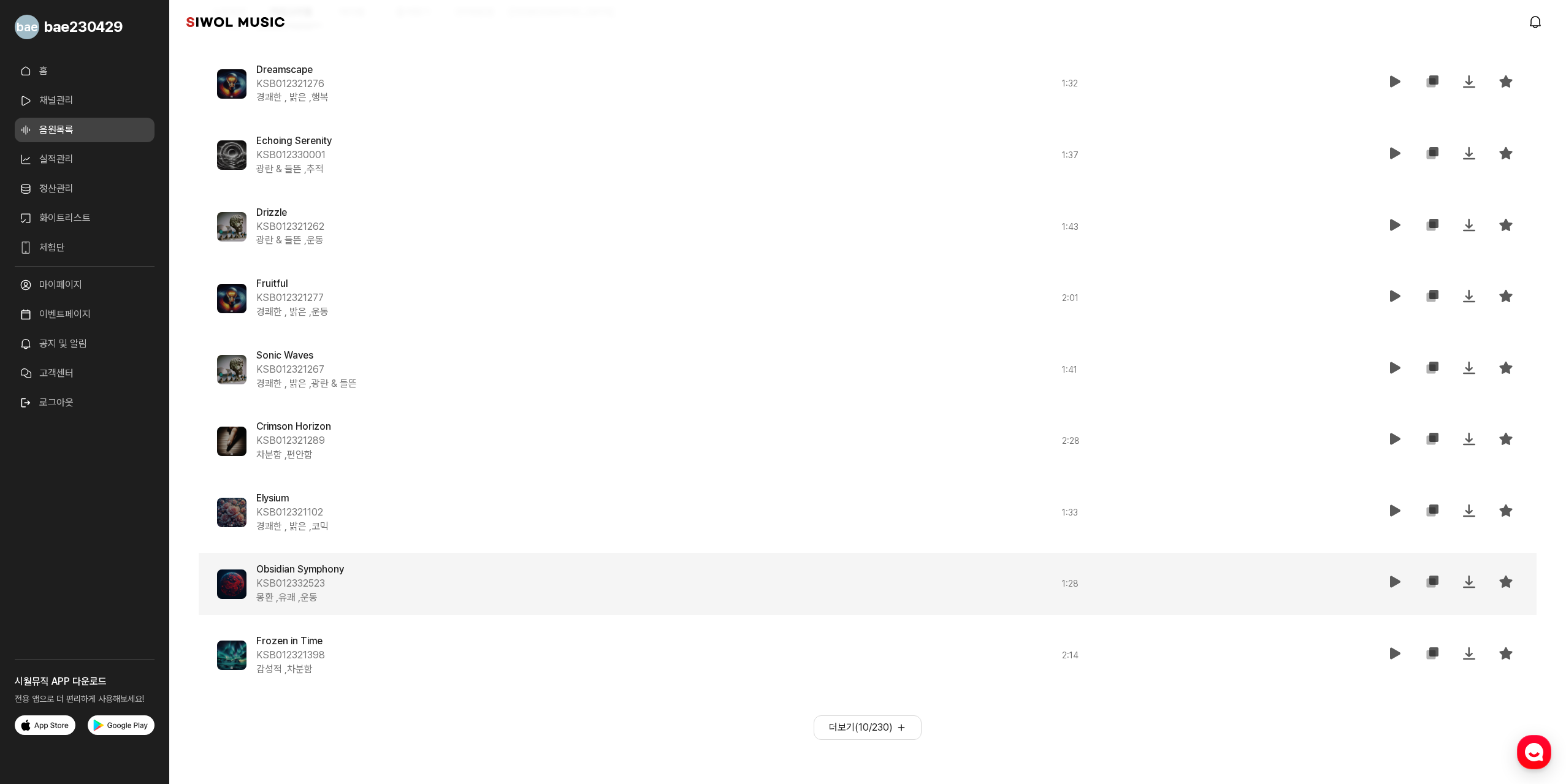
scroll to position [883, 0]
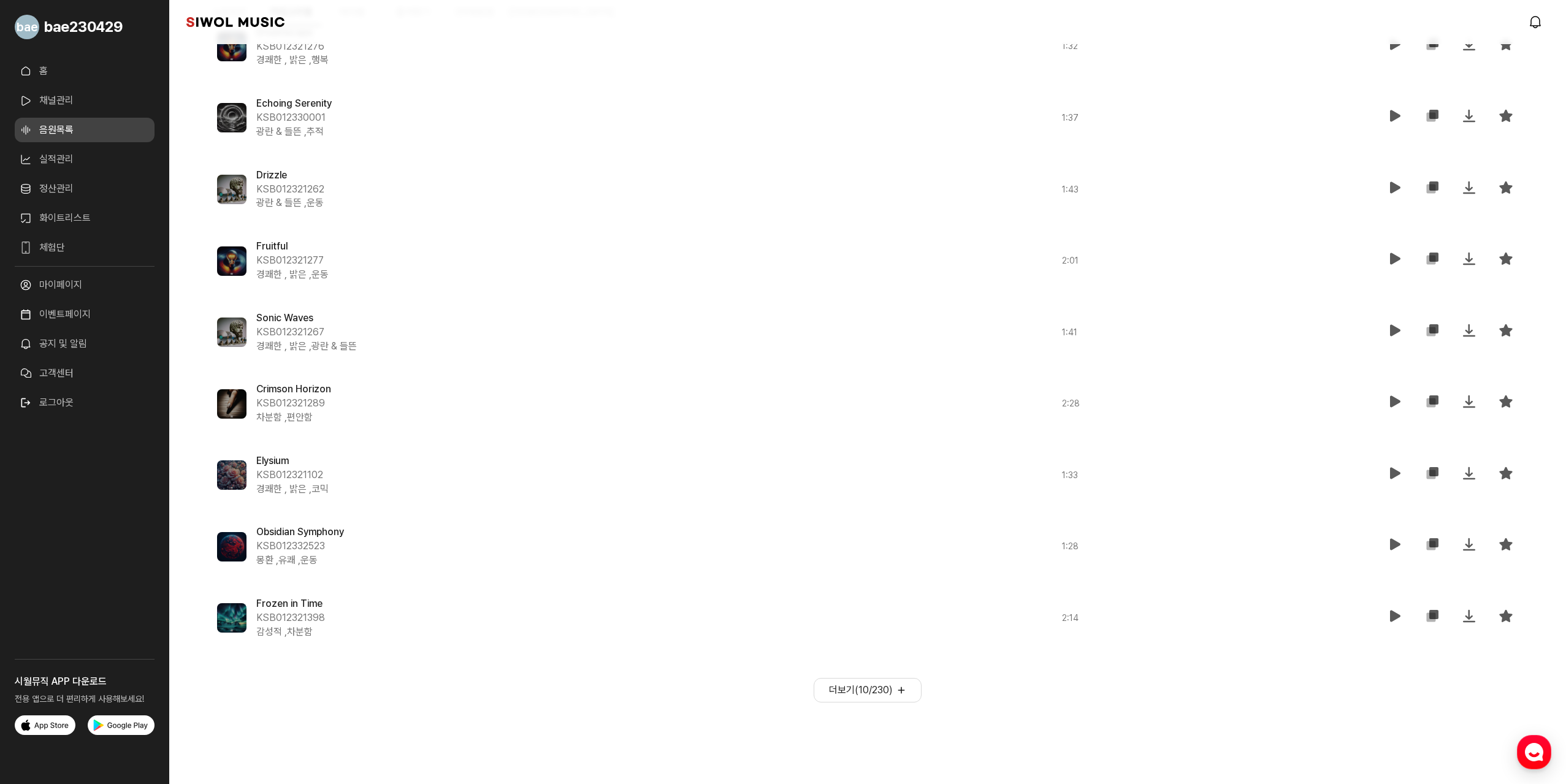
click at [906, 678] on button "더보기( 10 / 230 )" at bounding box center [868, 690] width 108 height 24
click at [899, 691] on div "Whirl KSB012321109 경쾌한 , 밝은 , 광란 & 들뜬" at bounding box center [604, 689] width 697 height 43
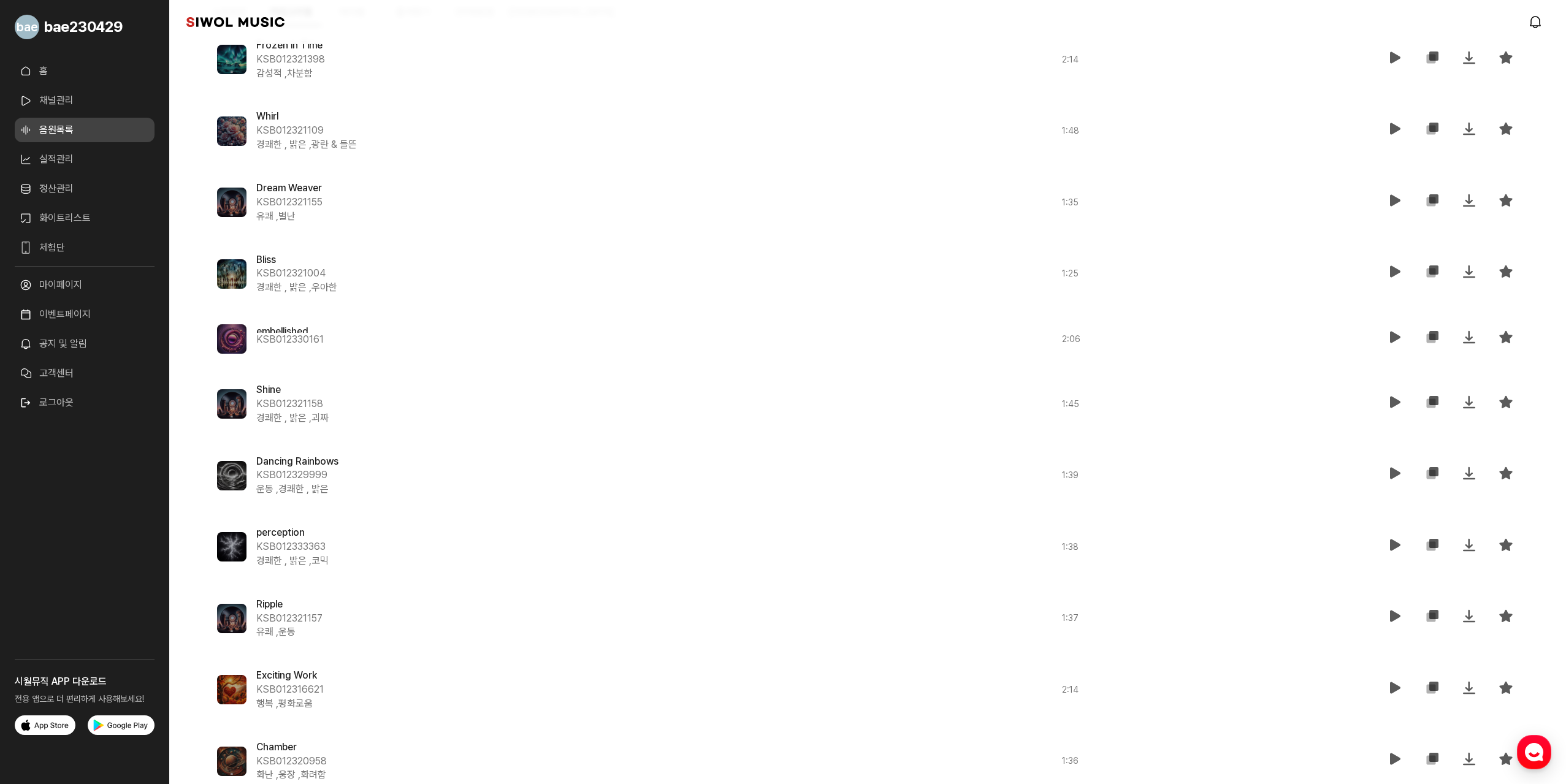
scroll to position [1585, 0]
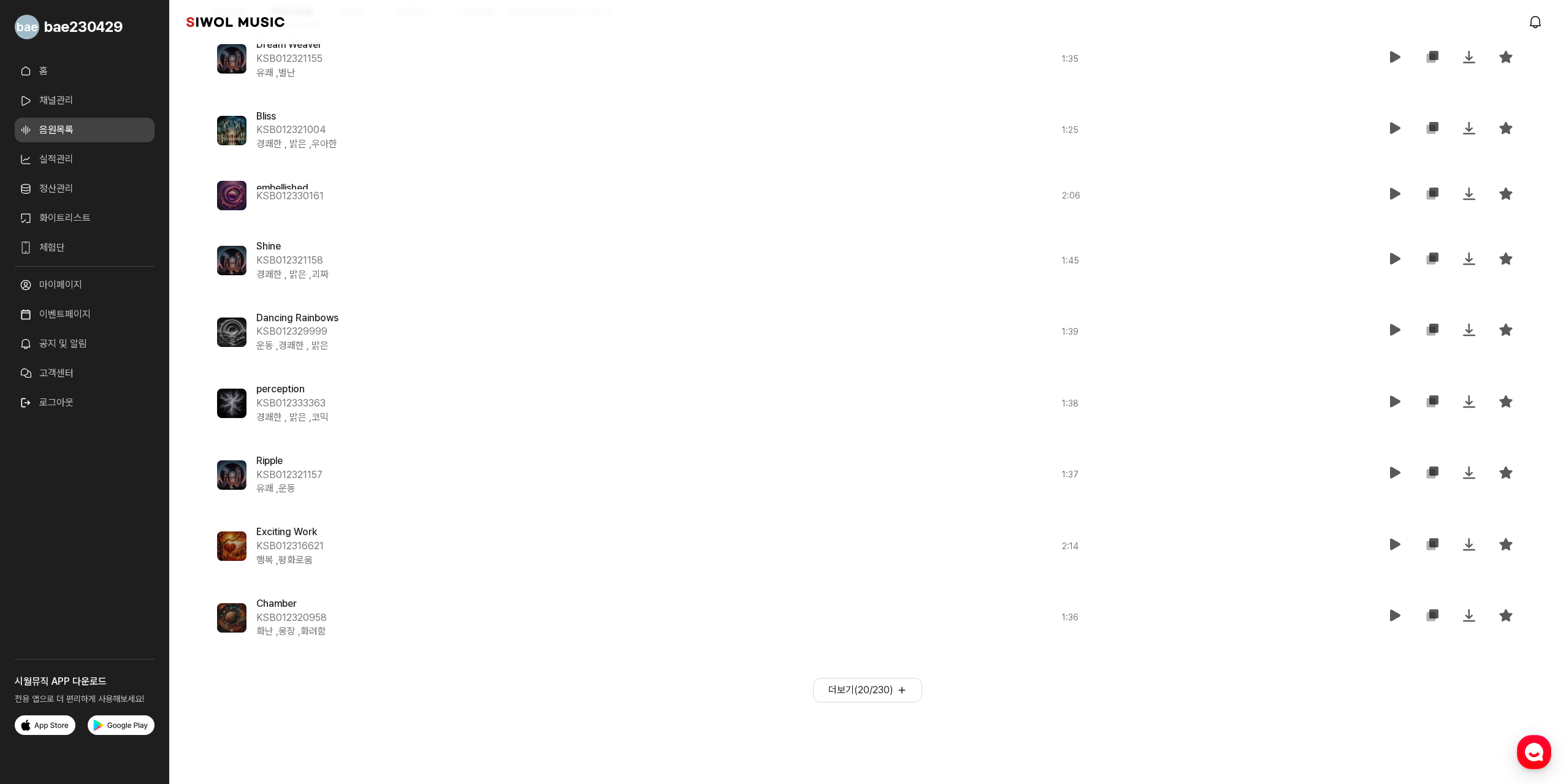
click at [888, 692] on button "더보기( 20 / 230 )" at bounding box center [868, 690] width 109 height 24
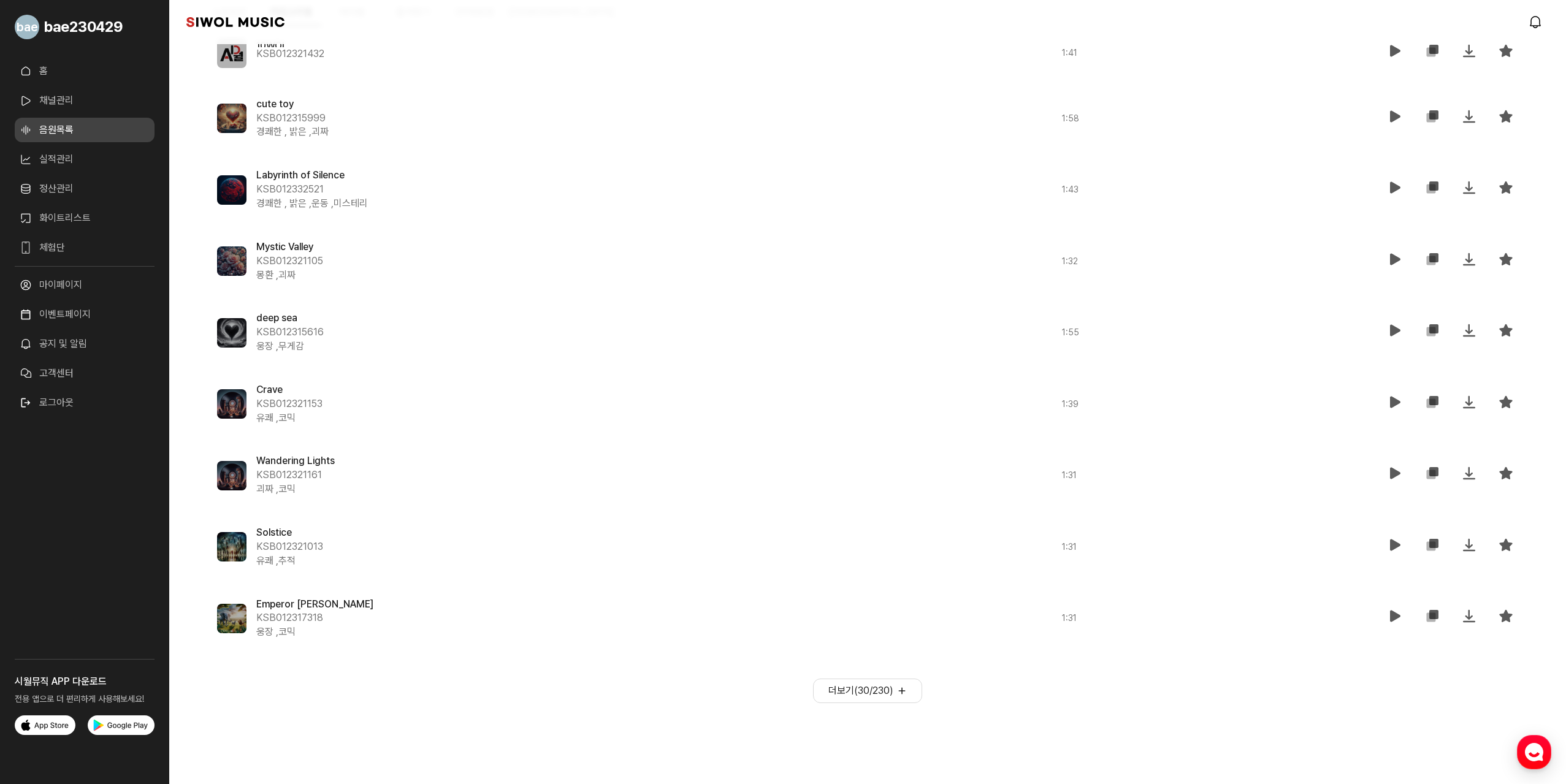
click at [886, 696] on button "더보기( 30 / 230 )" at bounding box center [868, 690] width 109 height 24
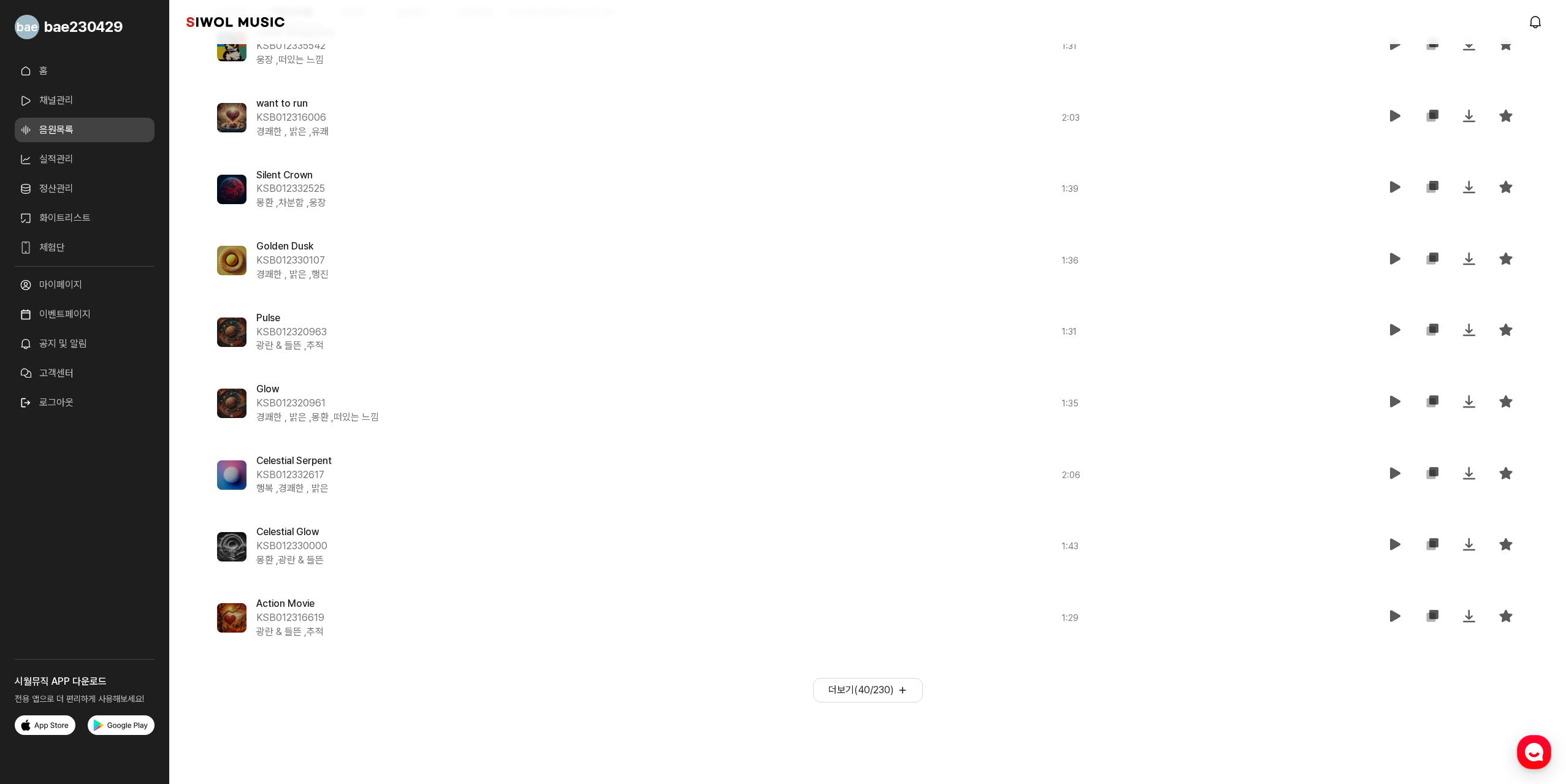
click at [884, 697] on button "더보기( 40 / 230 )" at bounding box center [868, 690] width 109 height 24
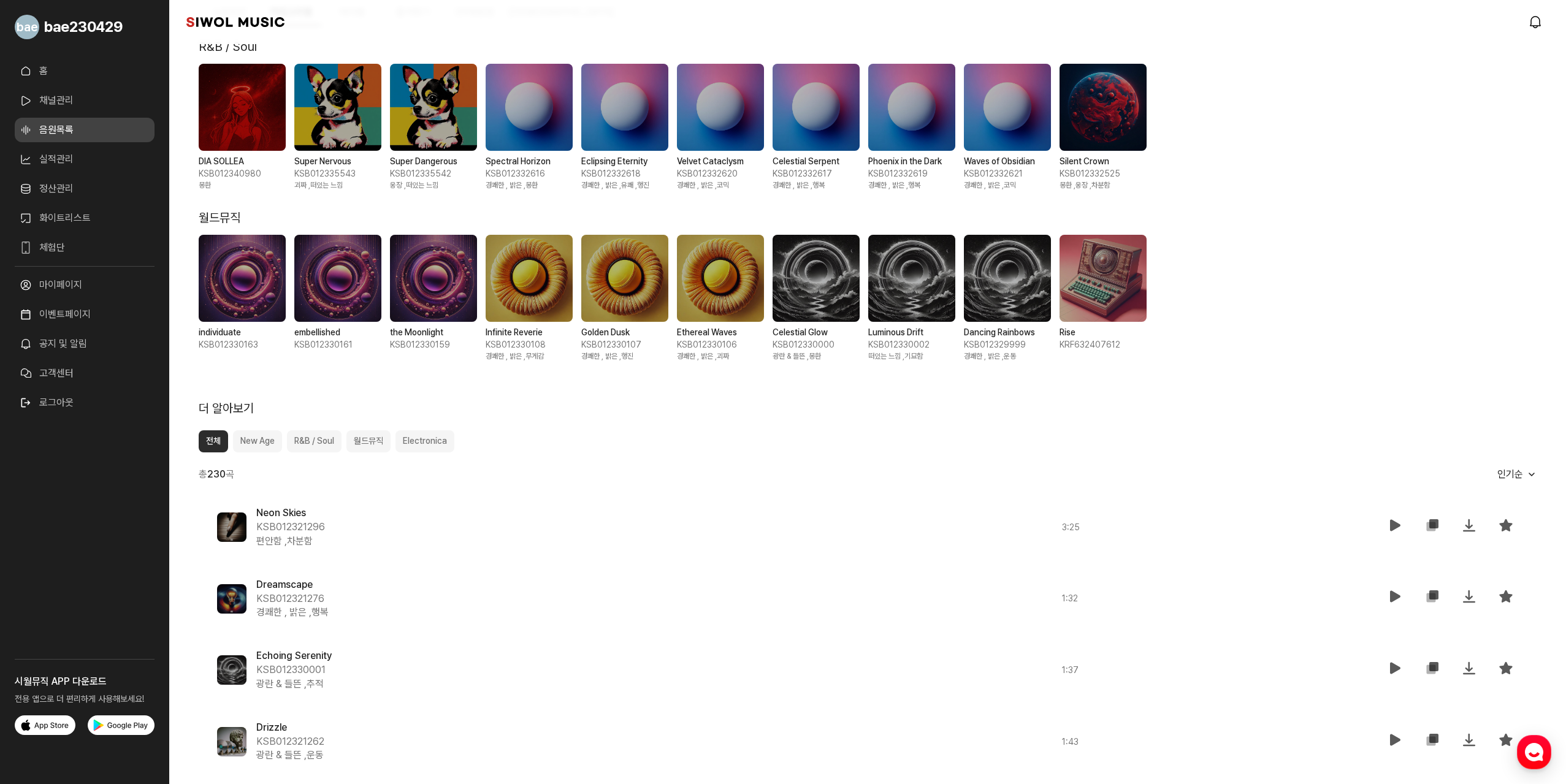
scroll to position [0, 0]
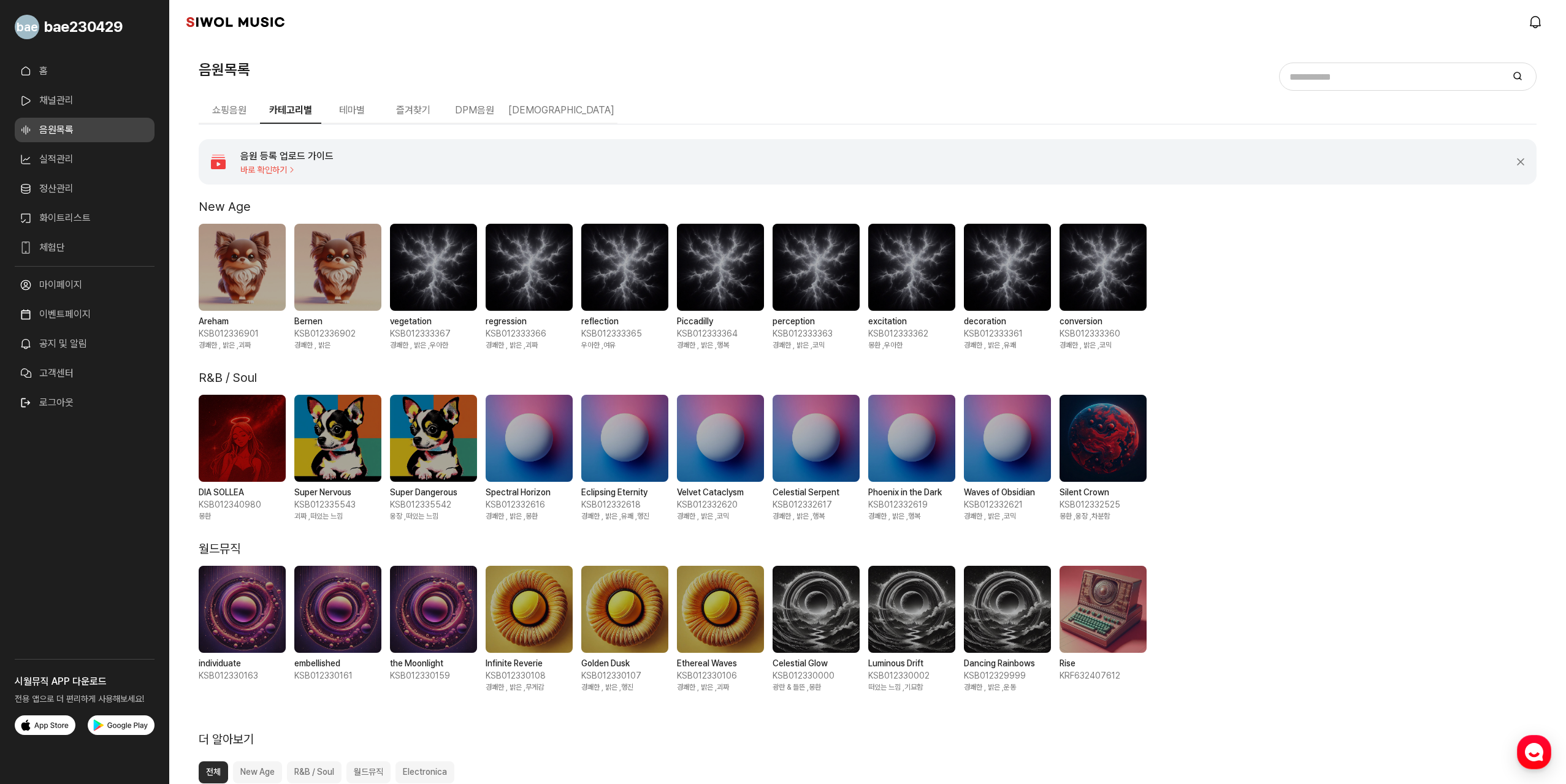
click at [359, 112] on button "테마별" at bounding box center [352, 110] width 62 height 25
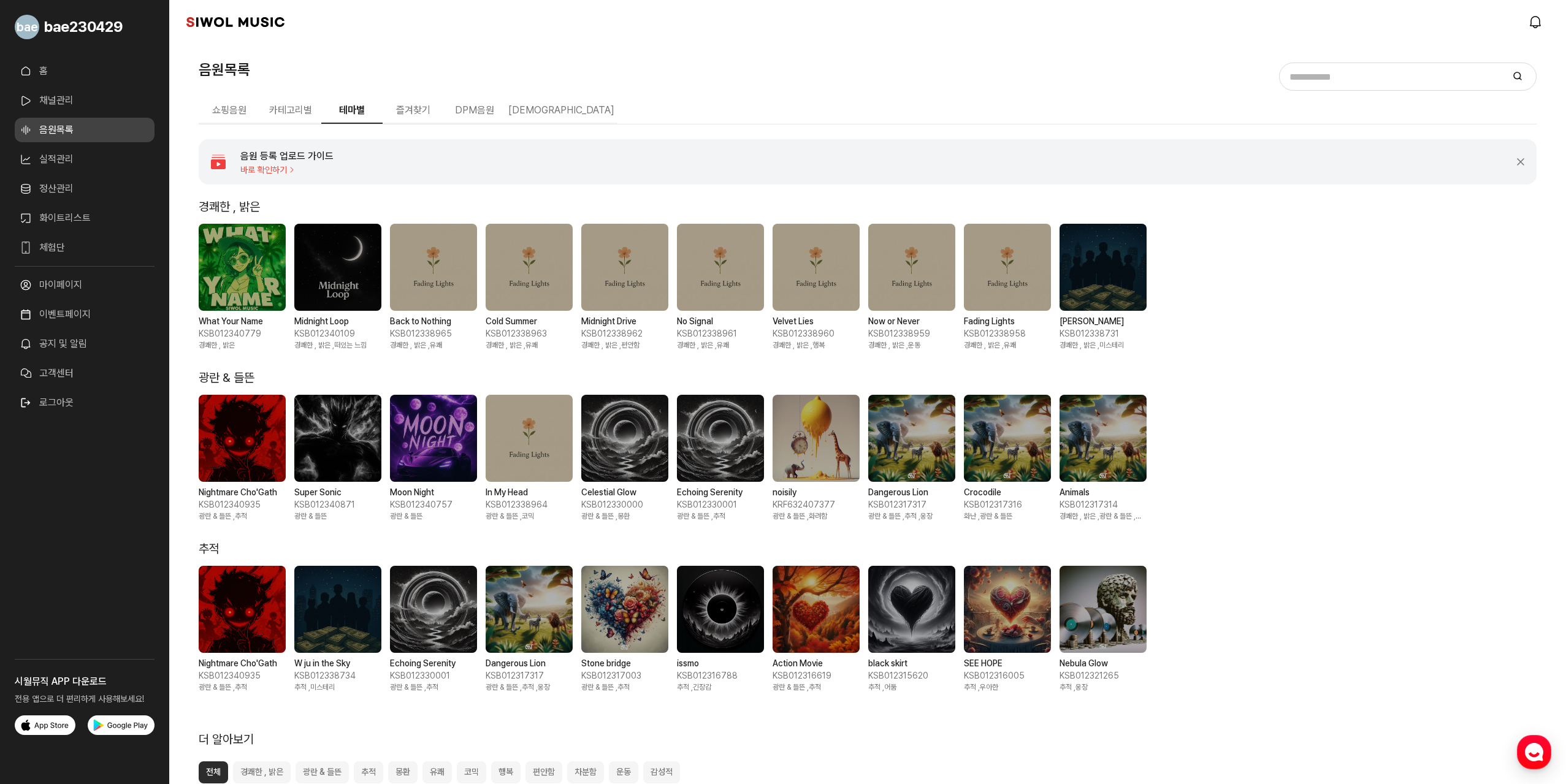
click at [413, 111] on button "즐겨찾기" at bounding box center [413, 110] width 62 height 25
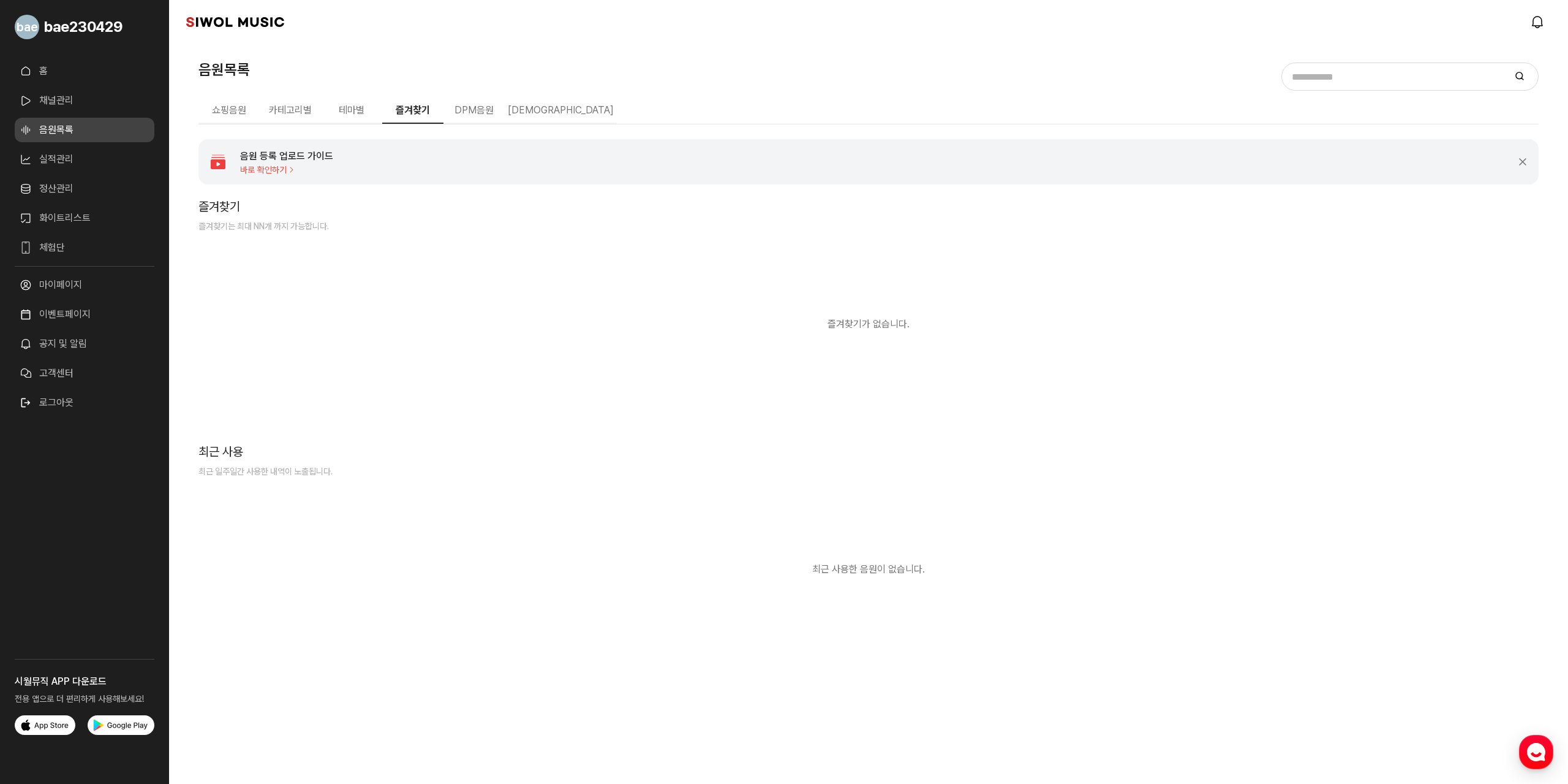
click at [268, 167] on span "바로 확인하기" at bounding box center [286, 169] width 93 height 10
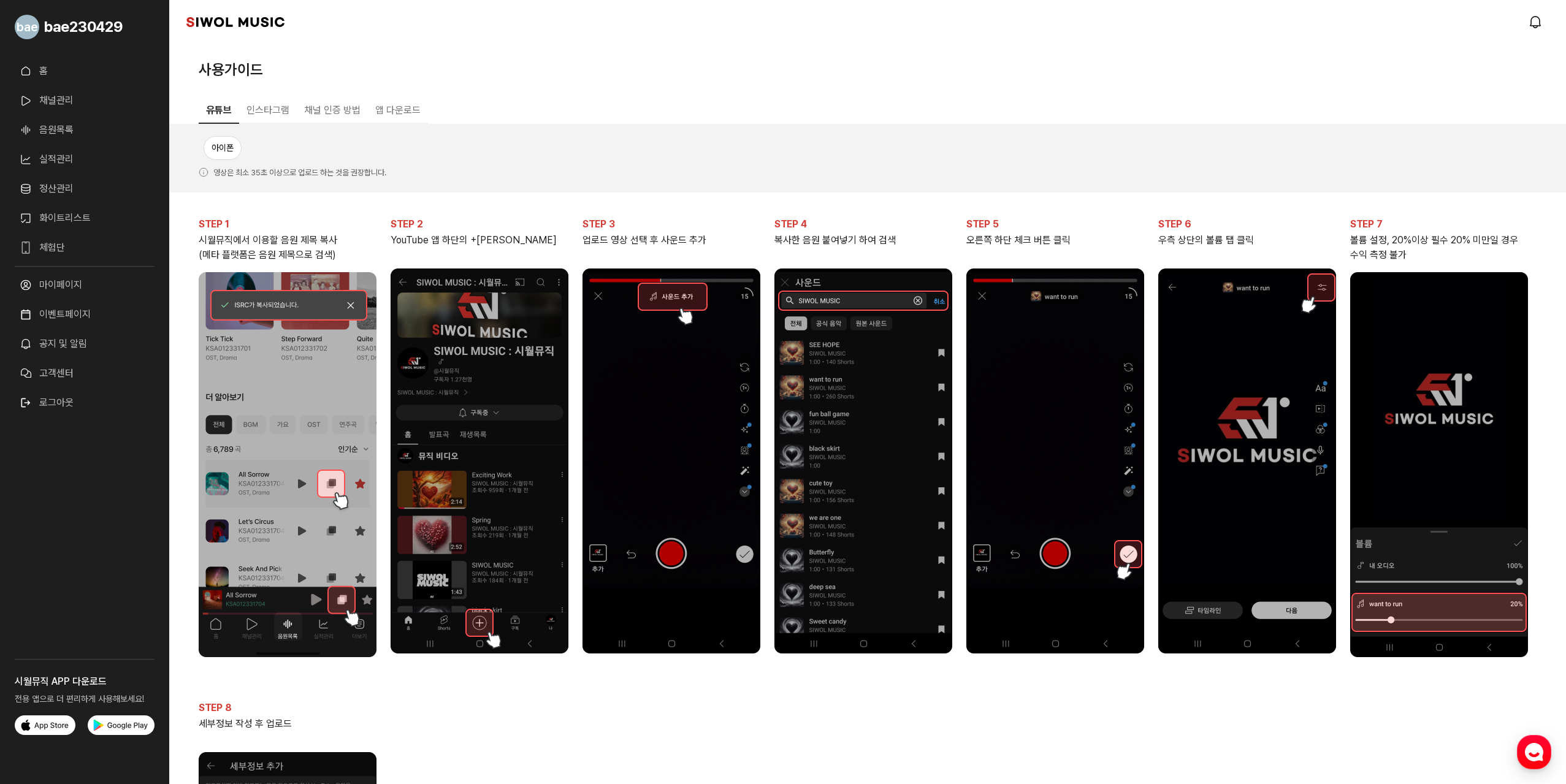
click at [72, 124] on link "음원목록" at bounding box center [84, 129] width 140 height 24
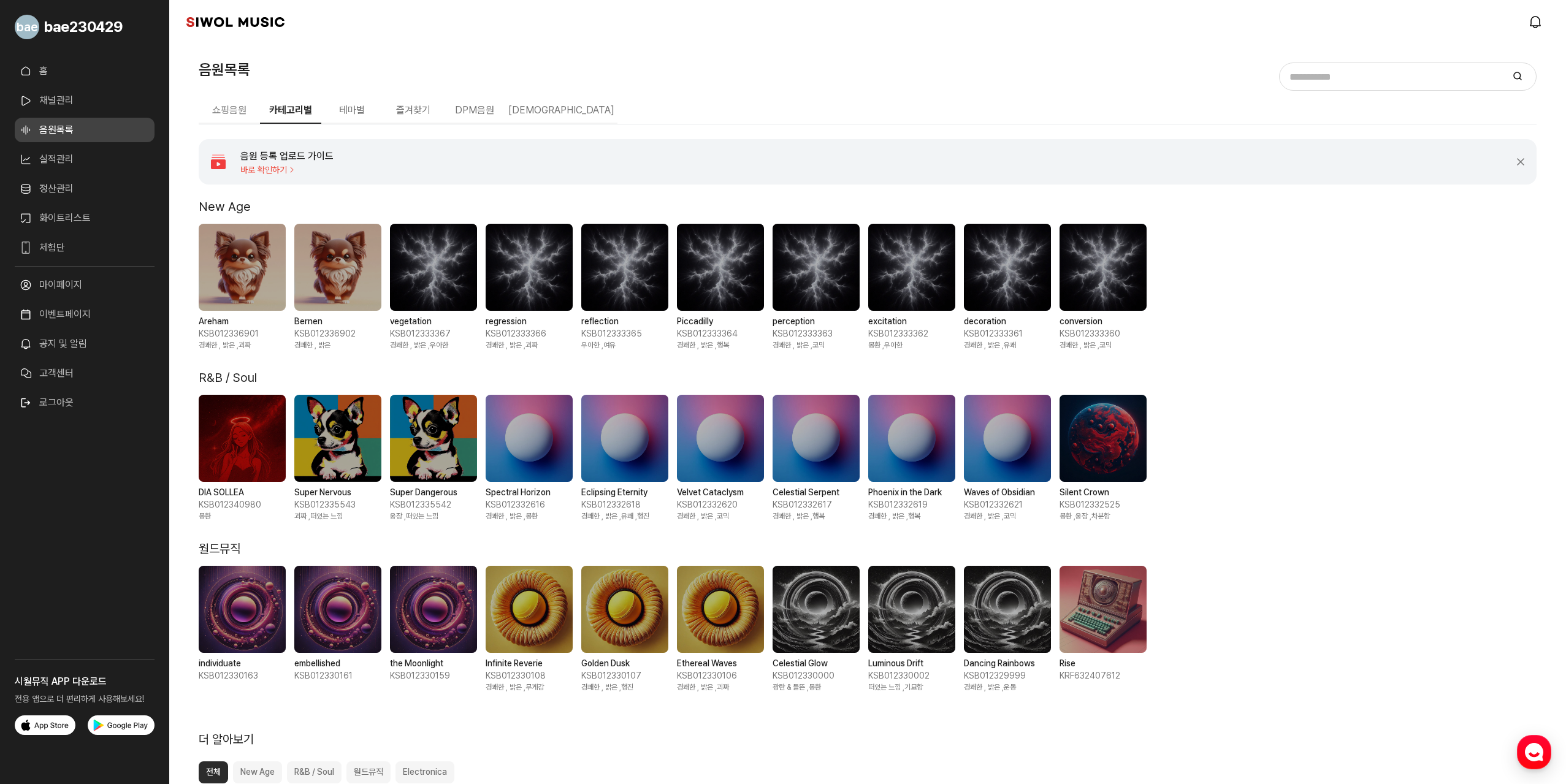
drag, startPoint x: 228, startPoint y: 102, endPoint x: 358, endPoint y: 113, distance: 130.5
click at [228, 102] on button "쇼핑음원" at bounding box center [230, 110] width 62 height 25
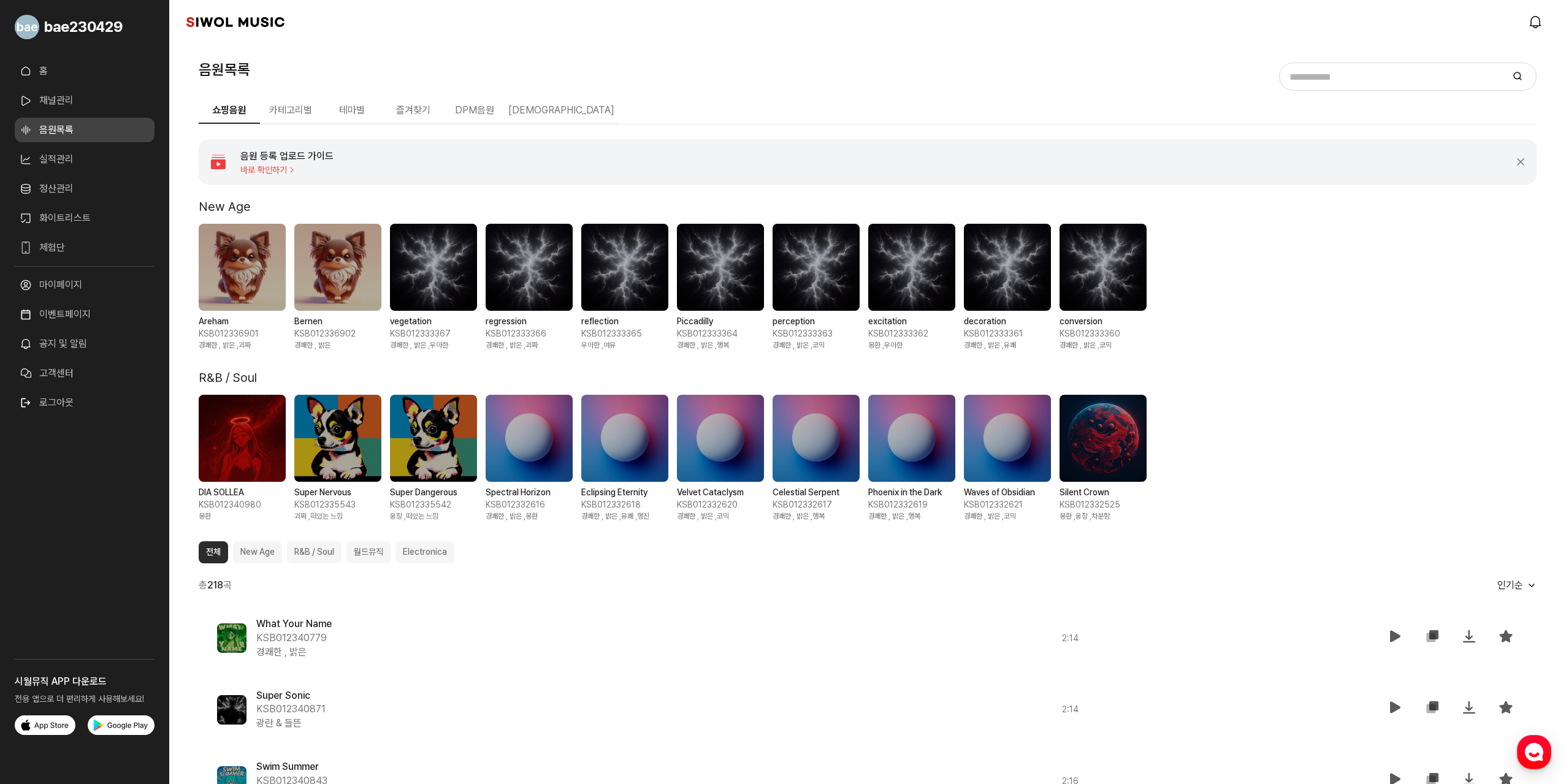
click at [460, 110] on button "DPM음원" at bounding box center [475, 110] width 62 height 25
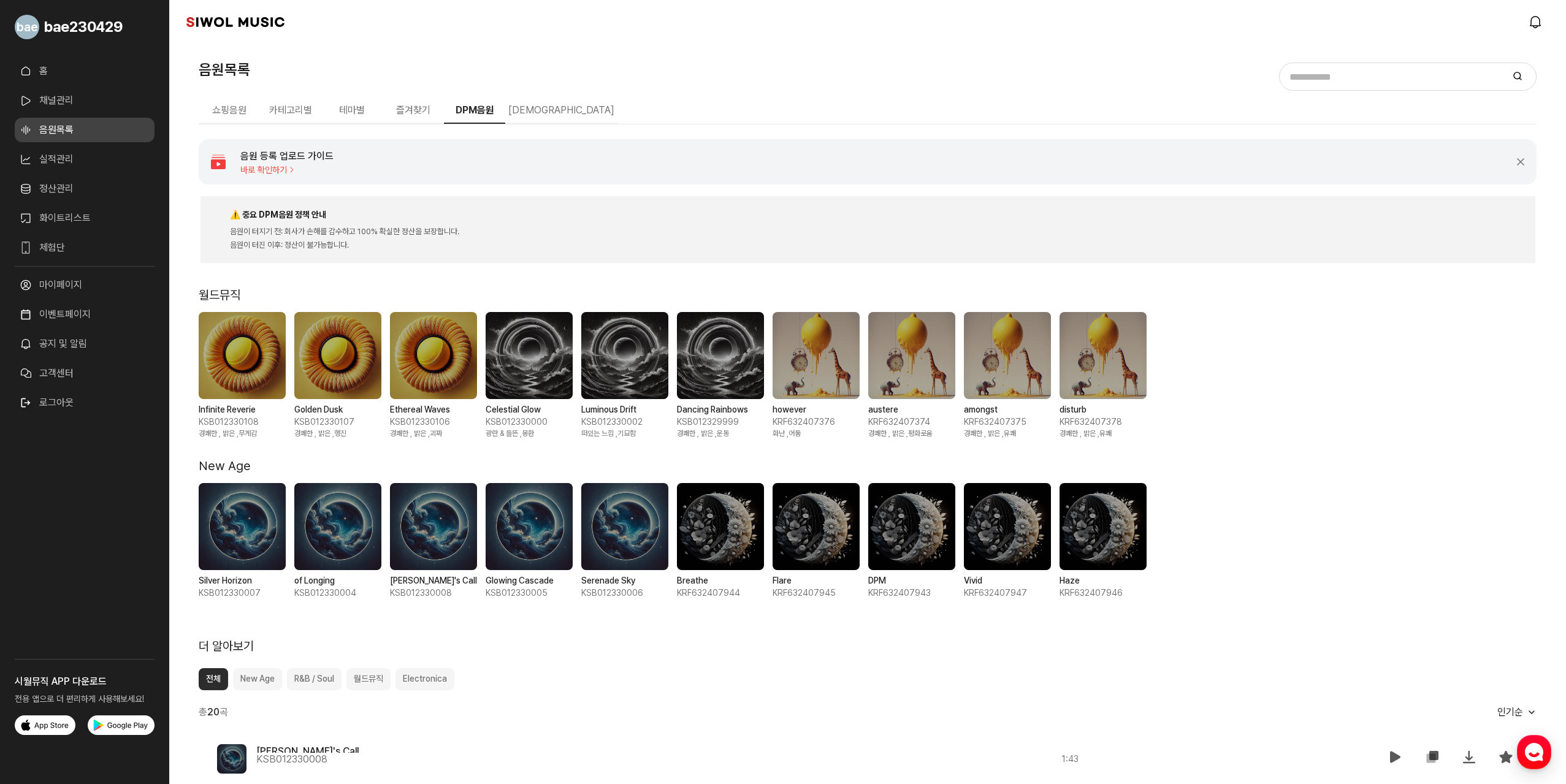
click at [558, 116] on button "[DEMOGRAPHIC_DATA]" at bounding box center [562, 110] width 112 height 25
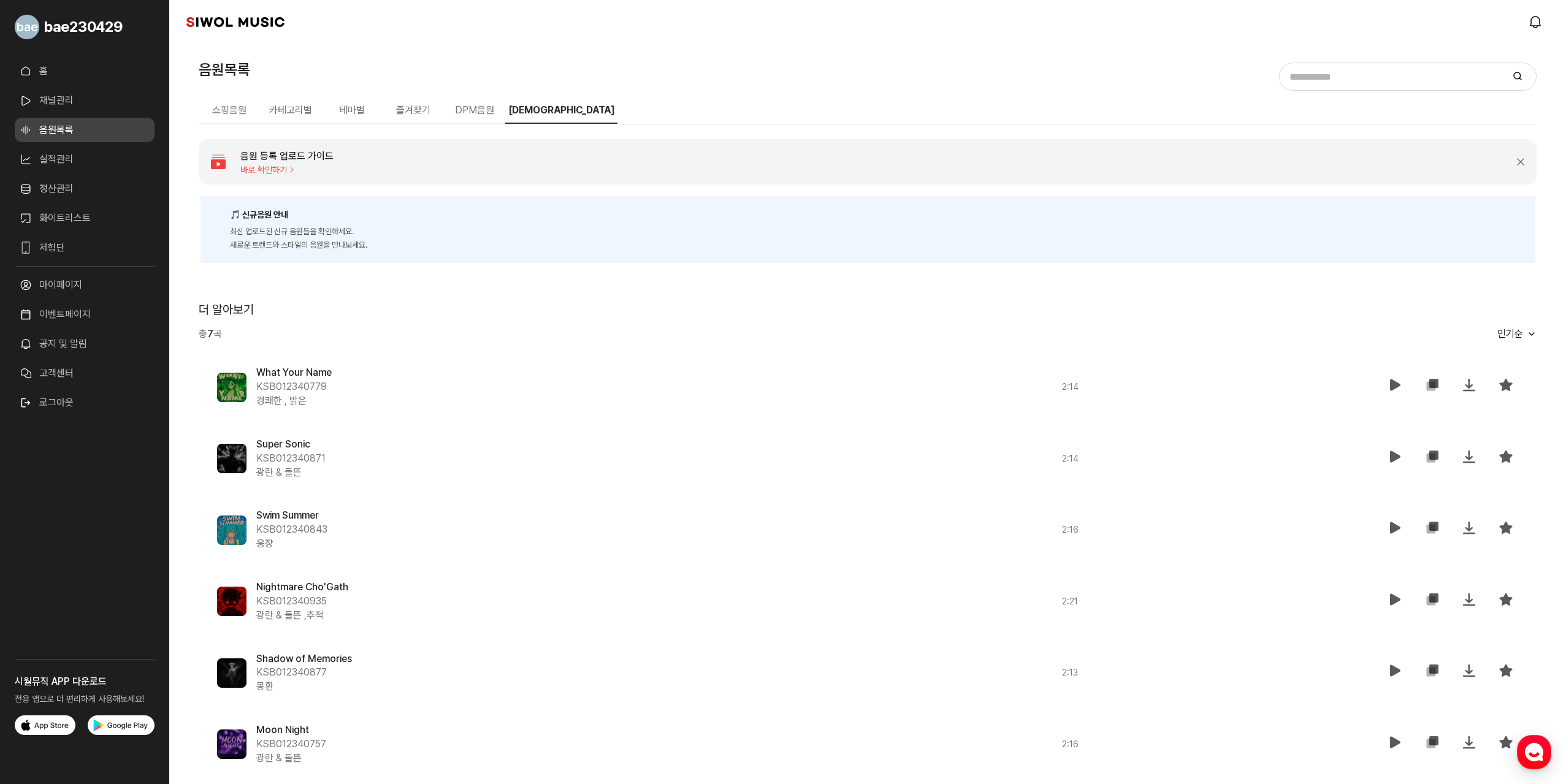
click at [1514, 164] on div "음원 등록 업로드 가이드 바로 확인하기 배너 닫기" at bounding box center [868, 162] width 1338 height 45
click at [1523, 164] on button "배너 닫기" at bounding box center [1521, 162] width 13 height 13
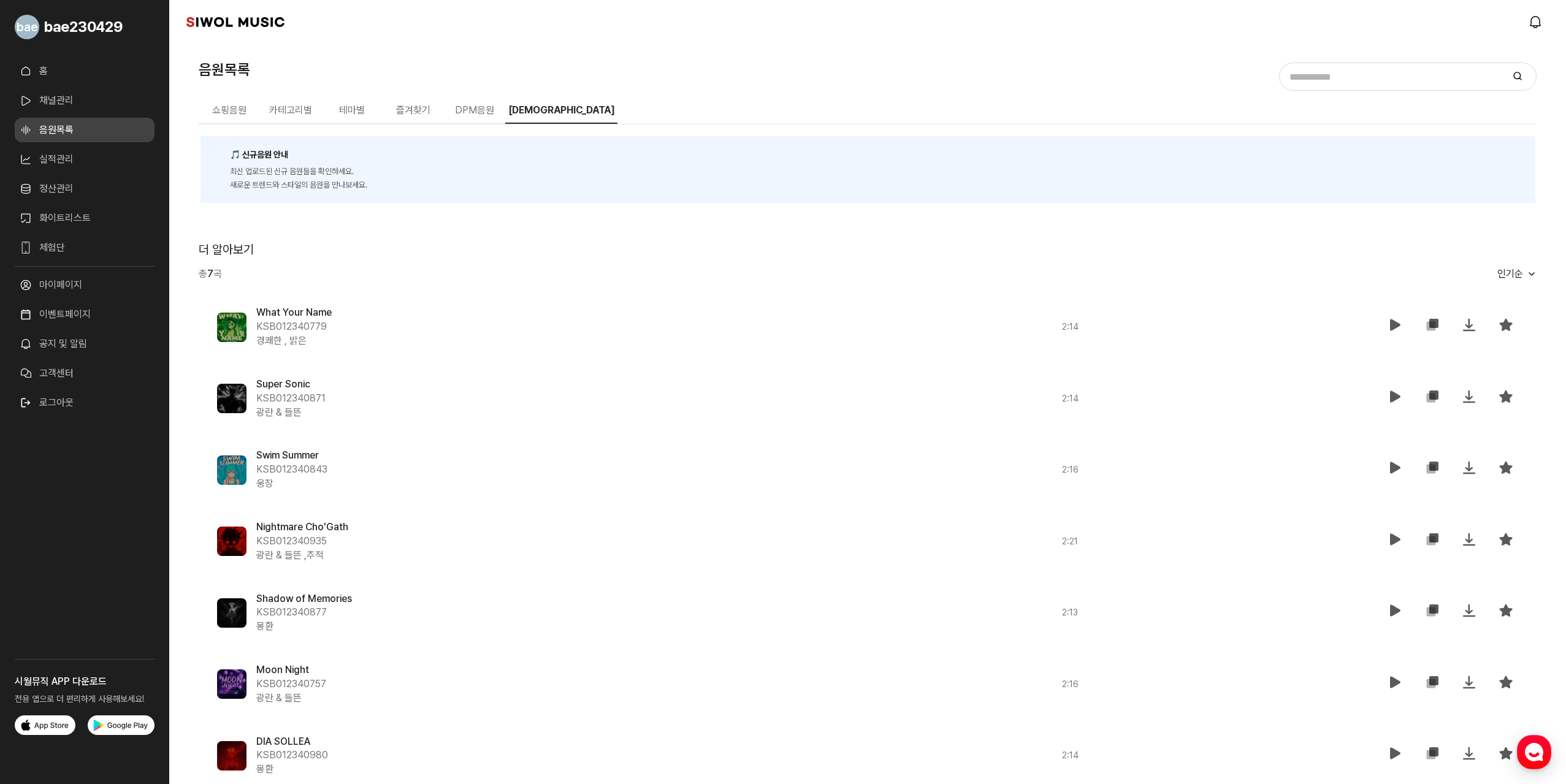
click at [233, 23] on link "시월뮤직" at bounding box center [235, 23] width 98 height 13
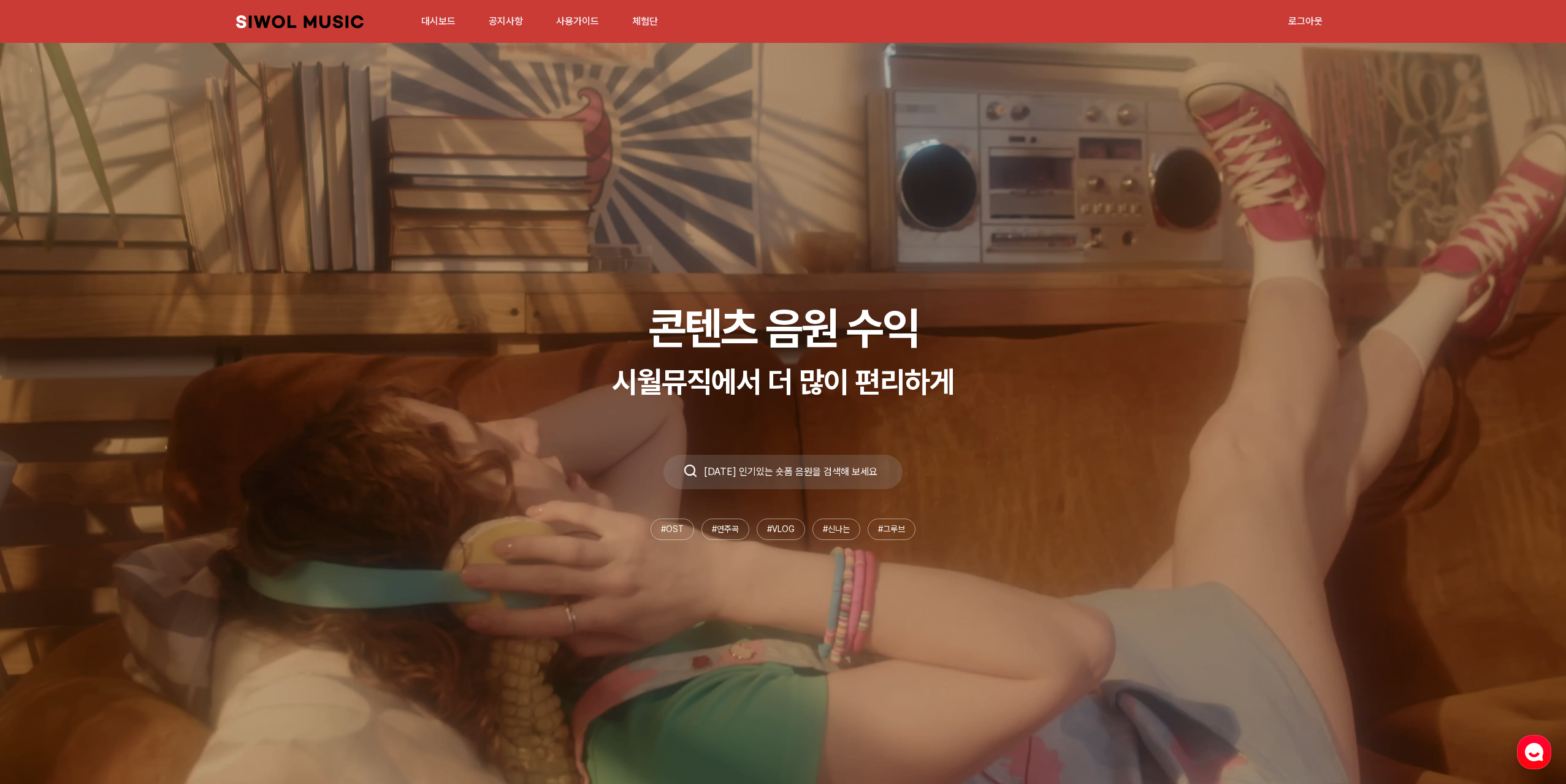
click at [452, 22] on link "대시보드" at bounding box center [439, 21] width 49 height 26
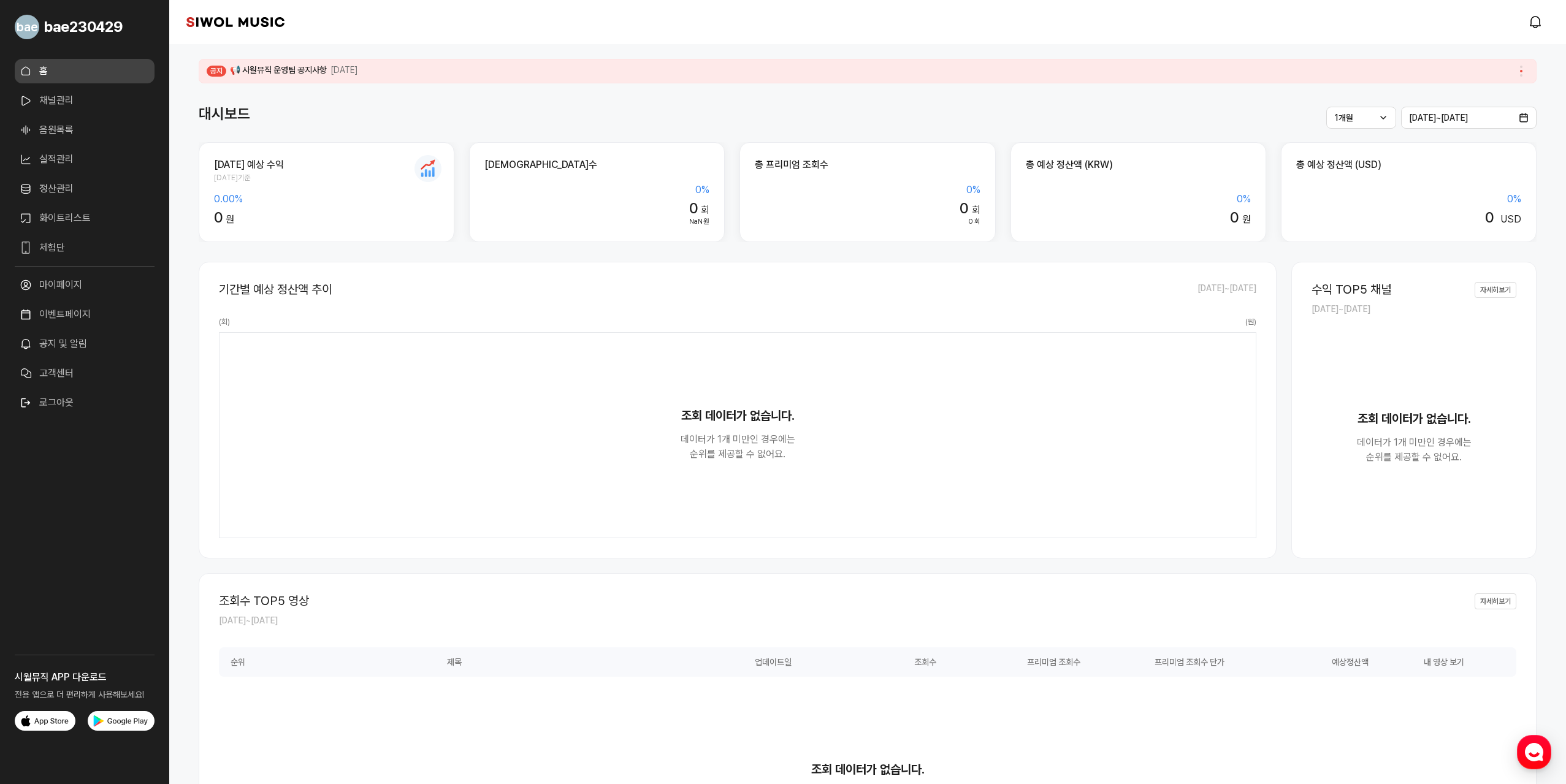
click at [49, 100] on link "채널관리" at bounding box center [84, 100] width 140 height 24
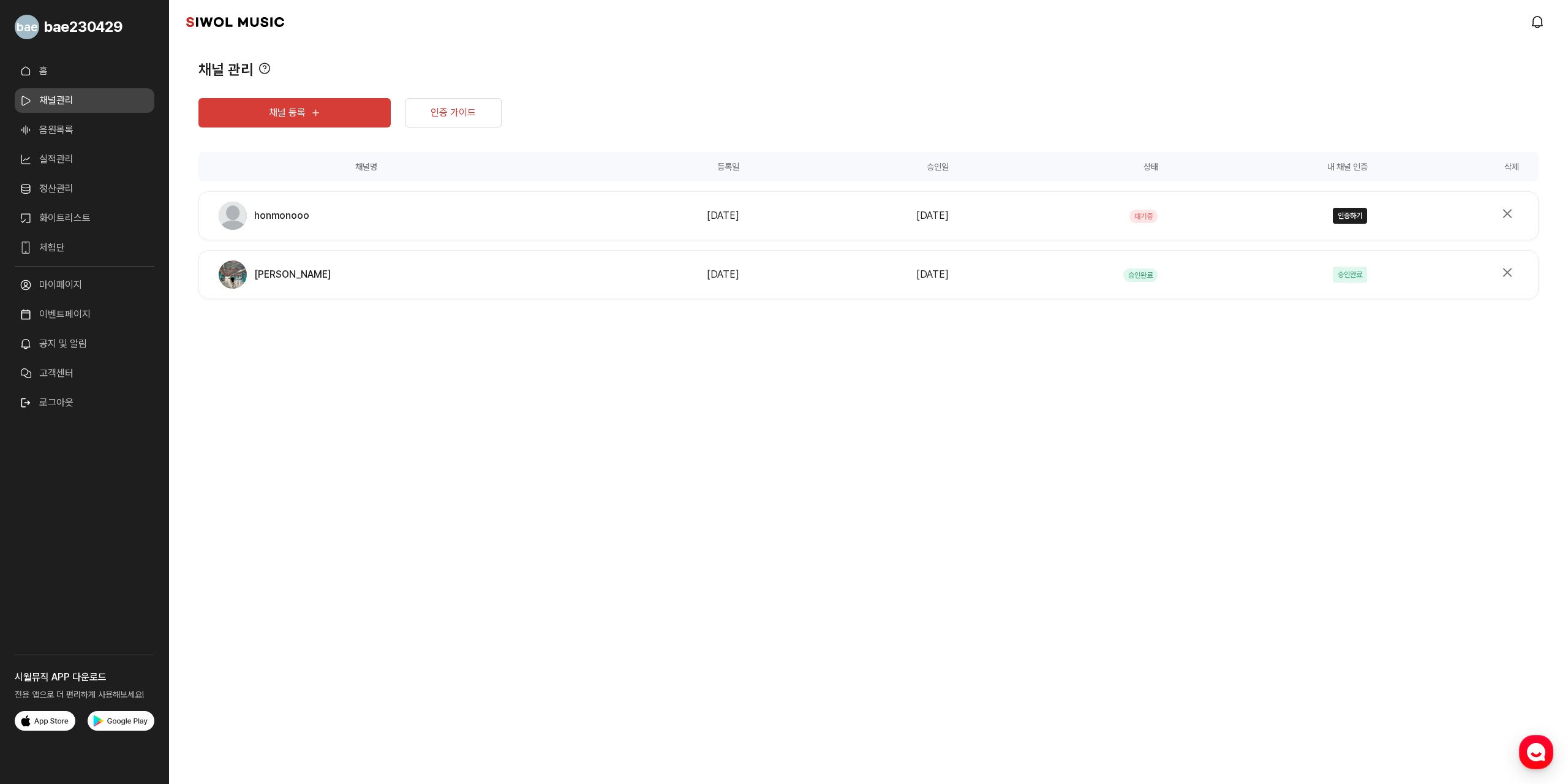
click at [52, 120] on link "음원목록" at bounding box center [84, 129] width 140 height 24
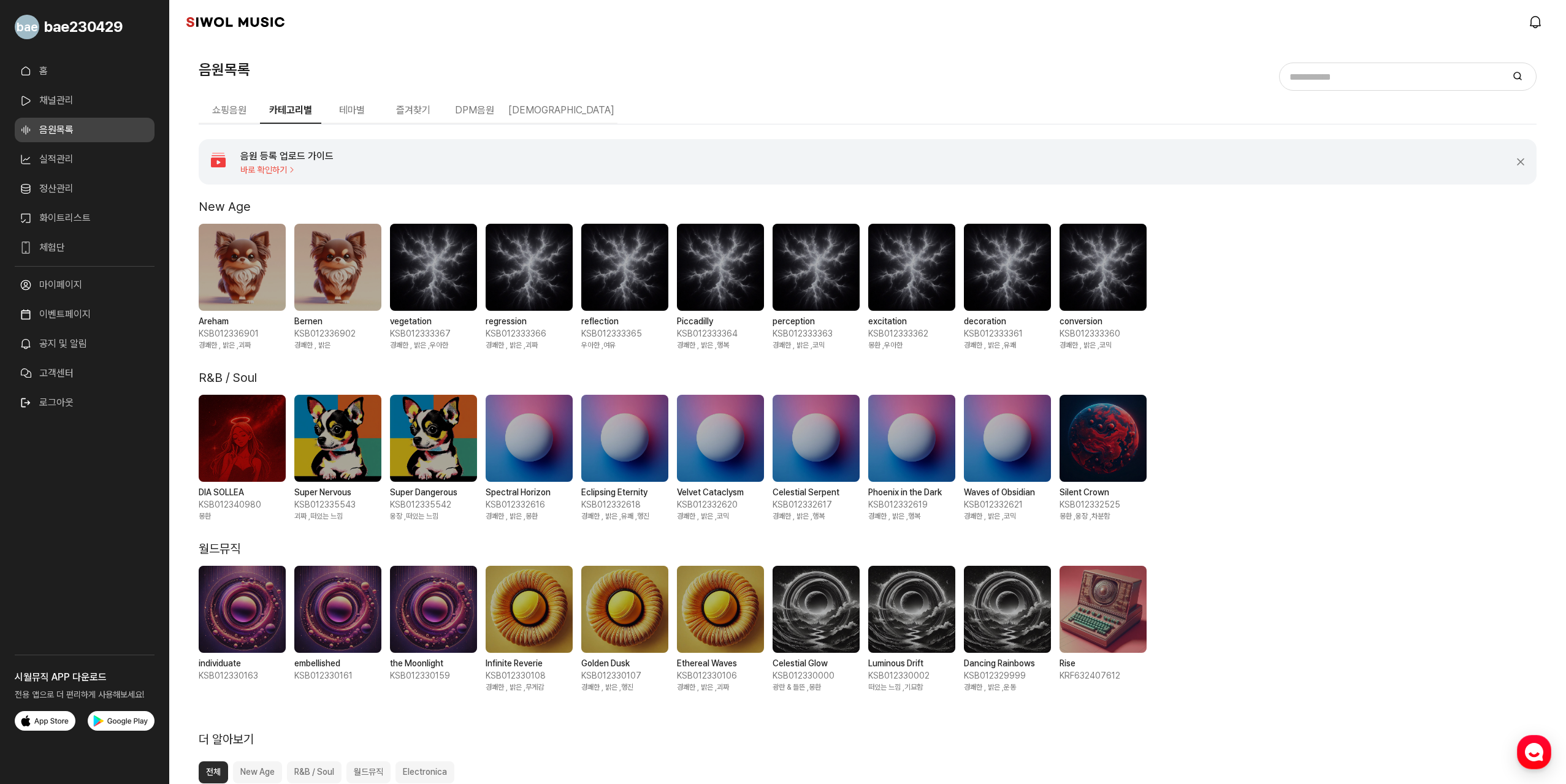
click at [47, 150] on link "실적관리" at bounding box center [84, 159] width 140 height 24
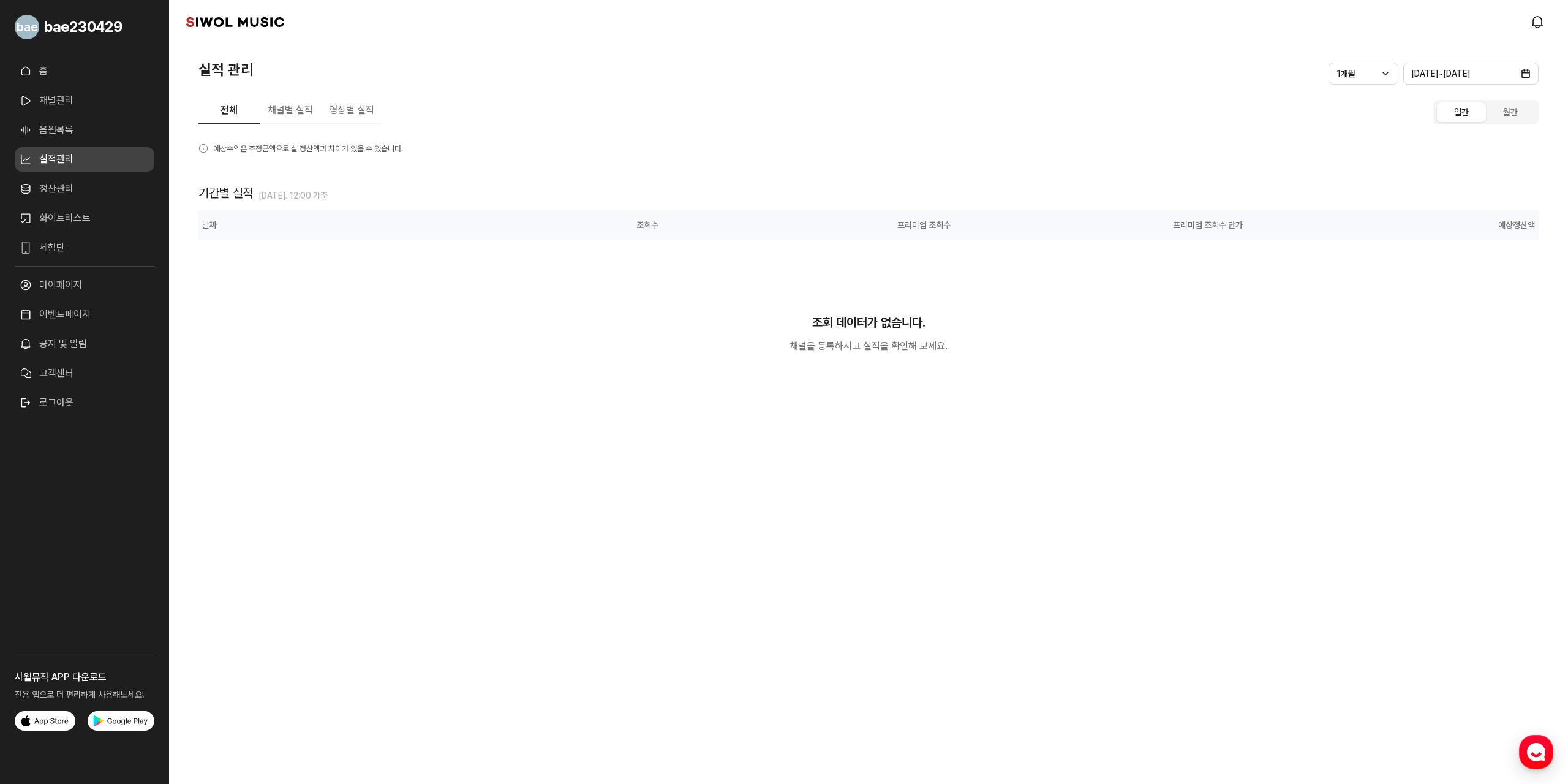
click at [52, 178] on link "정산관리" at bounding box center [84, 188] width 140 height 24
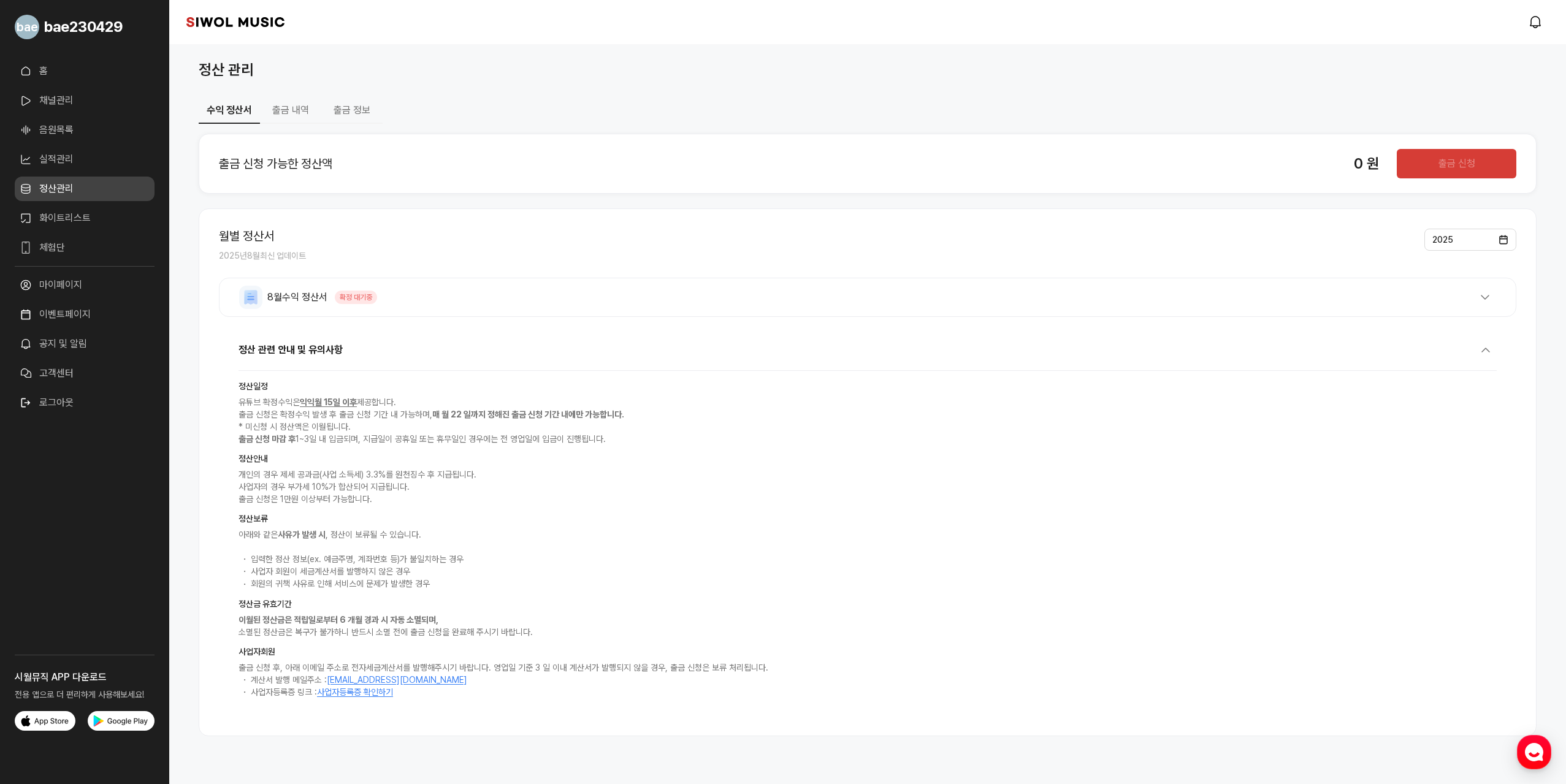
click at [91, 213] on link "화이트리스트" at bounding box center [84, 218] width 140 height 24
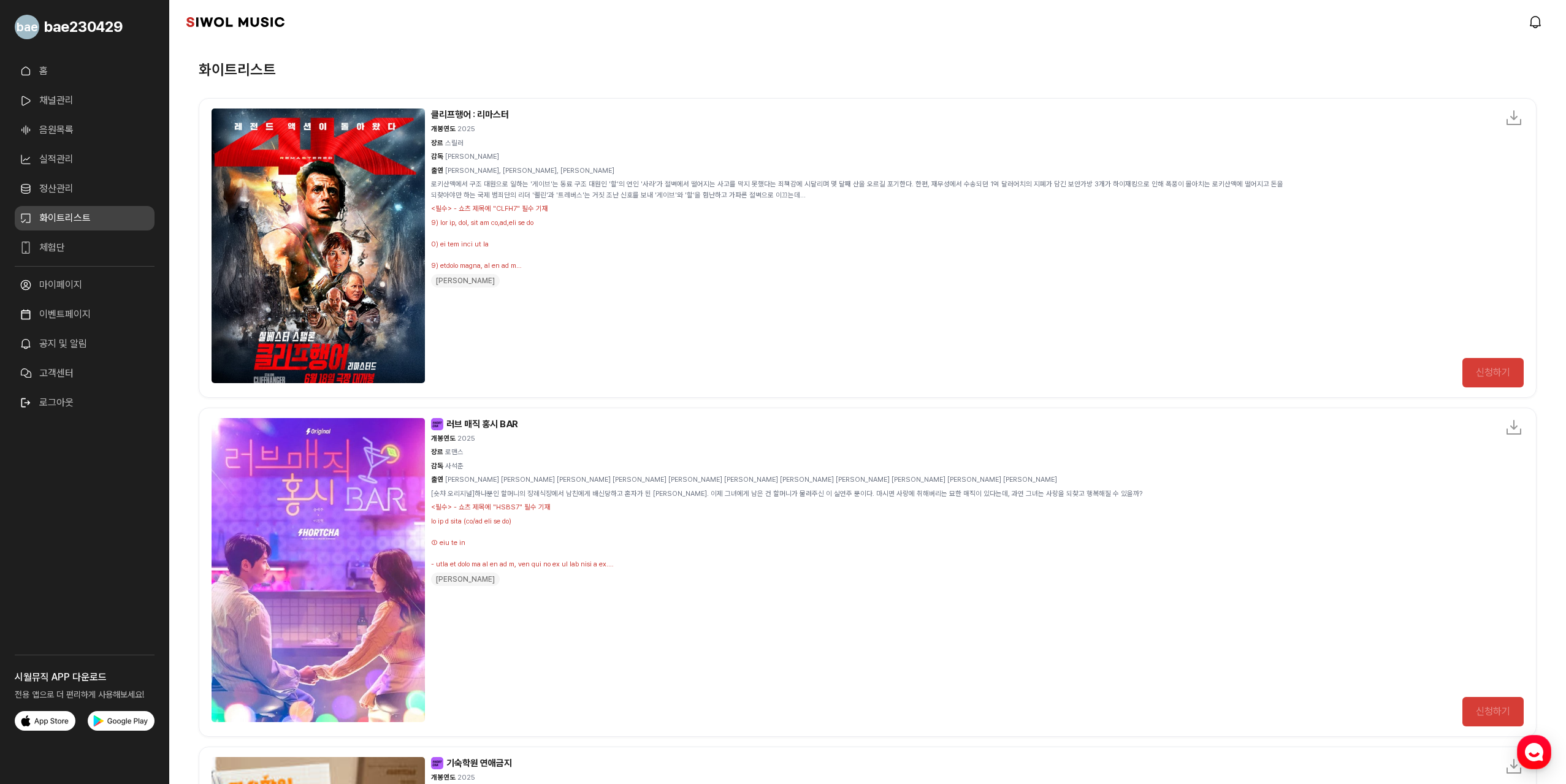
click at [70, 245] on link "체험단" at bounding box center [84, 247] width 140 height 24
click at [81, 29] on span "bae230429" at bounding box center [83, 27] width 79 height 22
click at [233, 16] on link "시월뮤직" at bounding box center [235, 23] width 98 height 13
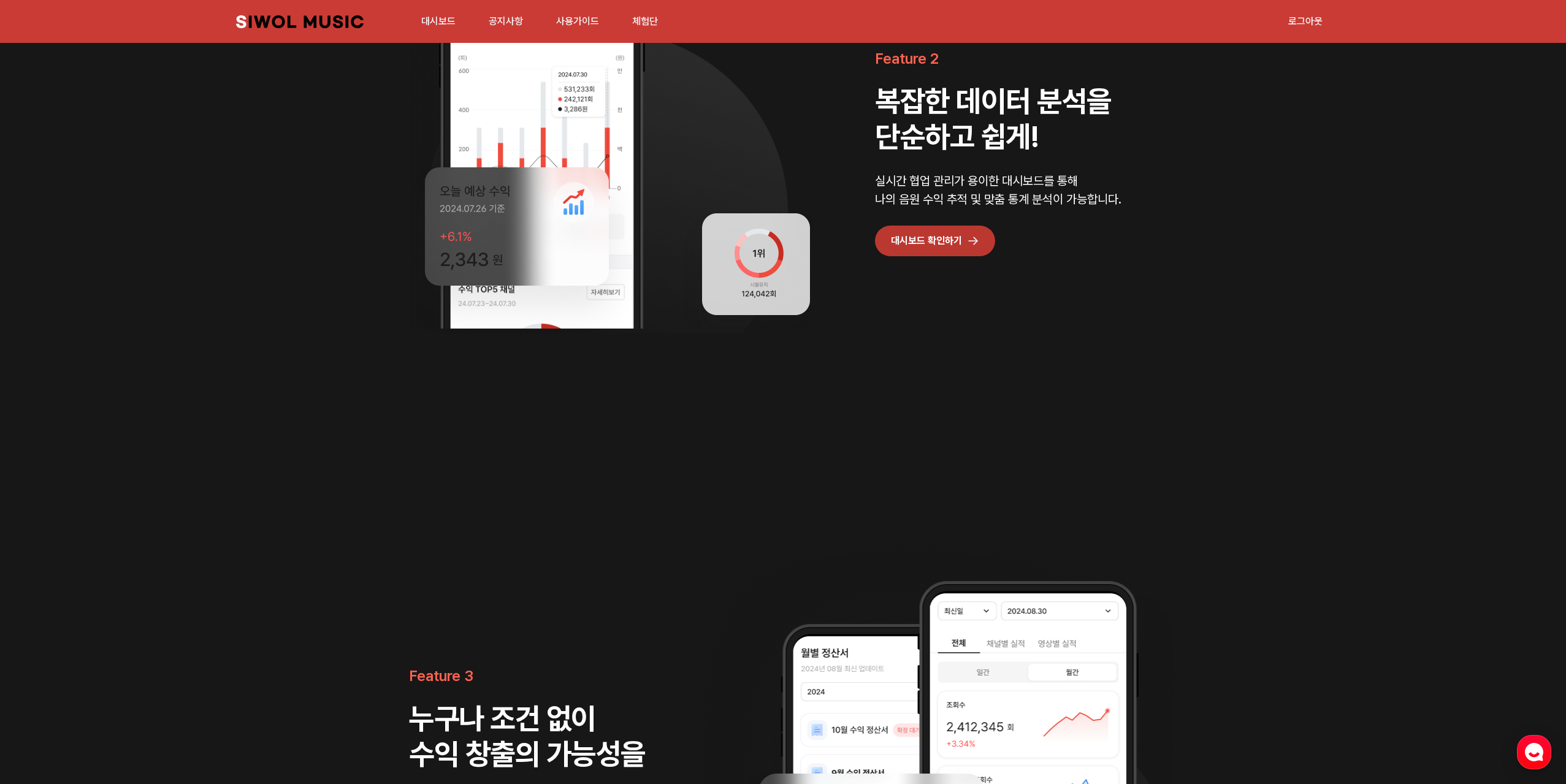
scroll to position [2206, 0]
